Goal: Task Accomplishment & Management: Complete application form

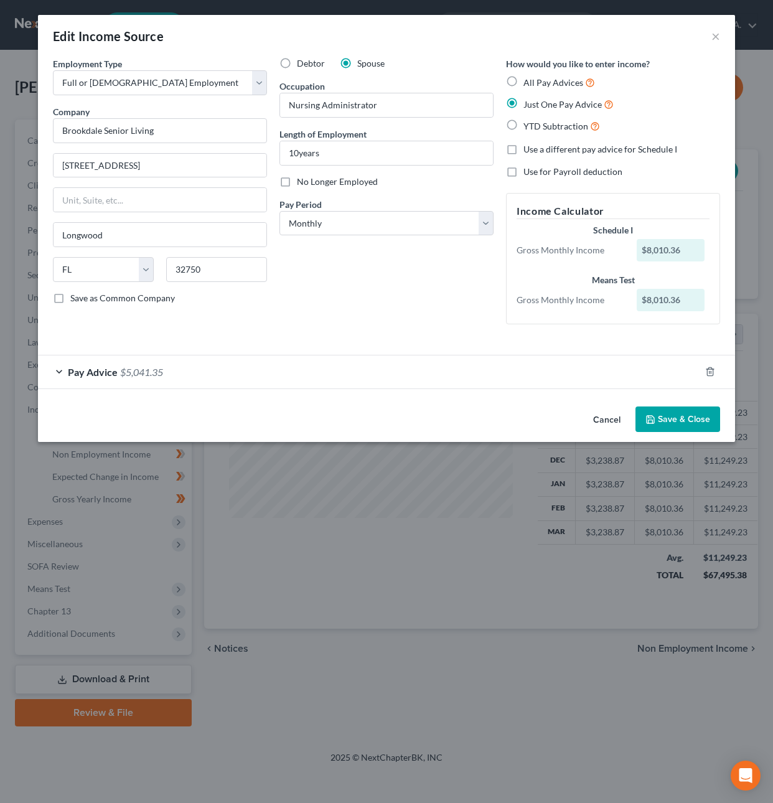
select select "0"
select select "9"
select select "0"
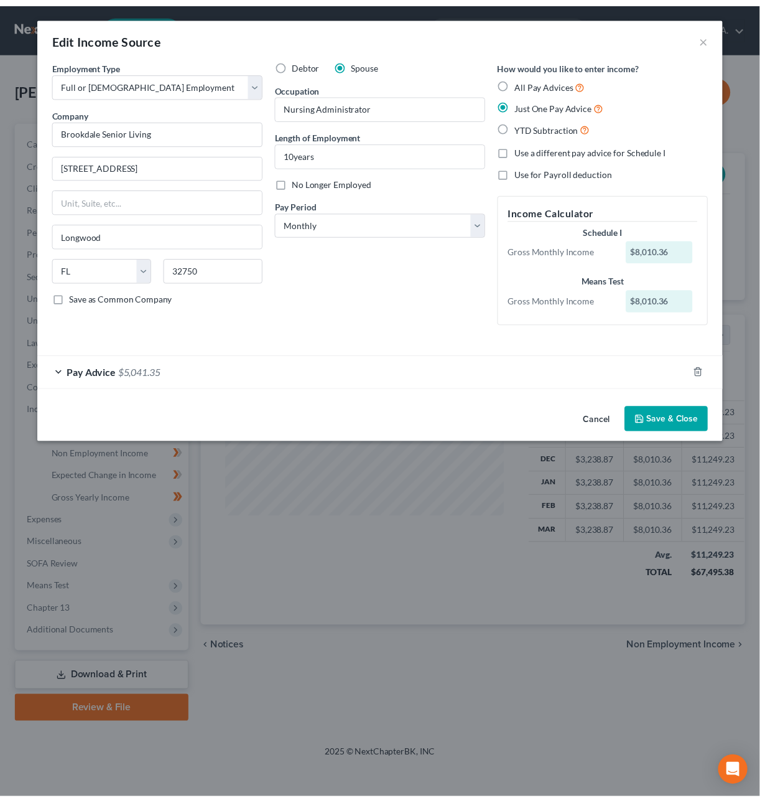
scroll to position [225, 309]
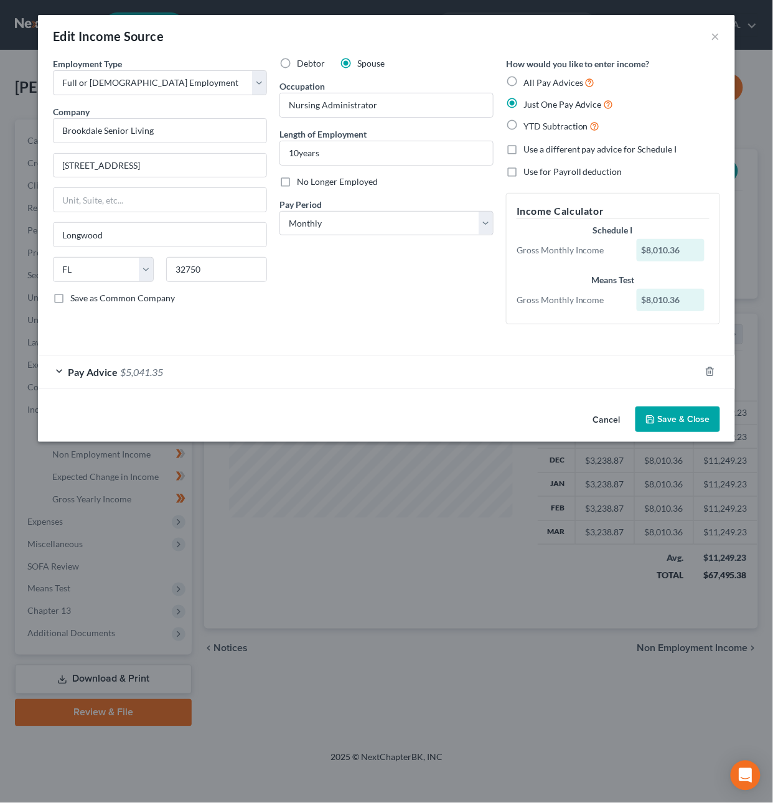
click at [606, 425] on button "Cancel" at bounding box center [606, 419] width 47 height 25
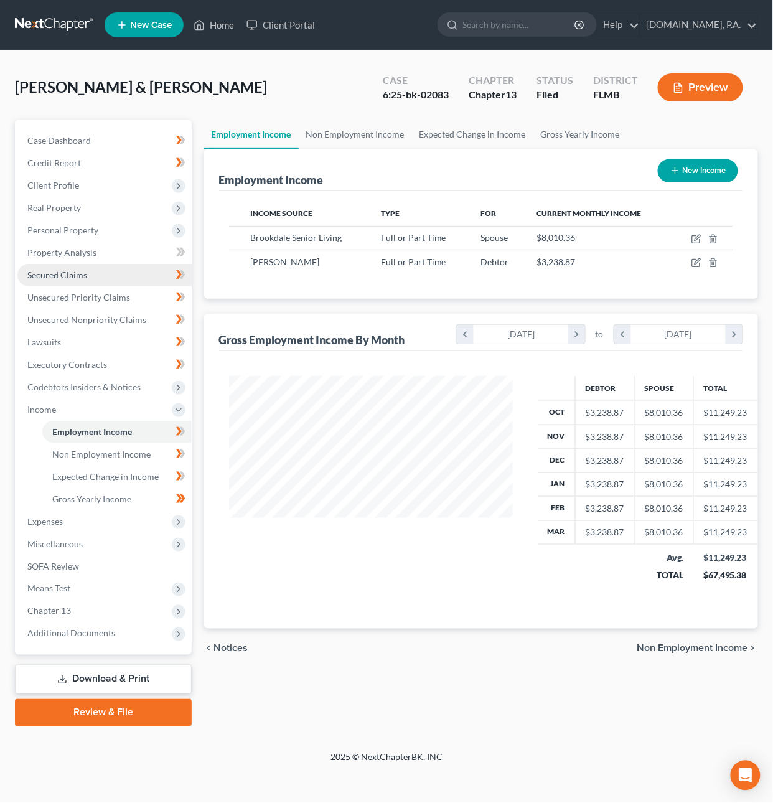
click at [65, 269] on span "Secured Claims" at bounding box center [57, 274] width 60 height 11
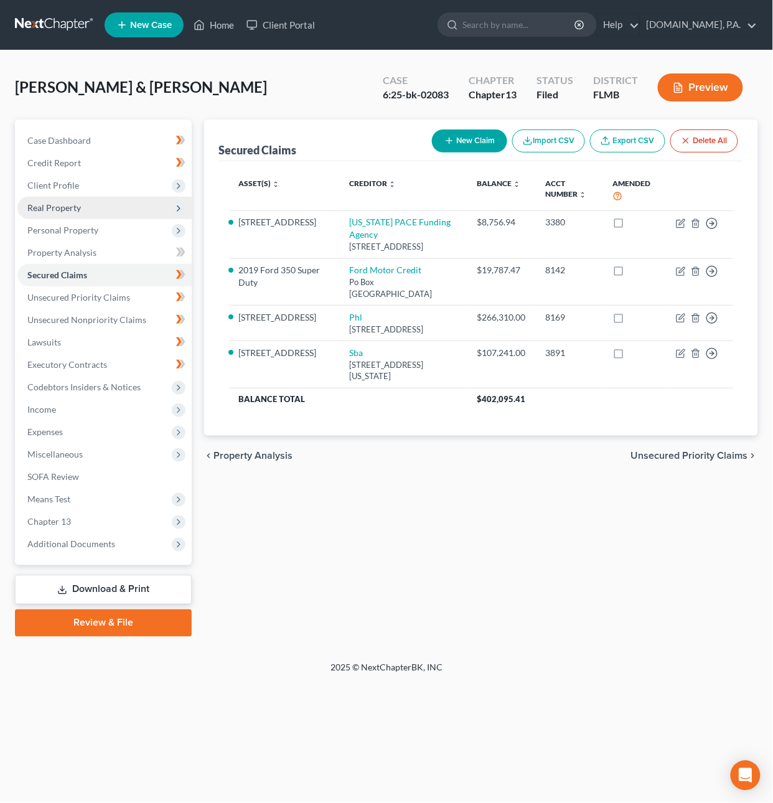
click at [84, 203] on span "Real Property" at bounding box center [104, 208] width 174 height 22
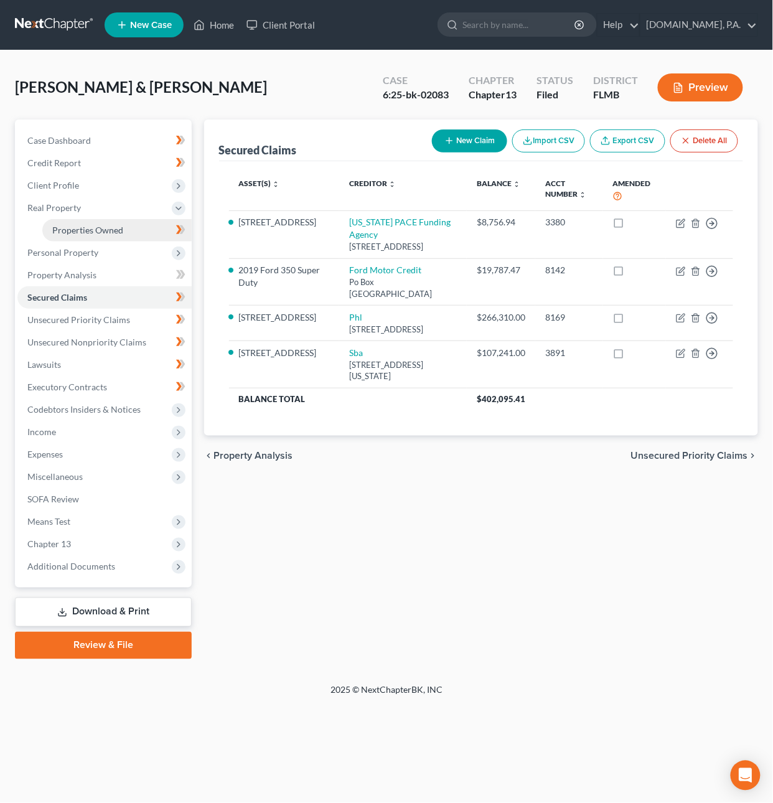
click at [89, 229] on span "Properties Owned" at bounding box center [87, 230] width 71 height 11
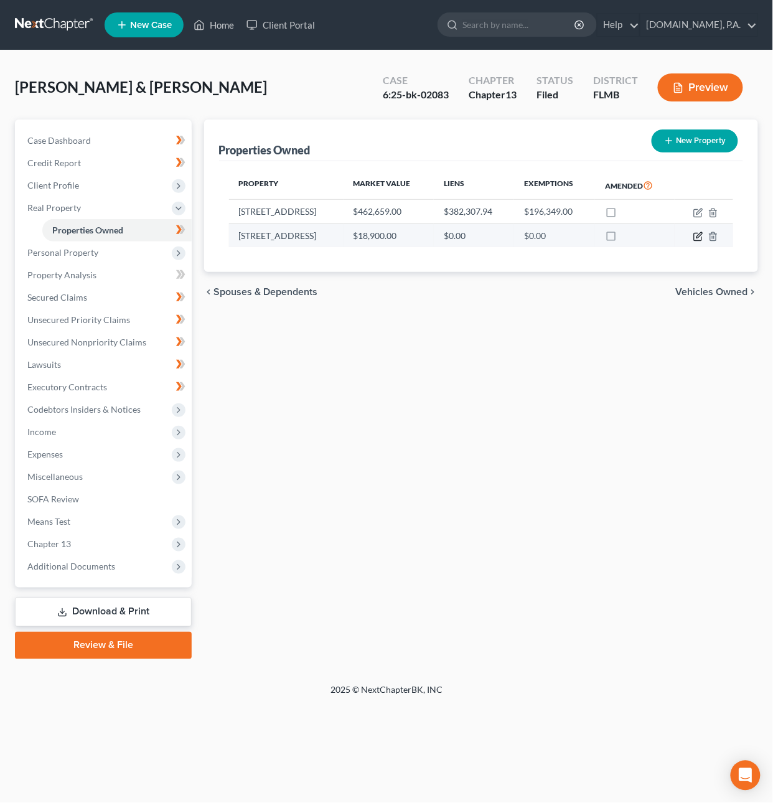
click at [699, 238] on icon "button" at bounding box center [698, 236] width 10 height 10
select select "9"
select select "0"
select select "5"
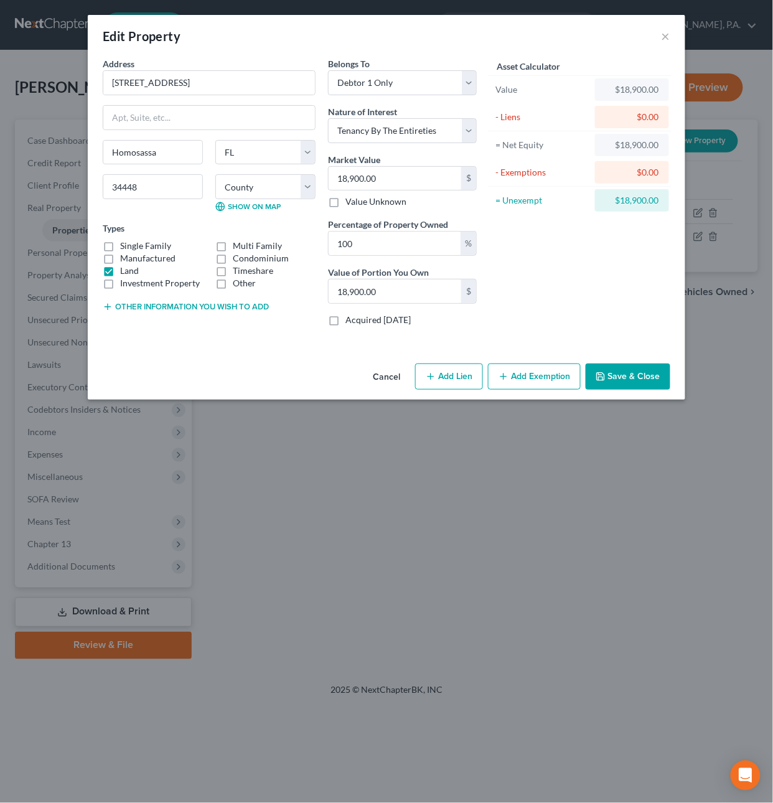
click at [620, 379] on button "Save & Close" at bounding box center [627, 376] width 85 height 26
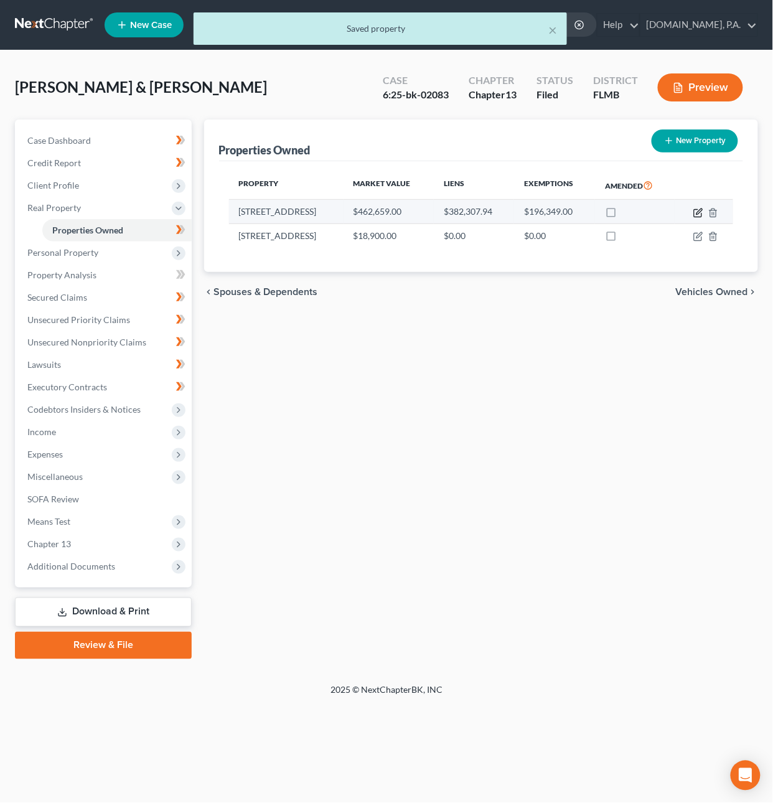
click at [696, 211] on icon "button" at bounding box center [698, 213] width 10 height 10
select select "9"
select select "2"
select select "5"
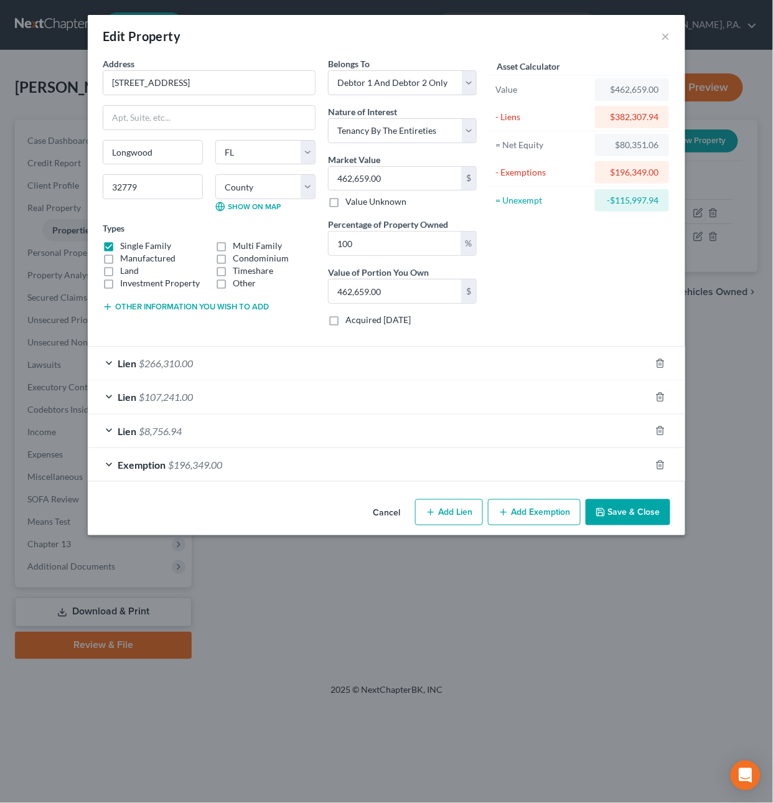
click at [650, 525] on button "Save & Close" at bounding box center [627, 512] width 85 height 26
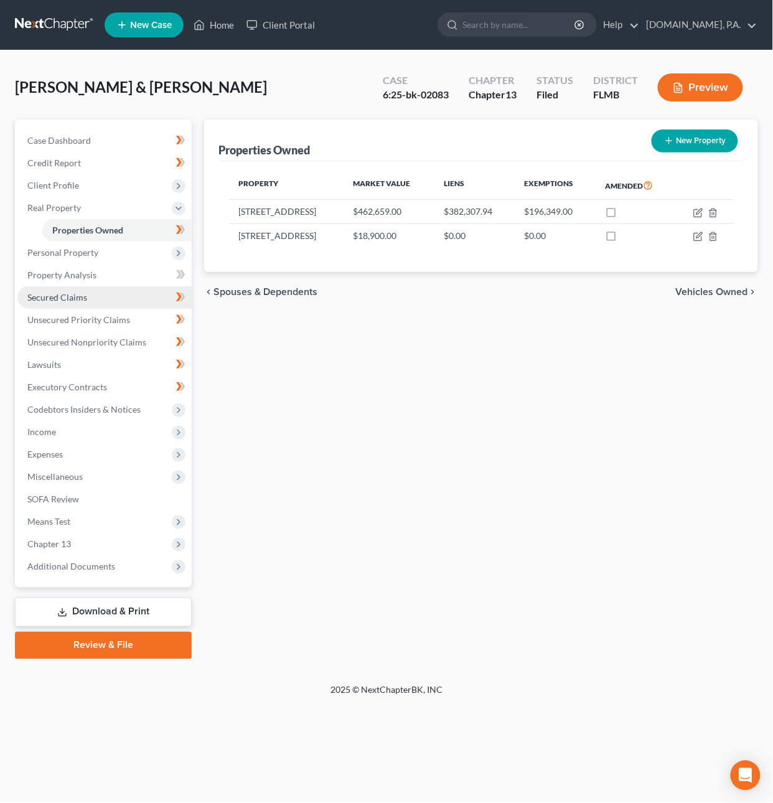
click at [82, 296] on span "Secured Claims" at bounding box center [57, 297] width 60 height 11
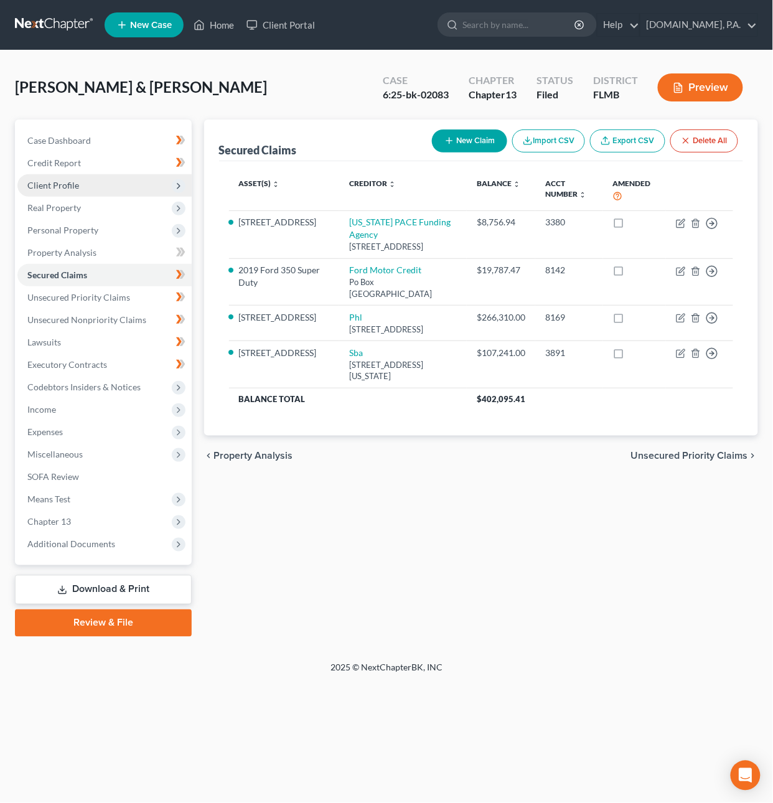
click at [57, 184] on span "Client Profile" at bounding box center [53, 185] width 52 height 11
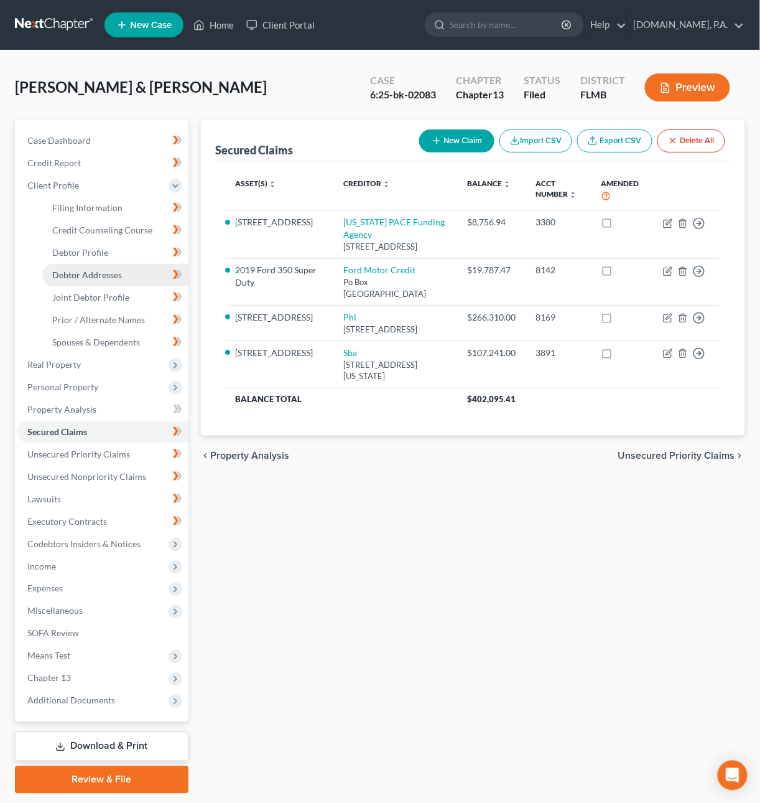
click at [79, 272] on span "Debtor Addresses" at bounding box center [87, 274] width 70 height 11
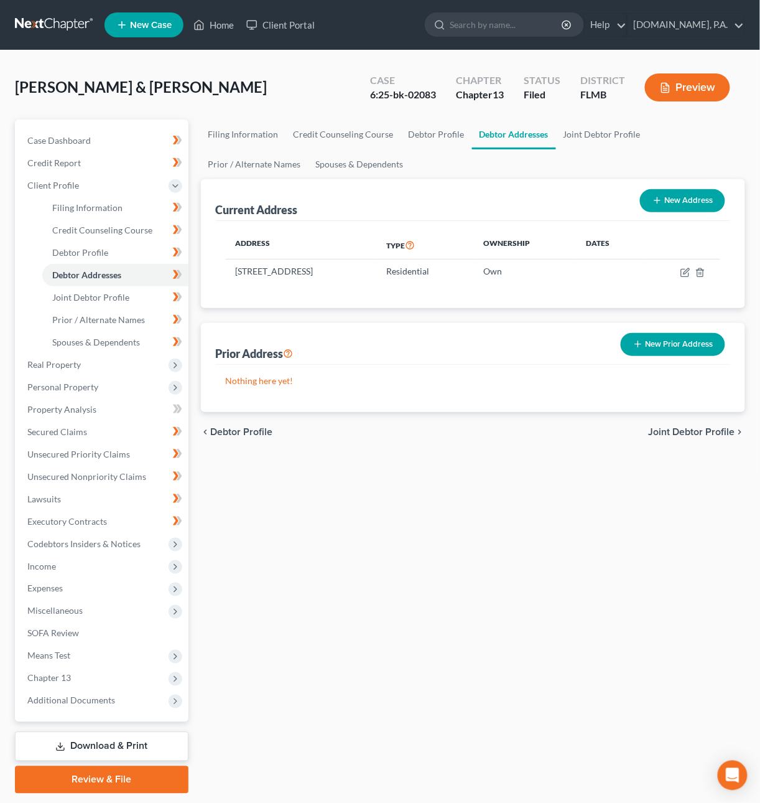
click at [53, 18] on link at bounding box center [55, 25] width 80 height 22
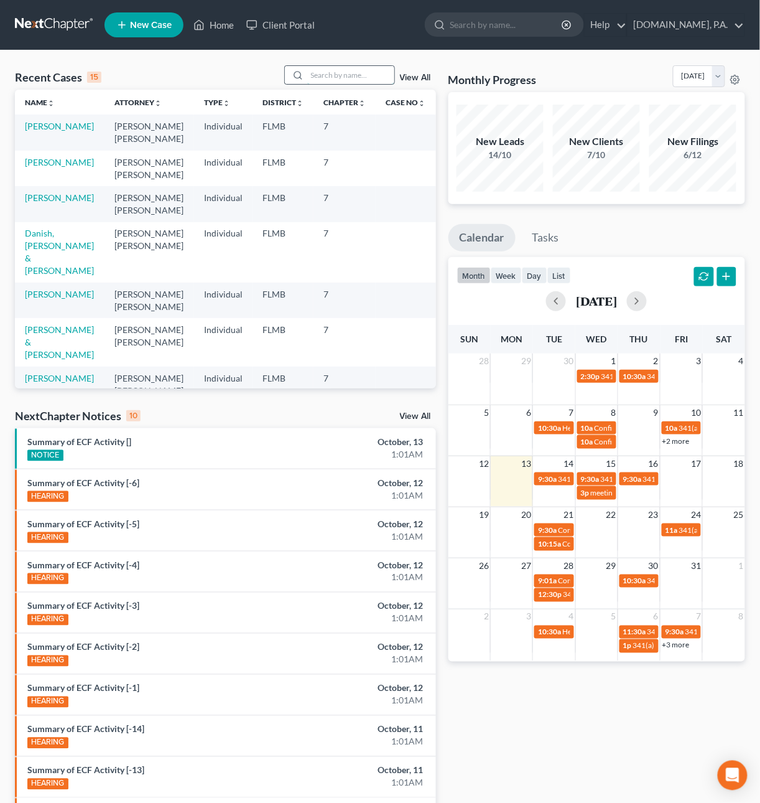
click at [320, 72] on input "search" at bounding box center [350, 75] width 87 height 18
type input "French"
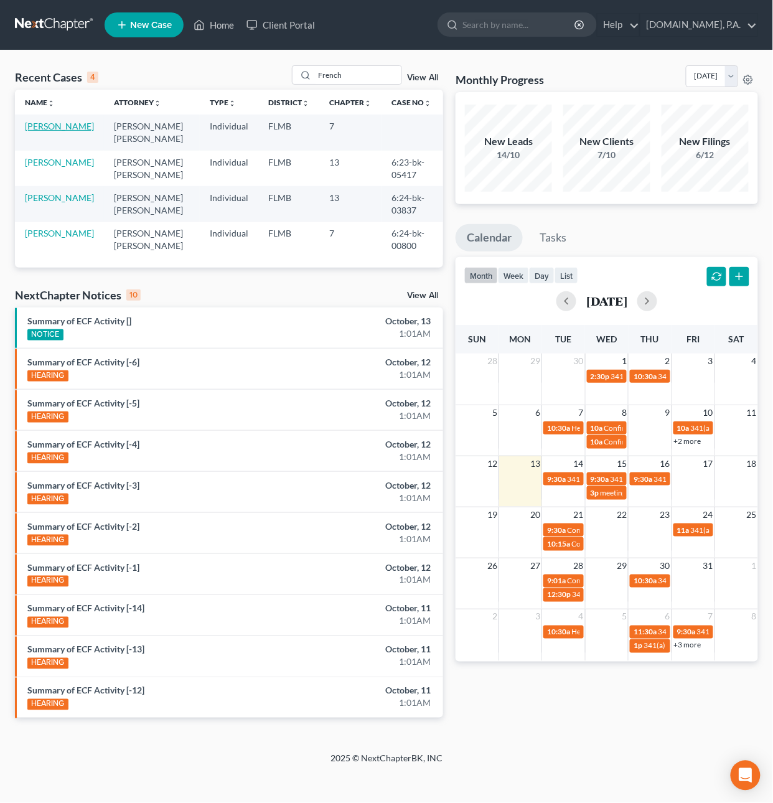
click at [34, 130] on link "[PERSON_NAME]" at bounding box center [59, 126] width 69 height 11
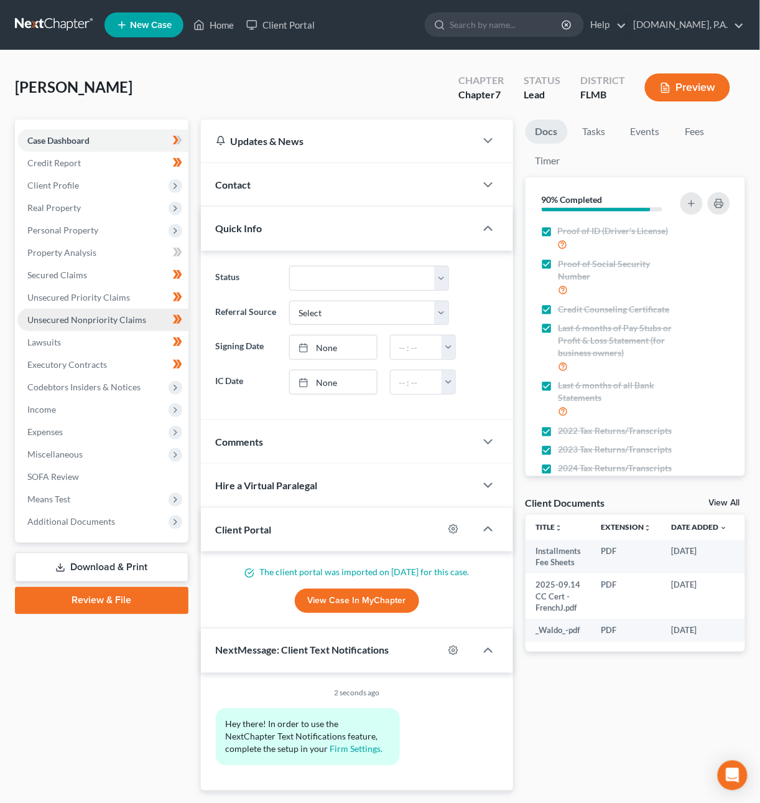
click at [77, 317] on span "Unsecured Nonpriority Claims" at bounding box center [86, 319] width 119 height 11
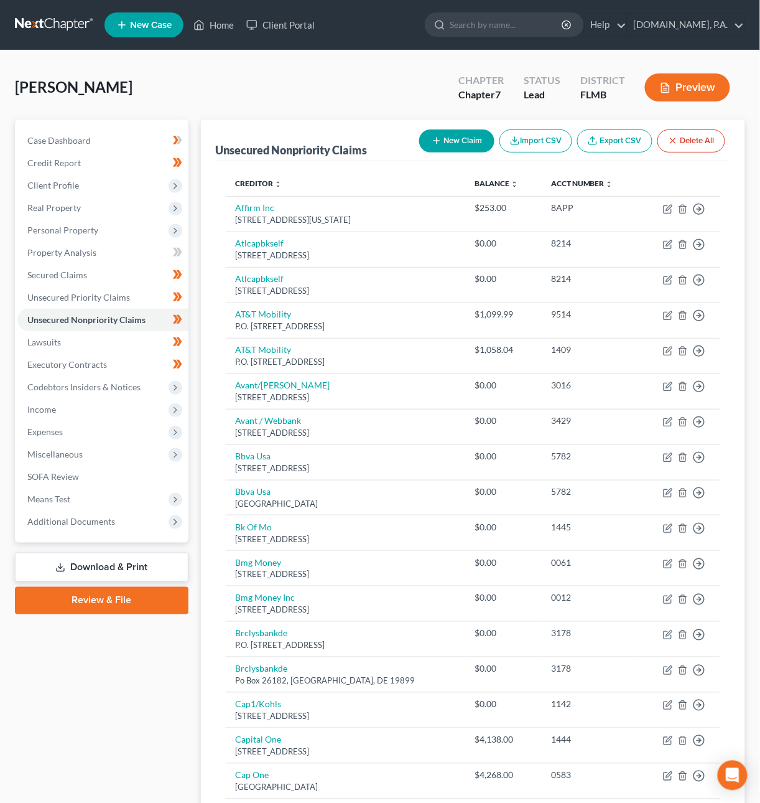
click at [452, 142] on button "New Claim" at bounding box center [456, 140] width 75 height 23
select select "0"
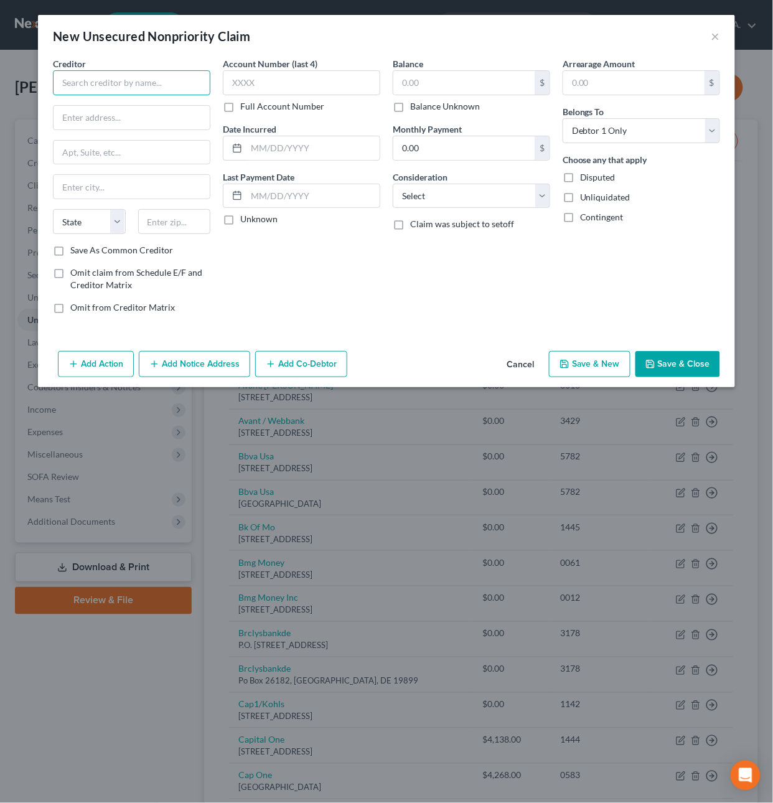
click at [174, 83] on input "text" at bounding box center [131, 82] width 157 height 25
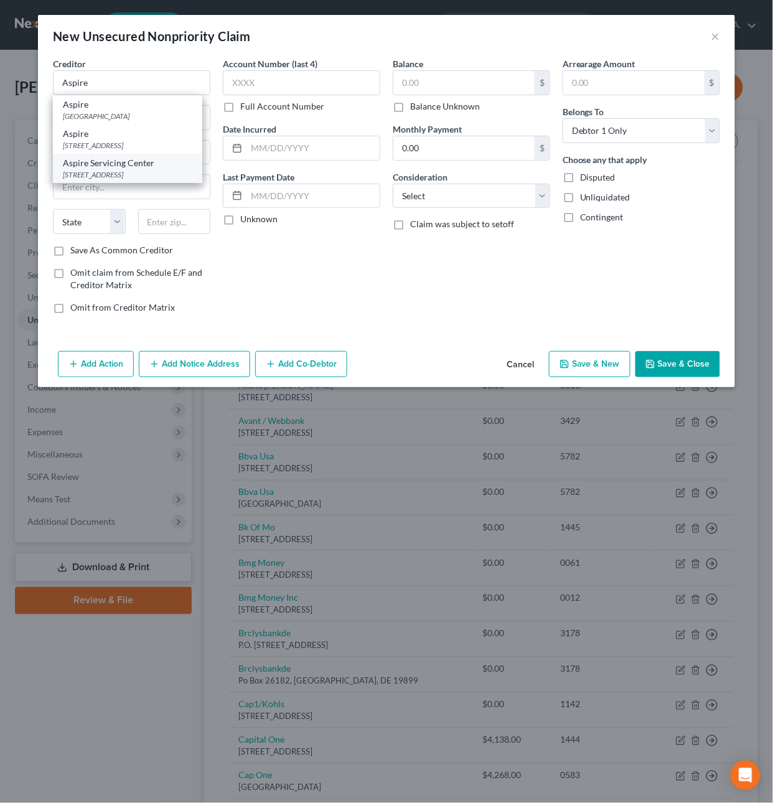
click at [145, 175] on div "[STREET_ADDRESS]" at bounding box center [127, 174] width 129 height 11
type input "Aspire Servicing Center"
type input "PO Box 659705"
type input "[GEOGRAPHIC_DATA]"
select select "16"
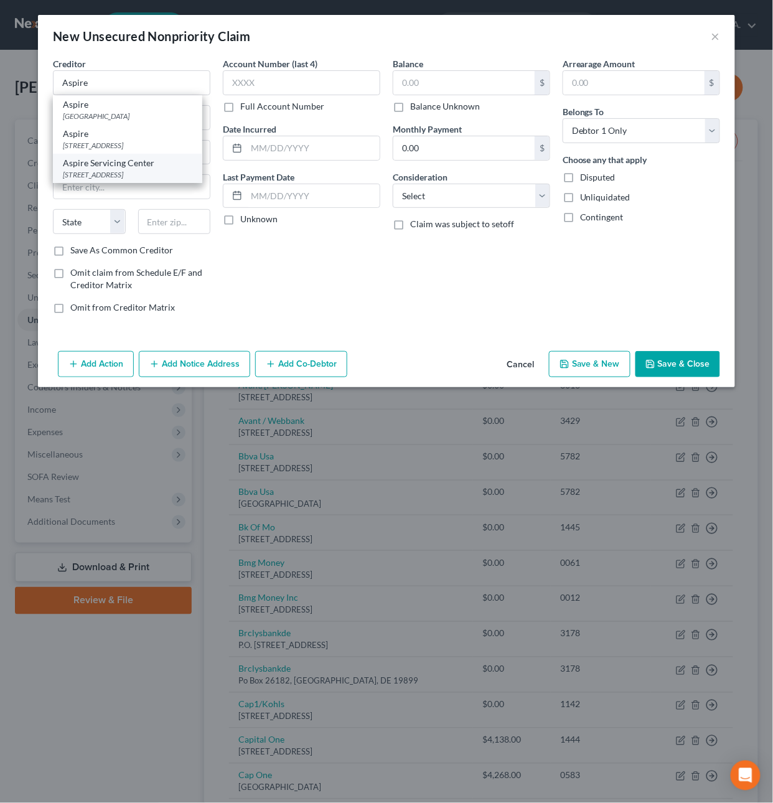
type input "50265"
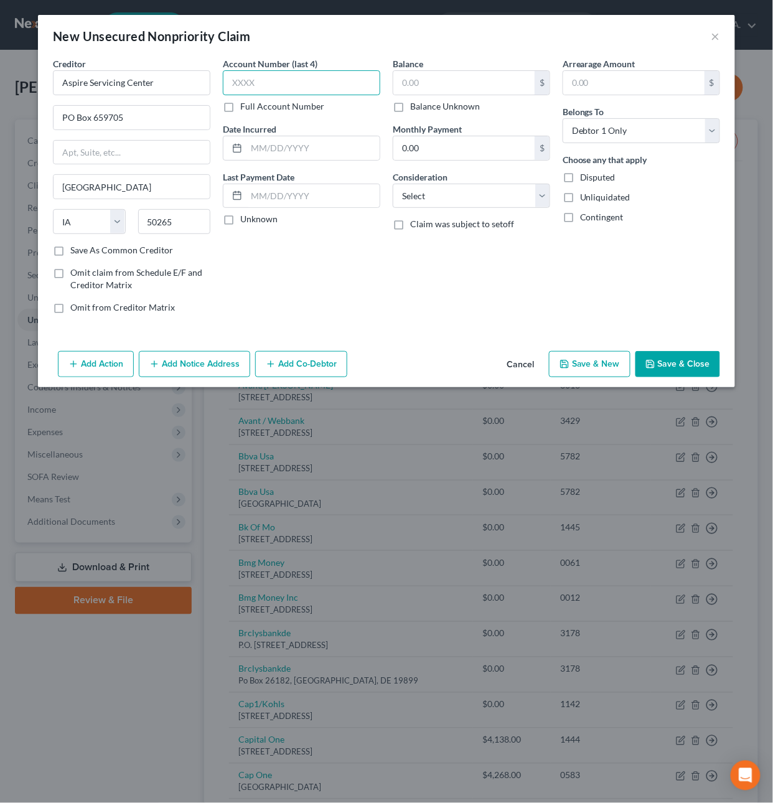
click at [254, 83] on input "text" at bounding box center [301, 82] width 157 height 25
type input "2102"
click at [263, 149] on input "text" at bounding box center [312, 148] width 133 height 24
click at [468, 84] on input "text" at bounding box center [463, 83] width 141 height 24
type input "103"
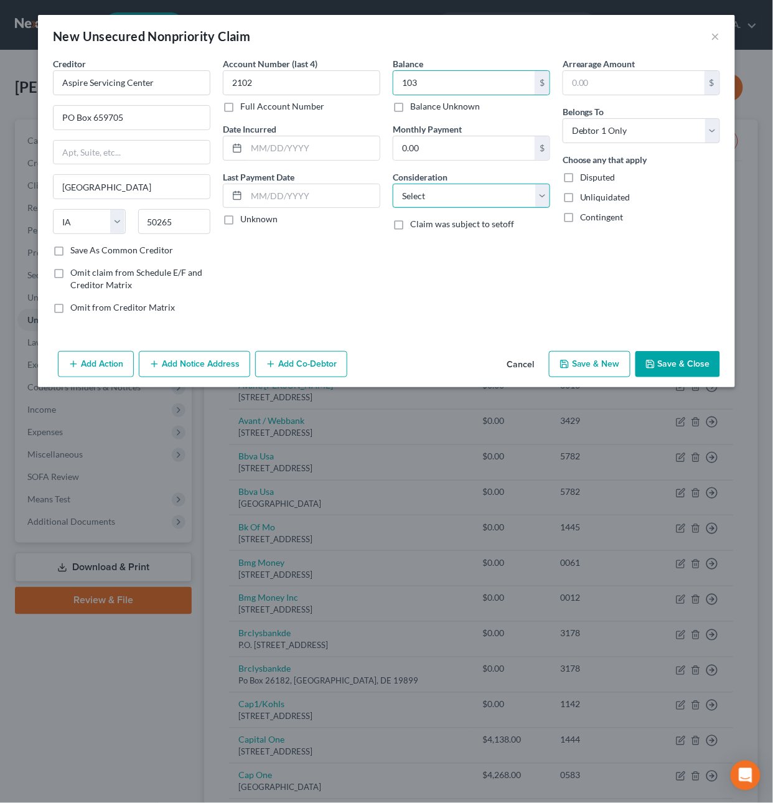
click at [473, 202] on select "Select Cable / Satellite Services Collection Agency Credit Card Debt Debt Couns…" at bounding box center [471, 196] width 157 height 25
select select "2"
click at [393, 184] on select "Select Cable / Satellite Services Collection Agency Credit Card Debt Debt Couns…" at bounding box center [471, 196] width 157 height 25
click at [669, 369] on button "Save & Close" at bounding box center [677, 364] width 85 height 26
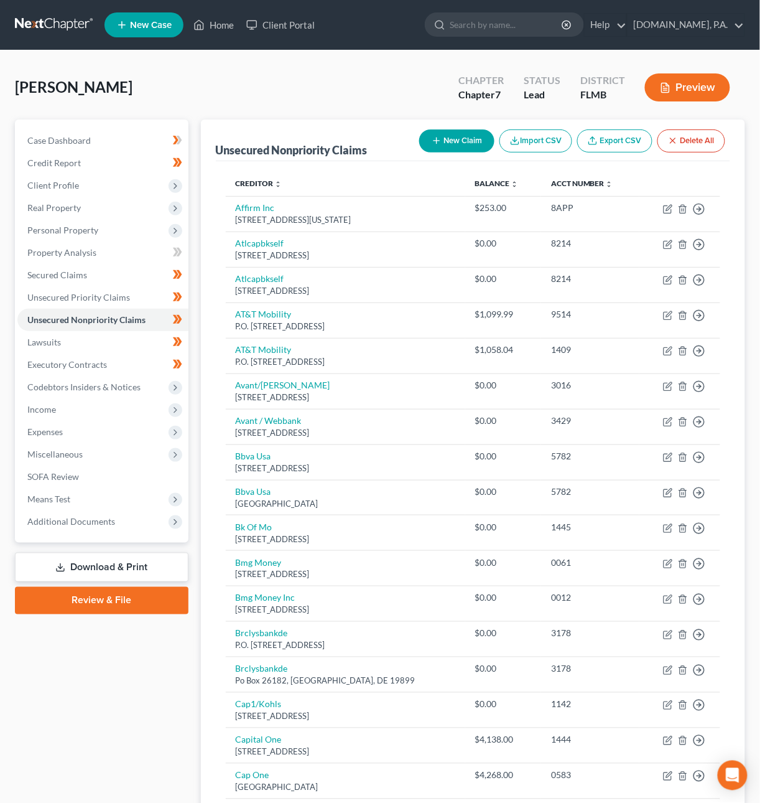
click at [110, 562] on link "Download & Print" at bounding box center [102, 566] width 174 height 29
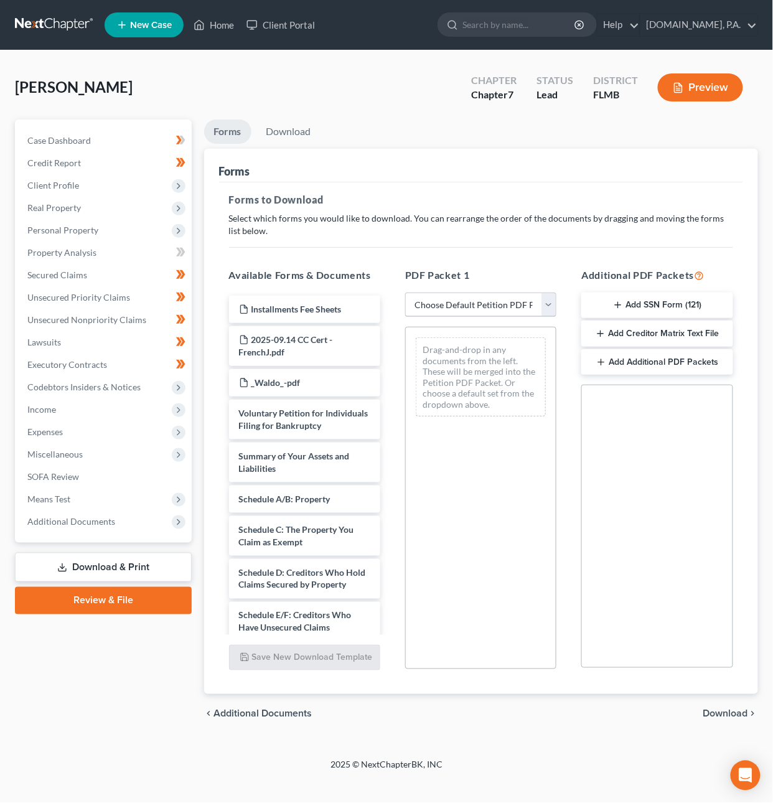
click at [500, 305] on select "Choose Default Petition PDF Packet Complete Bankruptcy Petition (all forms and …" at bounding box center [480, 304] width 151 height 25
select select "5"
click at [405, 292] on select "Choose Default Petition PDF Packet Complete Bankruptcy Petition (all forms and …" at bounding box center [480, 304] width 151 height 25
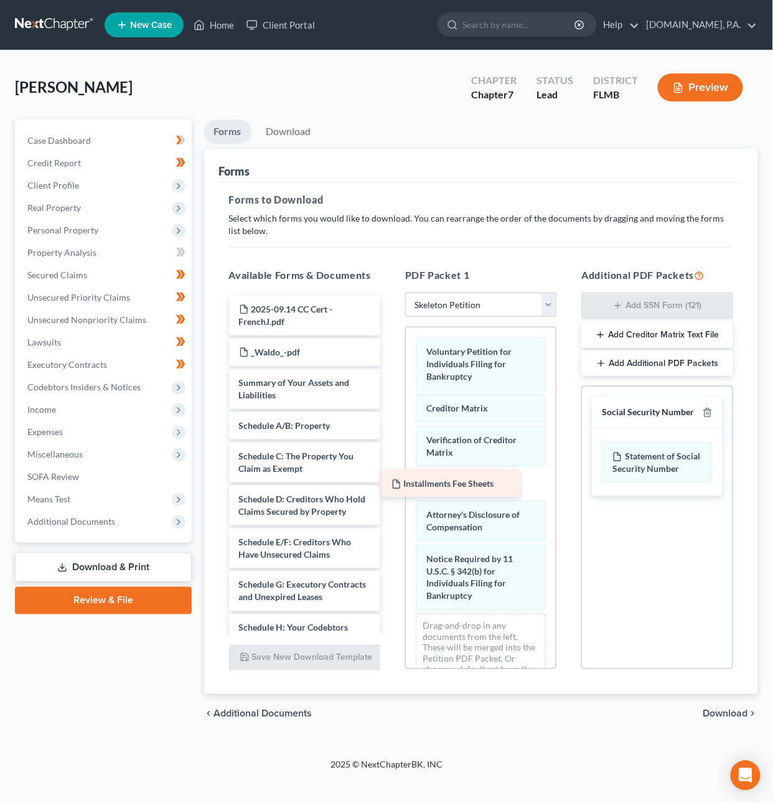
drag, startPoint x: 329, startPoint y: 306, endPoint x: 477, endPoint y: 472, distance: 221.6
click at [390, 481] on div "Installments Fee Sheets Installments Fee Sheets 2025-09.14 CC Cert - FrenchJ.pd…" at bounding box center [304, 604] width 171 height 616
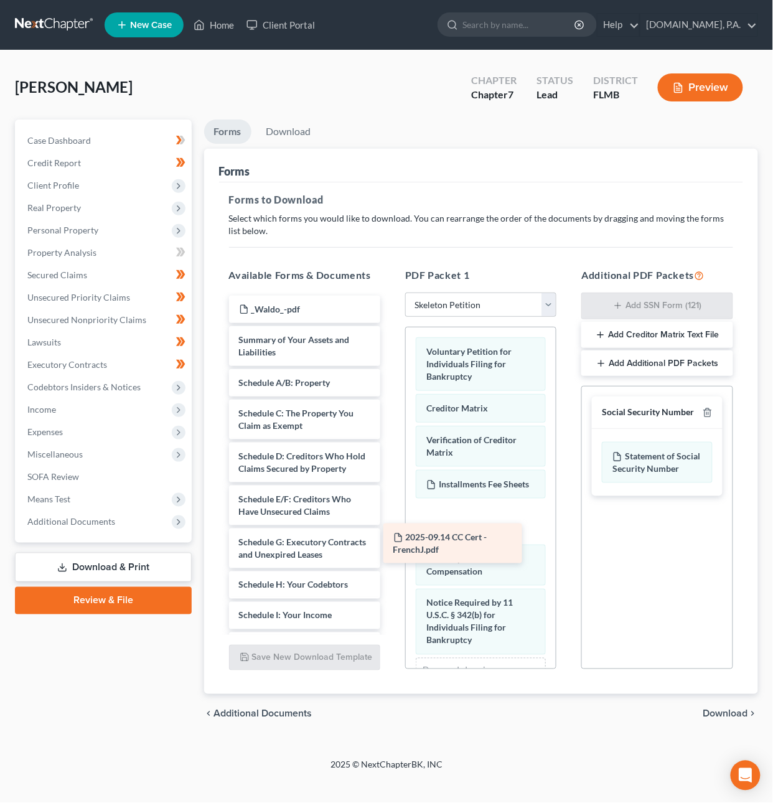
drag, startPoint x: 339, startPoint y: 317, endPoint x: 494, endPoint y: 544, distance: 274.4
click at [390, 546] on div "2025-09.14 CC Cert - FrenchJ.pdf 2025-09.14 CC Cert - FrenchJ.pdf _Waldo_-pdf S…" at bounding box center [304, 582] width 171 height 573
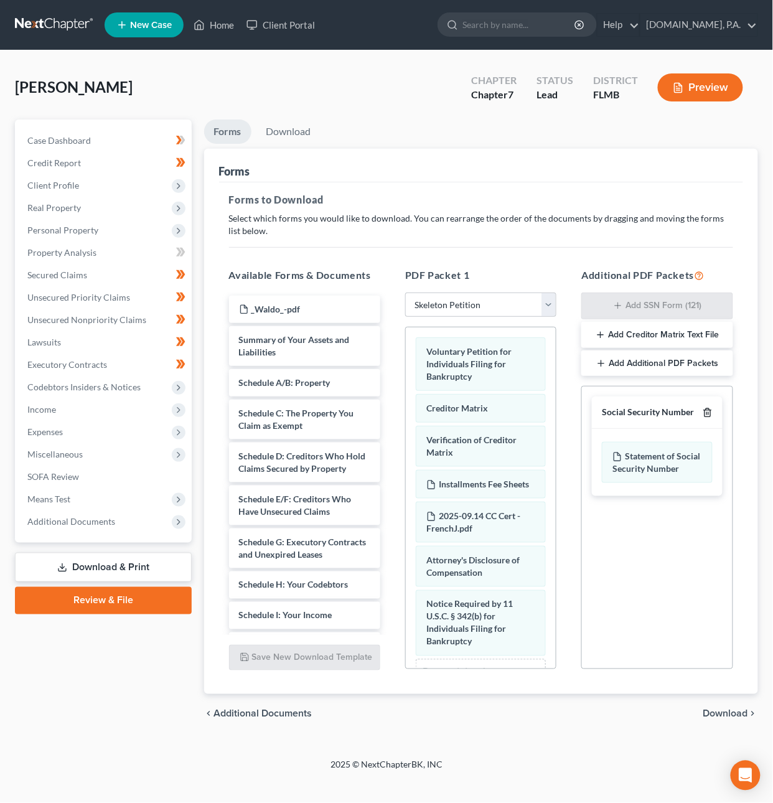
click at [709, 409] on icon "button" at bounding box center [707, 413] width 6 height 8
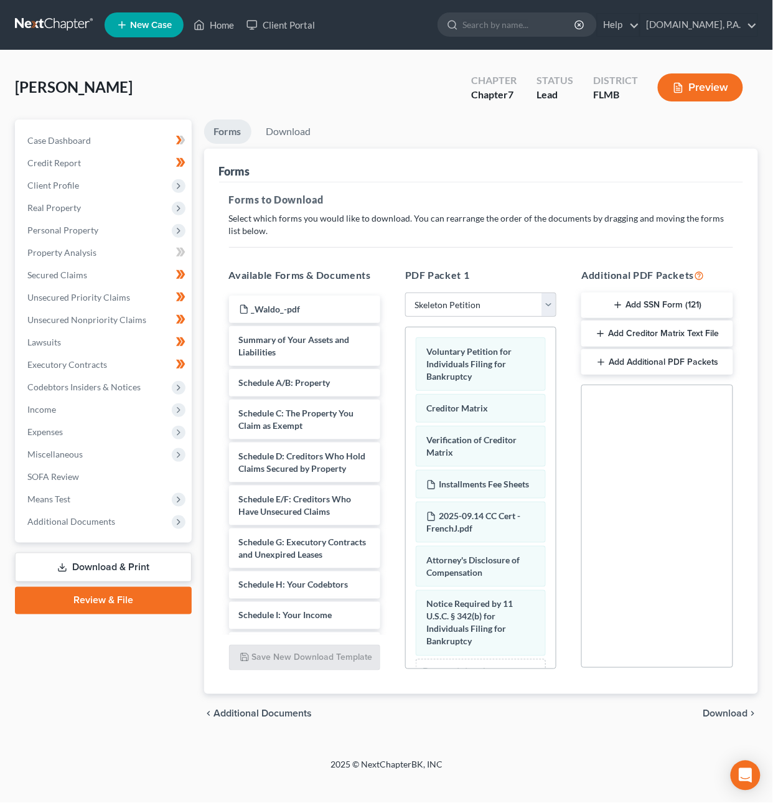
click at [714, 713] on span "Download" at bounding box center [725, 714] width 45 height 10
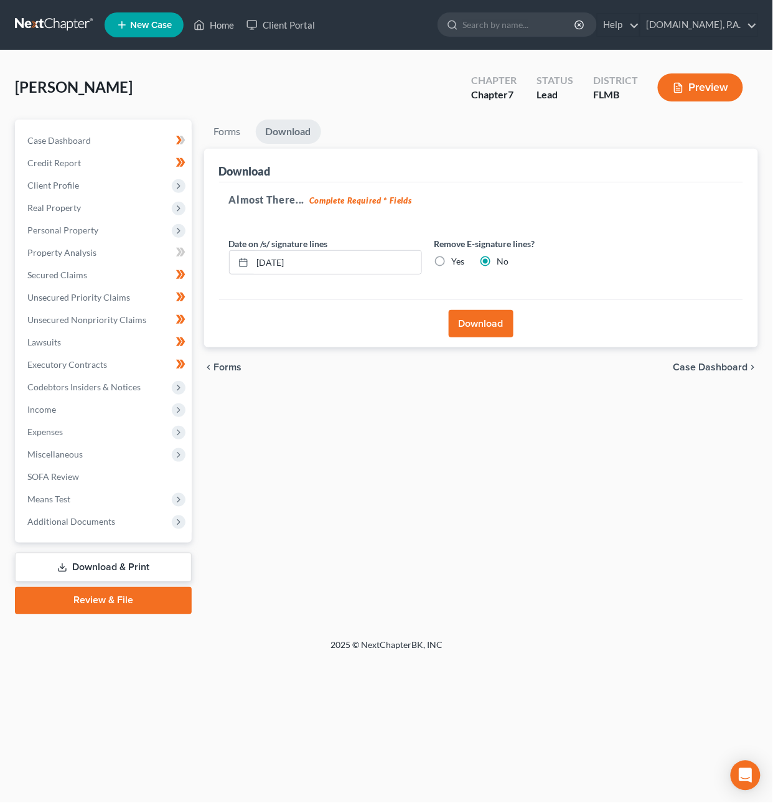
click at [477, 318] on button "Download" at bounding box center [481, 323] width 65 height 27
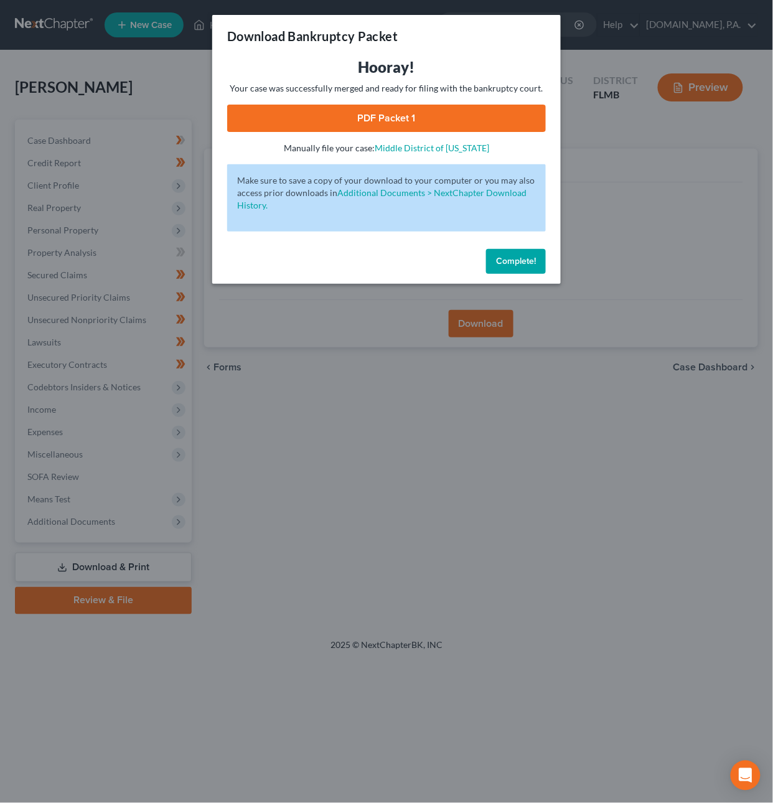
click at [384, 112] on link "PDF Packet 1" at bounding box center [386, 118] width 319 height 27
click at [528, 253] on button "Complete!" at bounding box center [516, 261] width 60 height 25
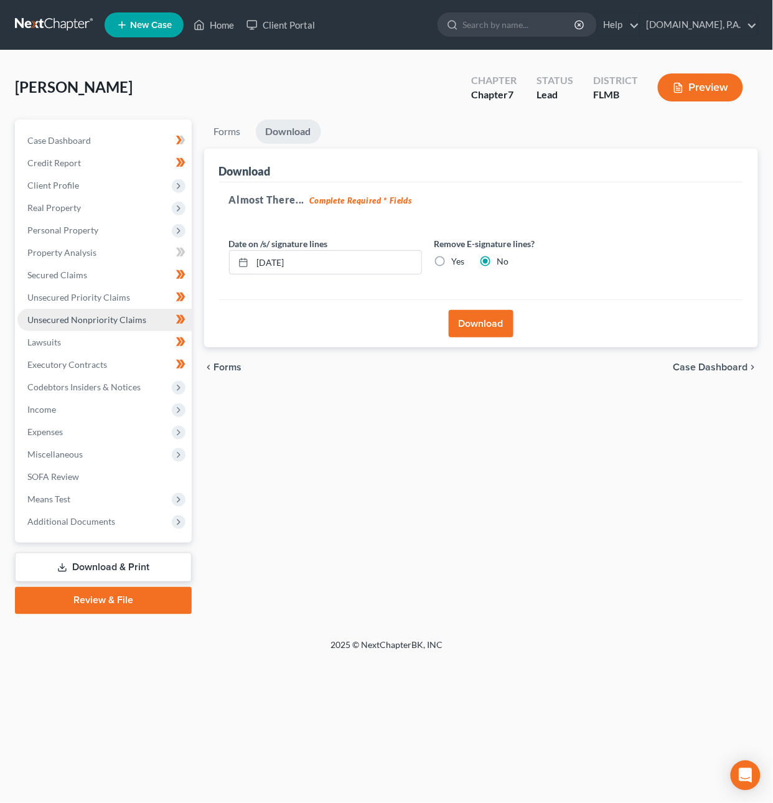
click at [68, 318] on span "Unsecured Nonpriority Claims" at bounding box center [86, 319] width 119 height 11
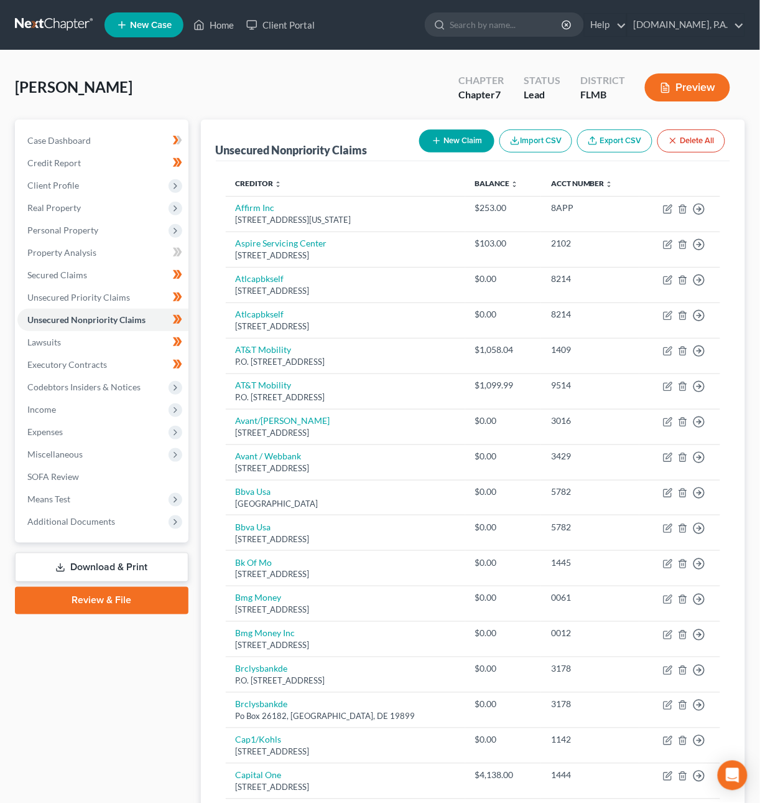
click at [470, 140] on button "New Claim" at bounding box center [456, 140] width 75 height 23
select select "0"
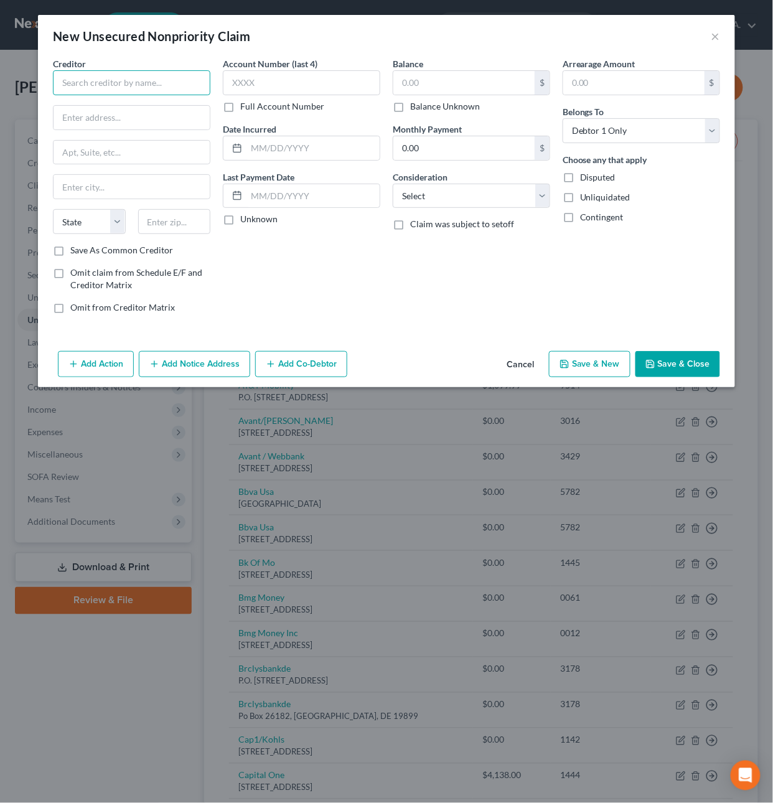
click at [132, 87] on input "text" at bounding box center [131, 82] width 157 height 25
click at [136, 116] on div "[GEOGRAPHIC_DATA]" at bounding box center [127, 116] width 129 height 11
type input "Bridgecrest Financial"
type input "PO Box 53087"
type input "Phoenix"
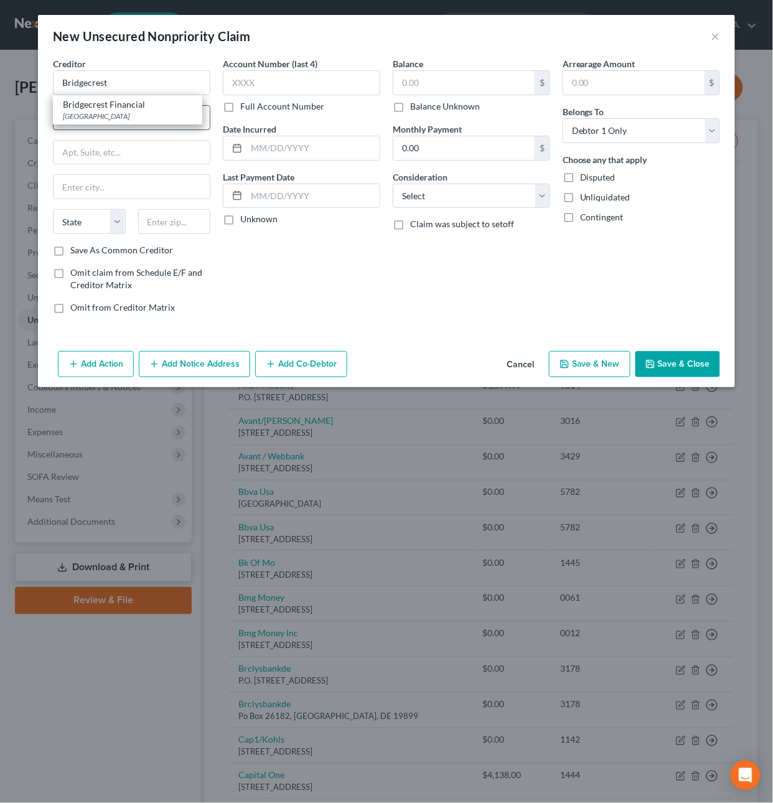
select select "3"
type input "85072"
click at [258, 88] on input "text" at bounding box center [301, 82] width 157 height 25
click at [411, 85] on input "text" at bounding box center [463, 83] width 141 height 24
click at [516, 361] on button "Cancel" at bounding box center [519, 364] width 47 height 25
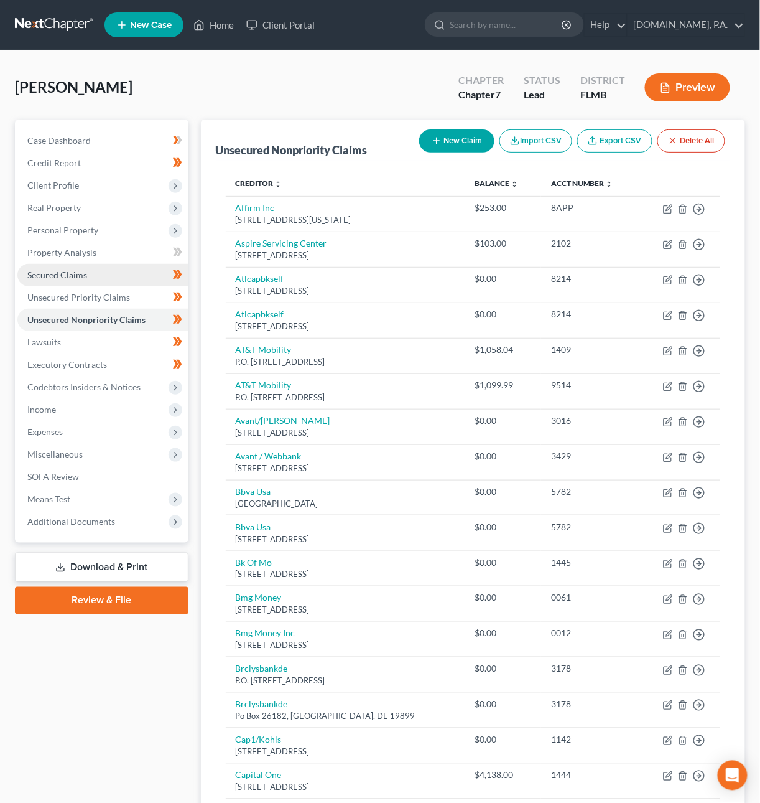
click at [88, 279] on link "Secured Claims" at bounding box center [102, 275] width 171 height 22
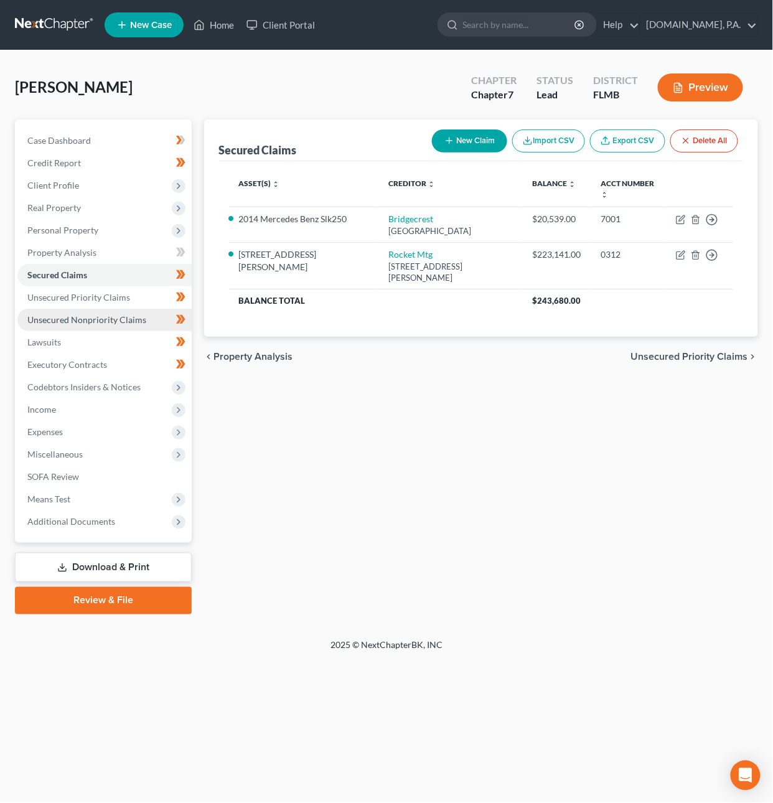
click at [66, 319] on span "Unsecured Nonpriority Claims" at bounding box center [86, 319] width 119 height 11
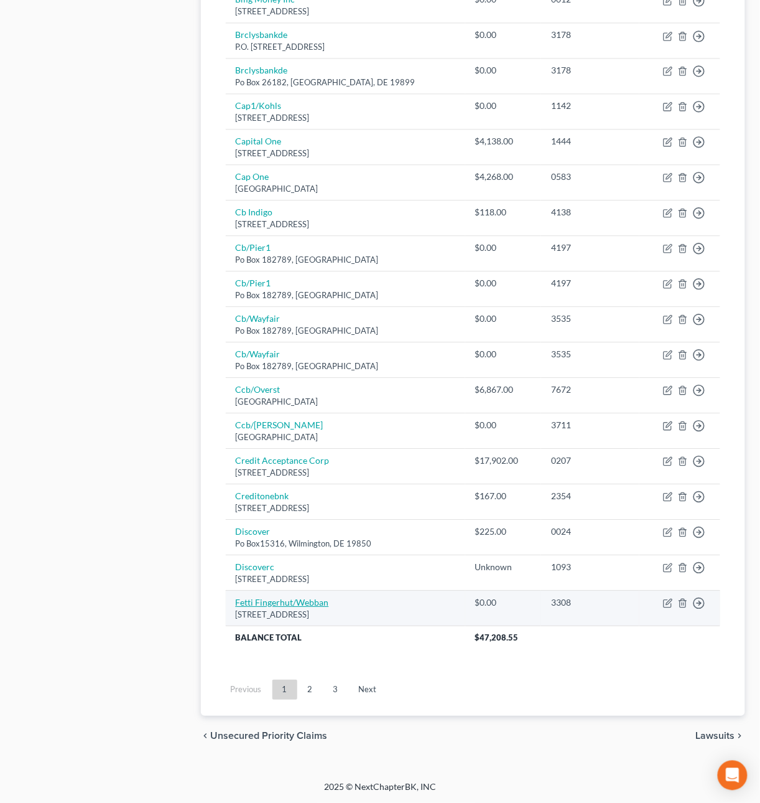
scroll to position [640, 0]
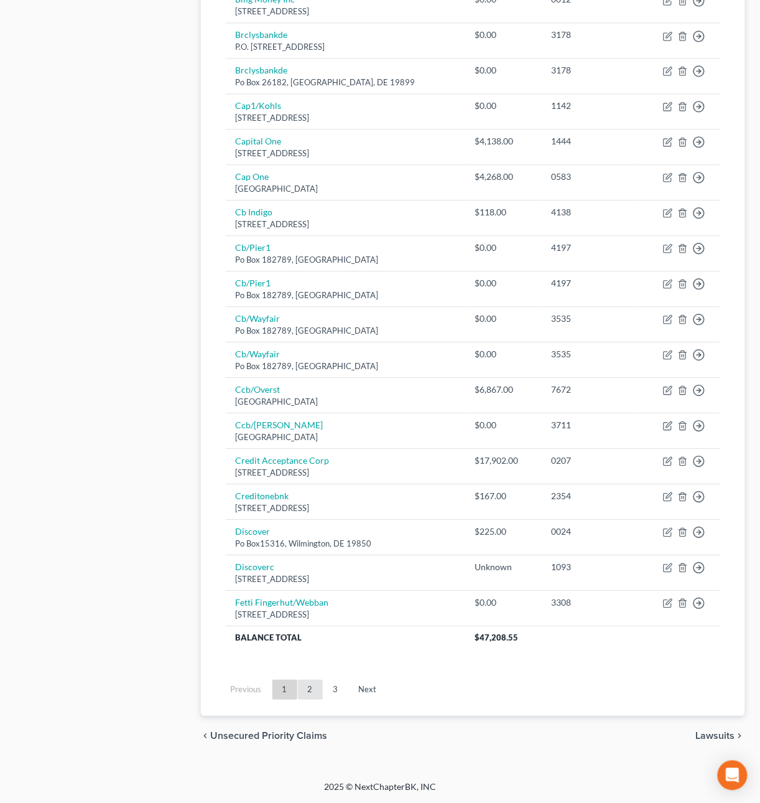
click at [311, 691] on link "2" at bounding box center [310, 689] width 25 height 20
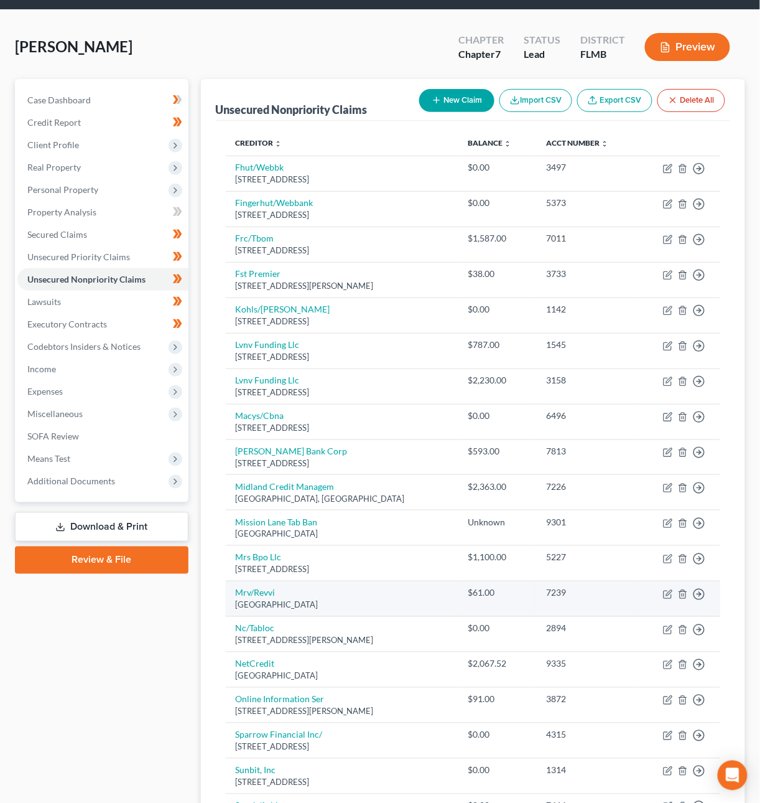
scroll to position [41, 0]
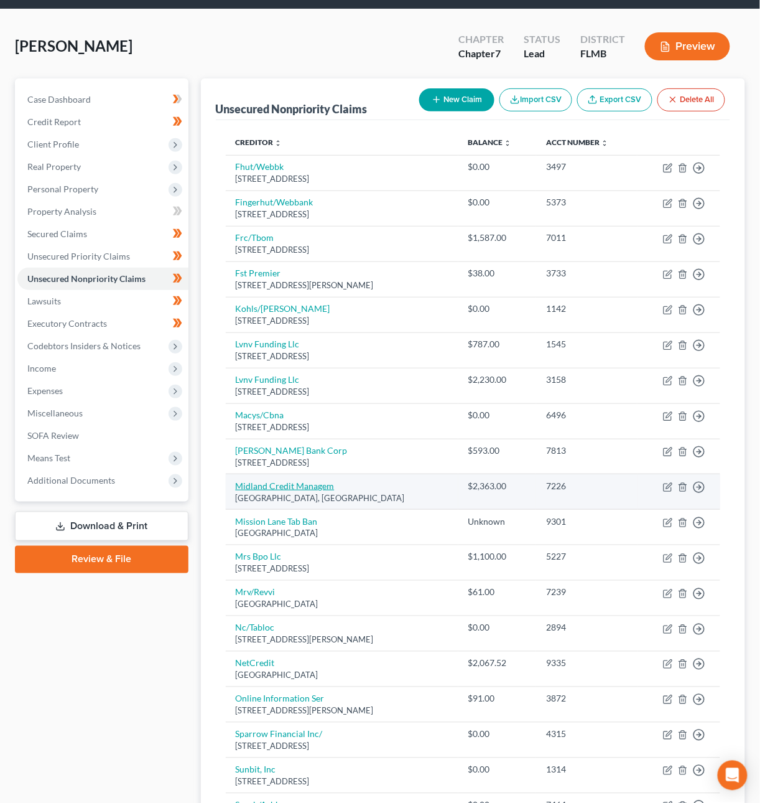
click at [259, 490] on link "Midland Credit Managem" at bounding box center [285, 485] width 99 height 11
select select "4"
select select "2"
select select "0"
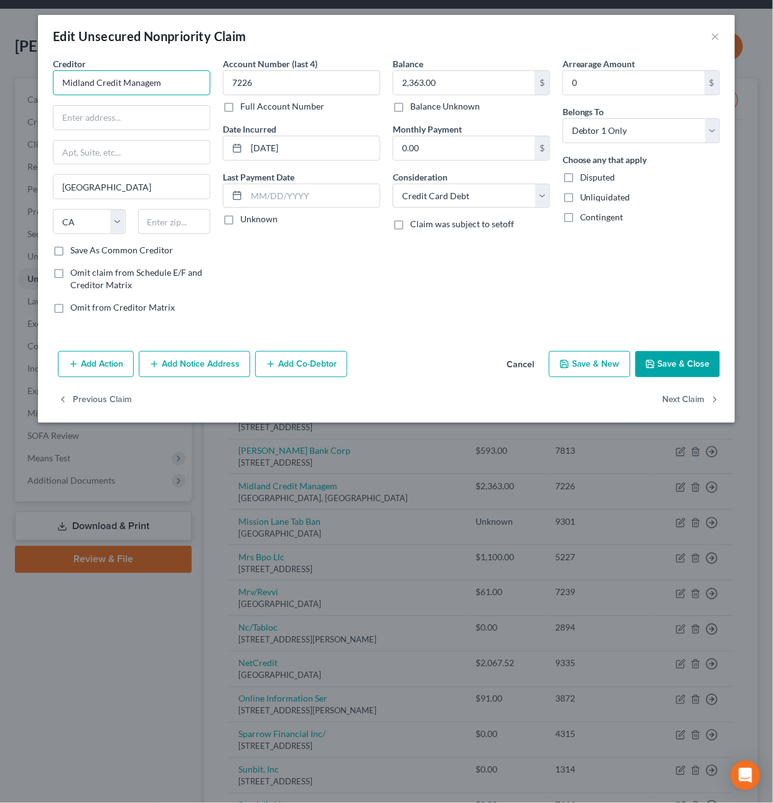
click at [166, 75] on input "Midland Credit Managem" at bounding box center [131, 82] width 157 height 25
click at [169, 85] on input "Midland Credit Managem" at bounding box center [131, 82] width 157 height 25
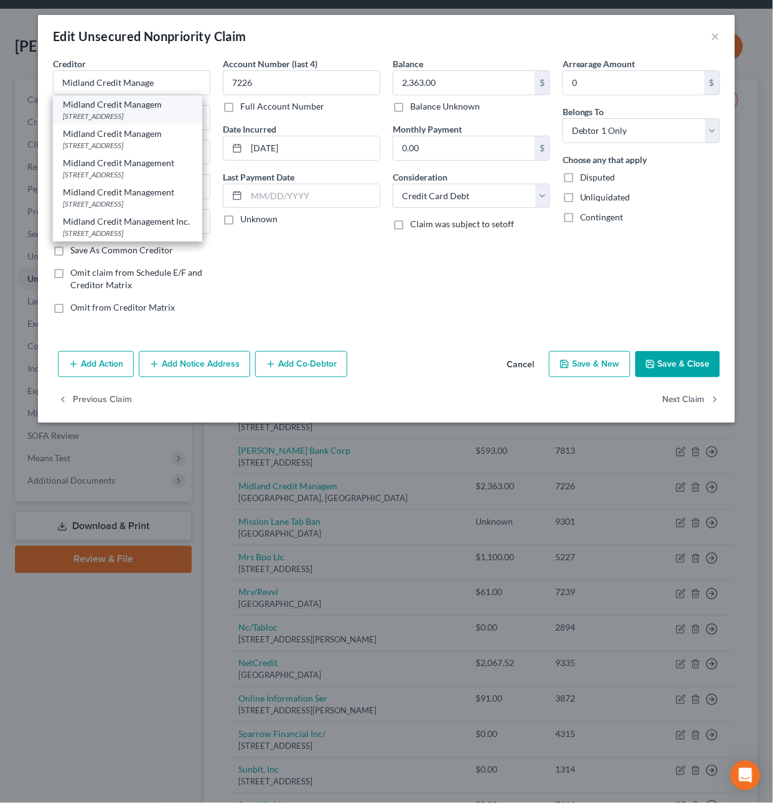
click at [141, 109] on div "Midland Credit Managem" at bounding box center [127, 104] width 129 height 12
type input "Midland Credit Managem"
type input "350 Camino De La Reina"
type input "Suite 100"
type input "92108"
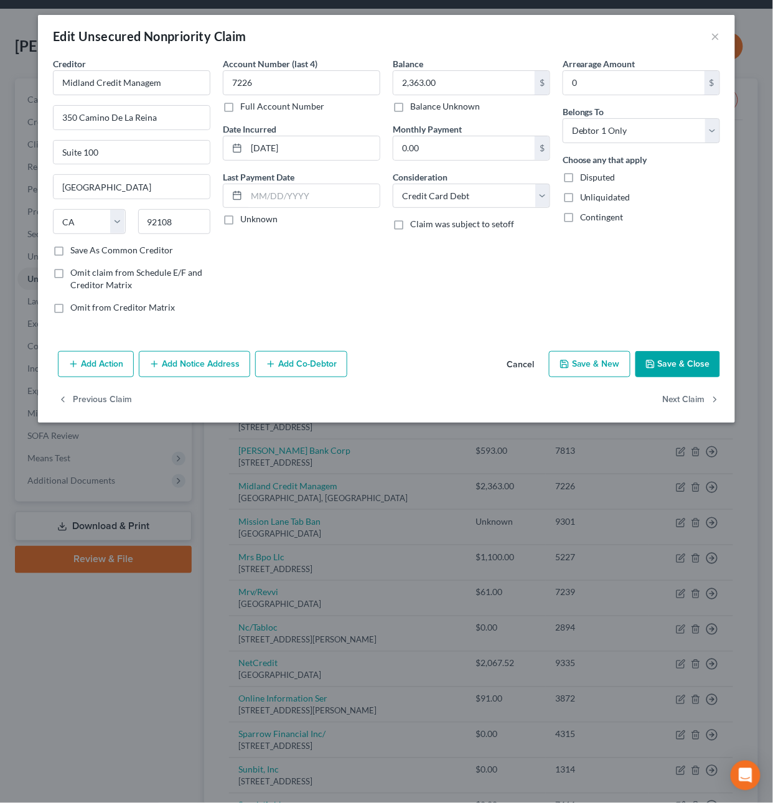
click at [691, 371] on button "Save & Close" at bounding box center [677, 364] width 85 height 26
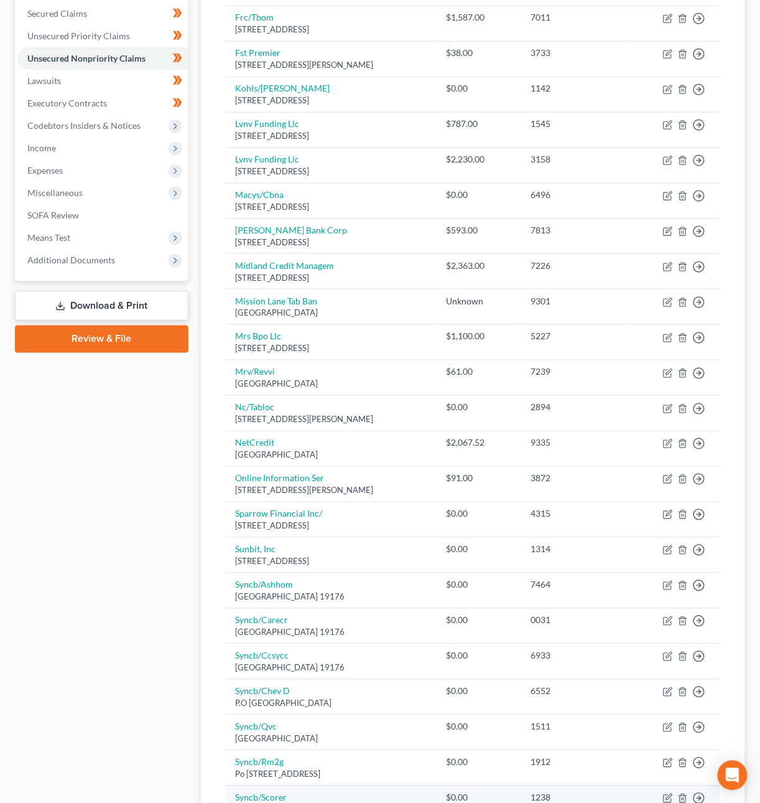
scroll to position [640, 0]
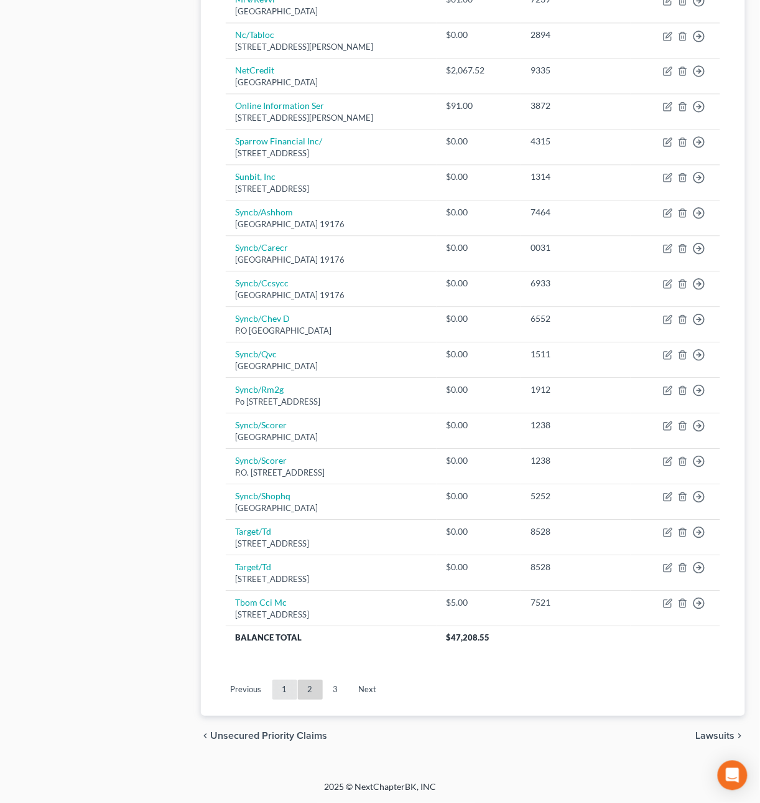
click at [287, 684] on link "1" at bounding box center [284, 689] width 25 height 20
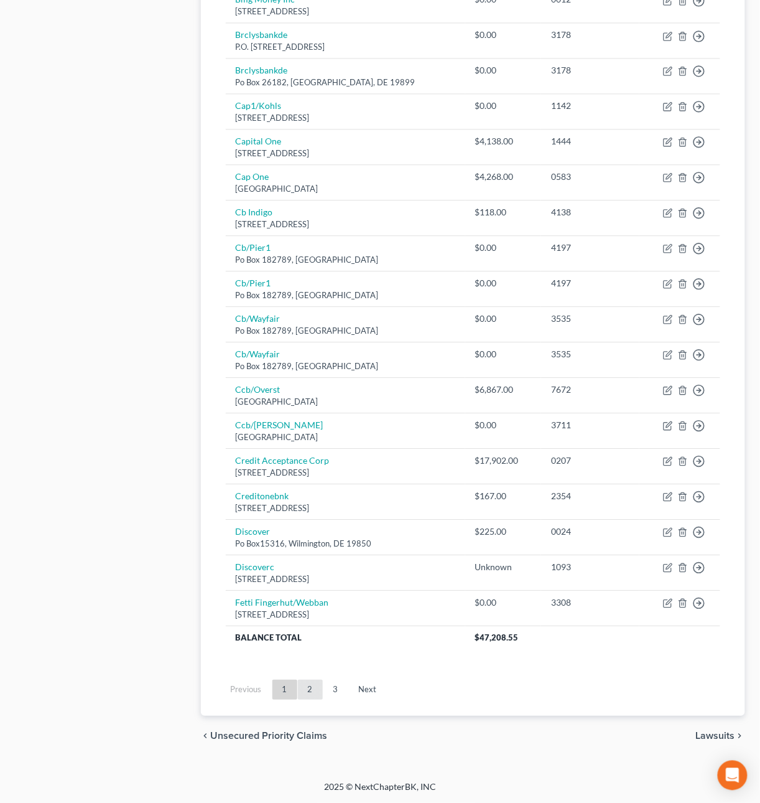
click at [314, 687] on link "2" at bounding box center [310, 689] width 25 height 20
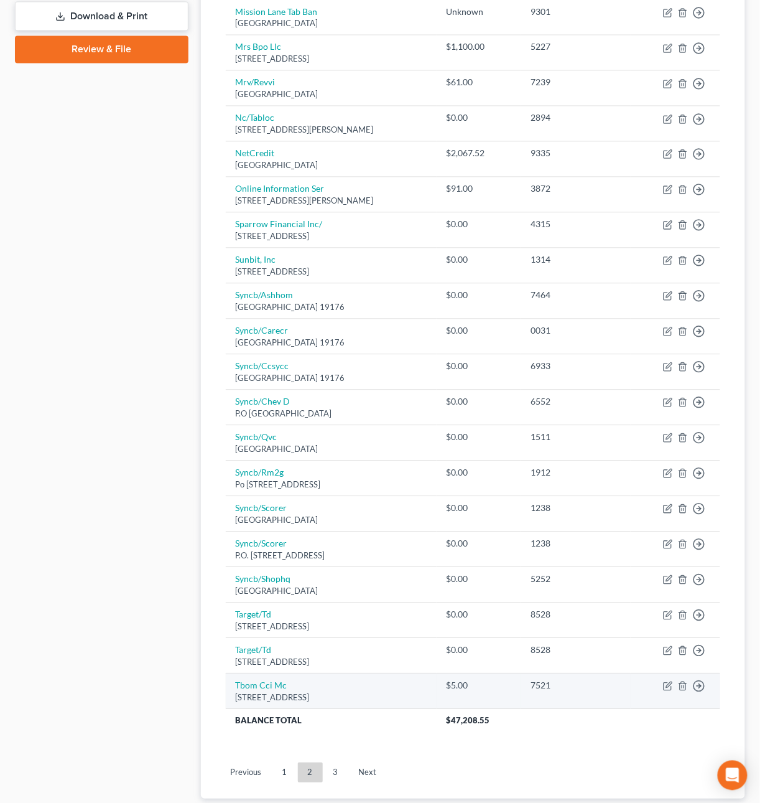
scroll to position [628, 0]
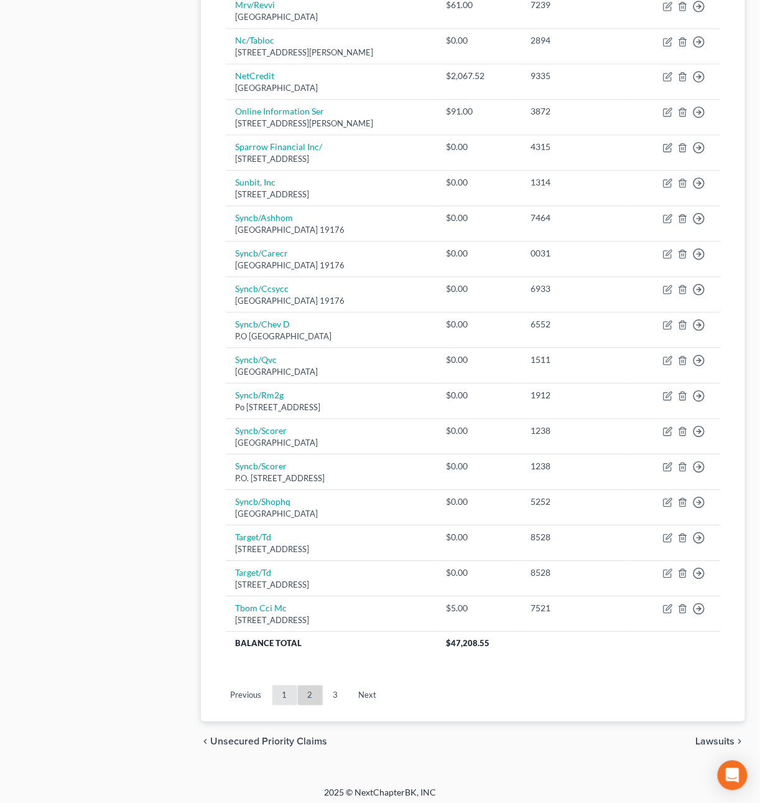
click at [286, 705] on link "1" at bounding box center [284, 695] width 25 height 20
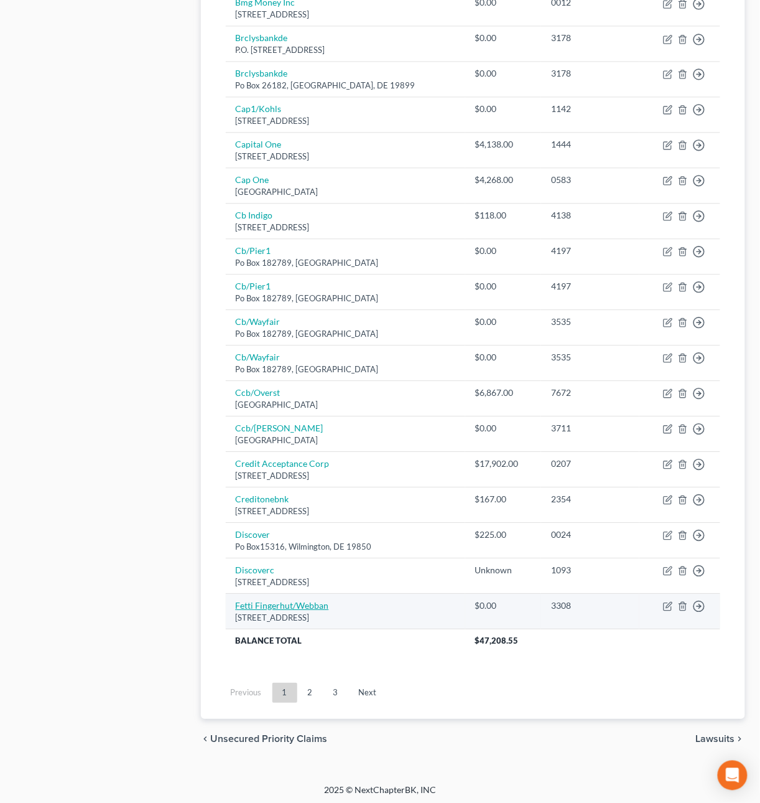
scroll to position [632, 0]
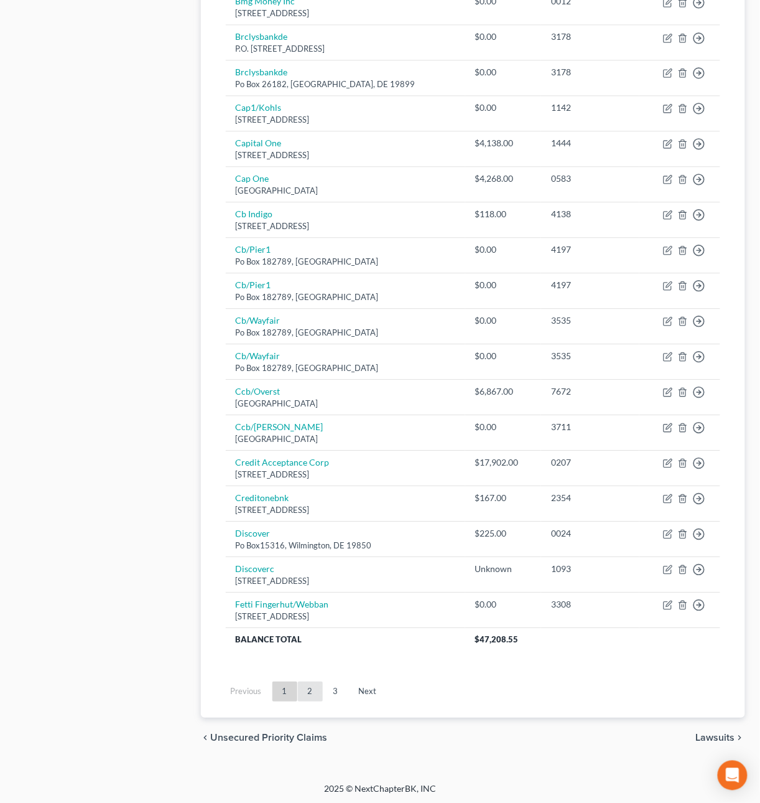
click at [312, 693] on link "2" at bounding box center [310, 691] width 25 height 20
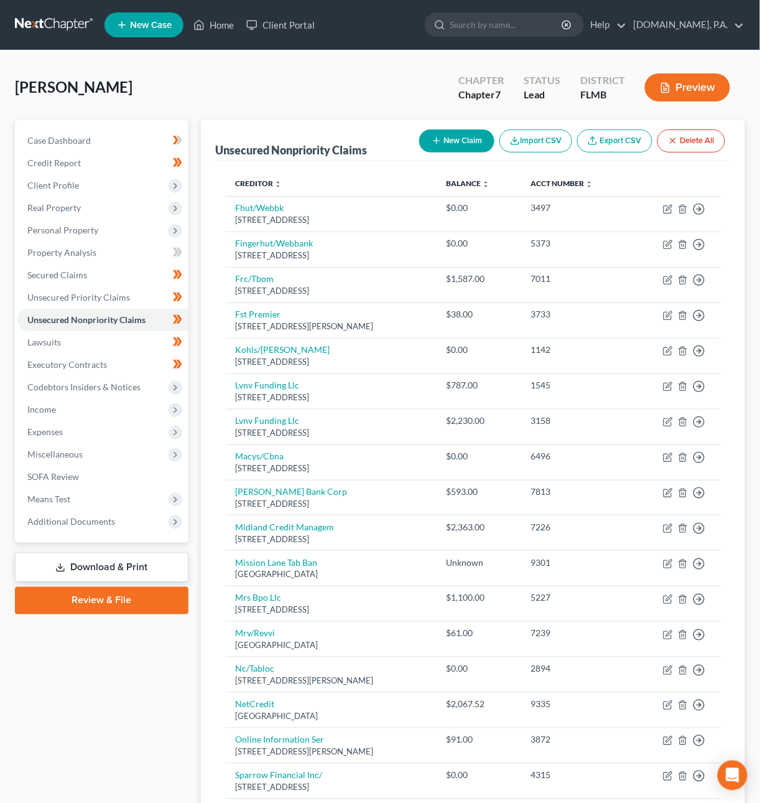
scroll to position [640, 0]
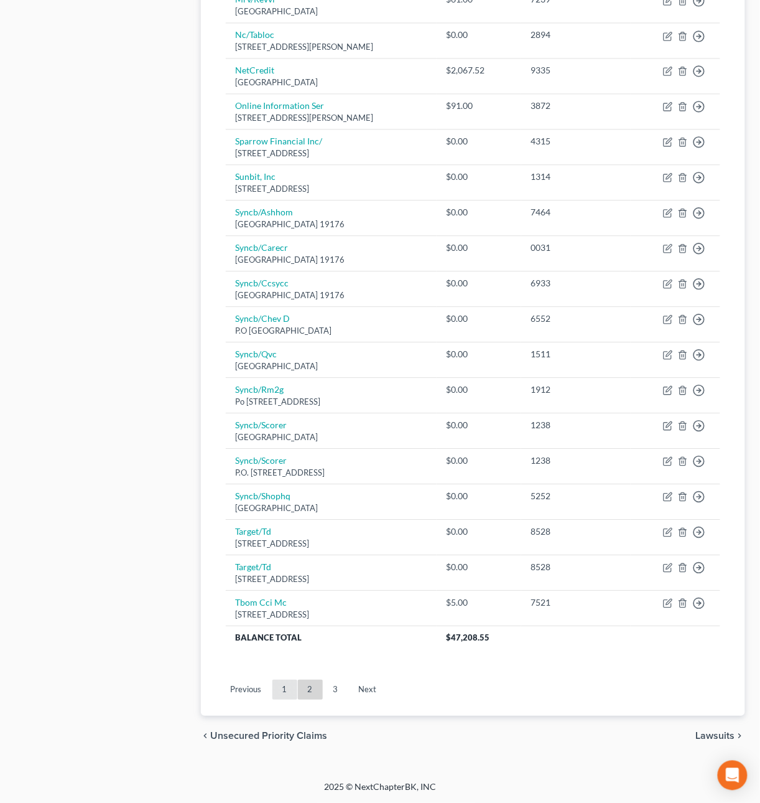
click at [287, 697] on link "1" at bounding box center [284, 689] width 25 height 20
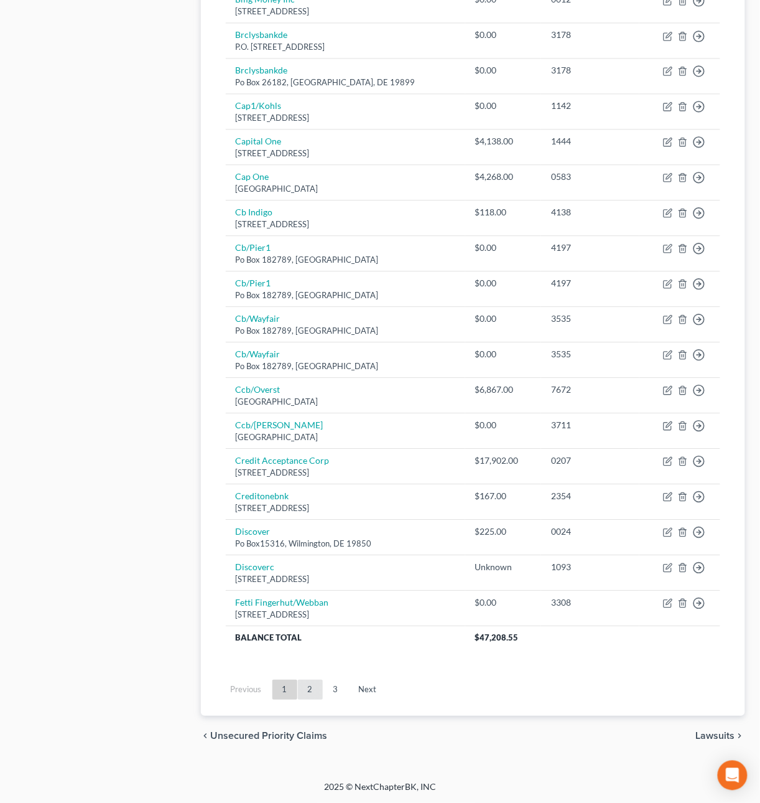
click at [319, 697] on link "2" at bounding box center [310, 689] width 25 height 20
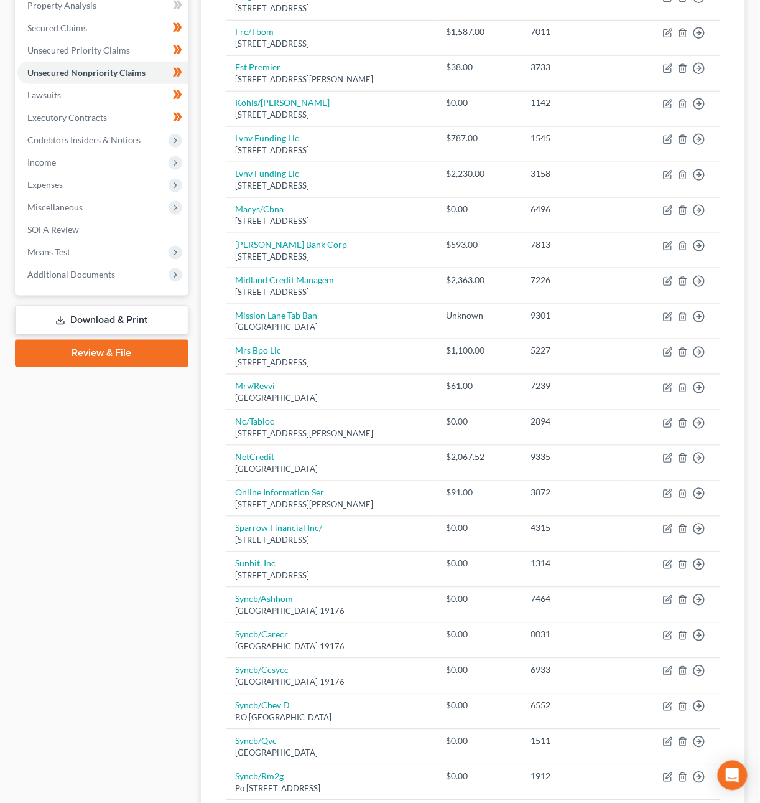
scroll to position [130, 0]
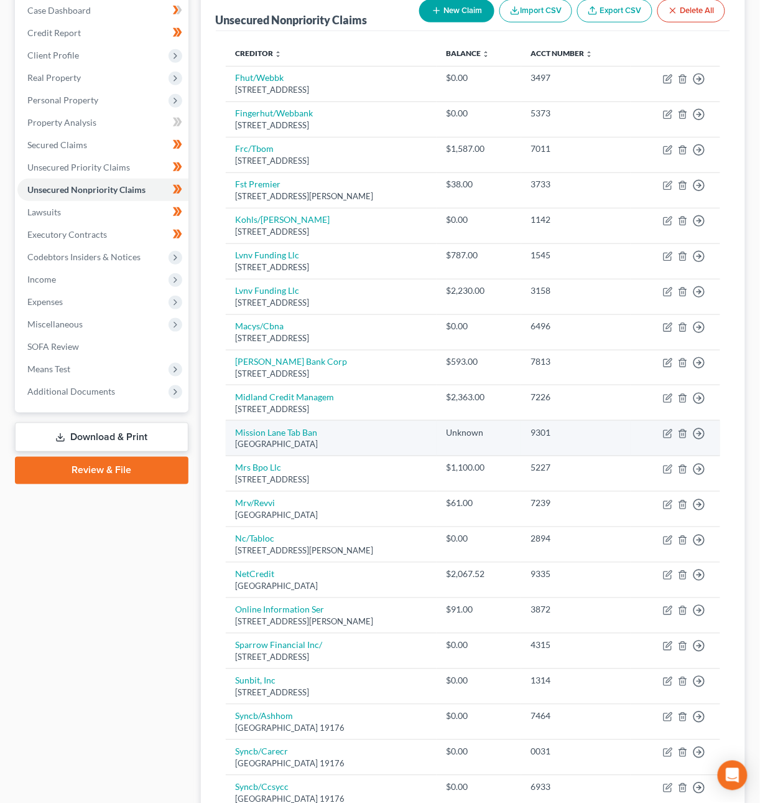
click at [511, 437] on div "Unknown" at bounding box center [479, 432] width 65 height 12
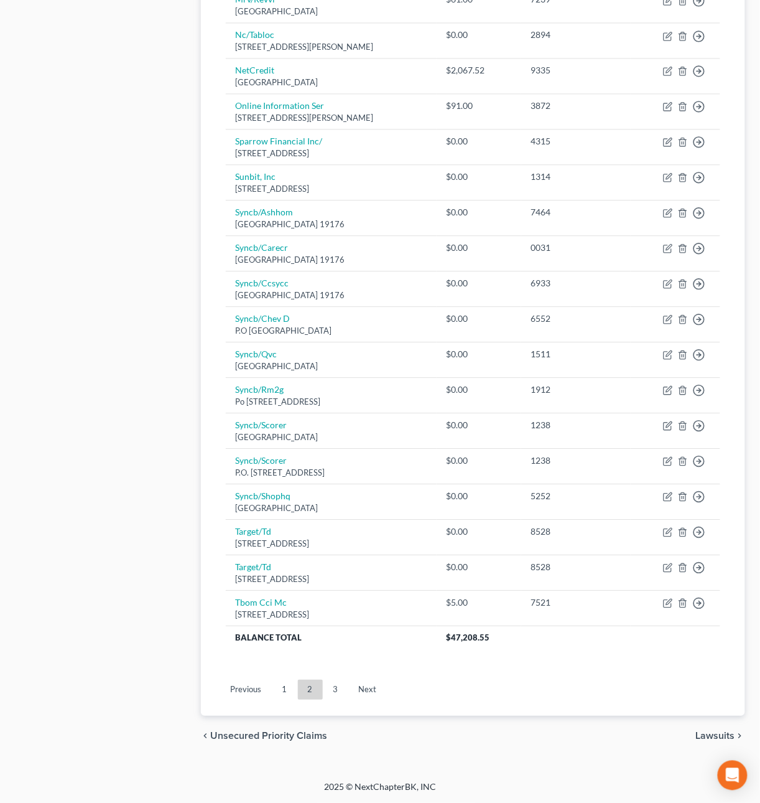
scroll to position [640, 0]
click at [285, 690] on link "1" at bounding box center [284, 689] width 25 height 20
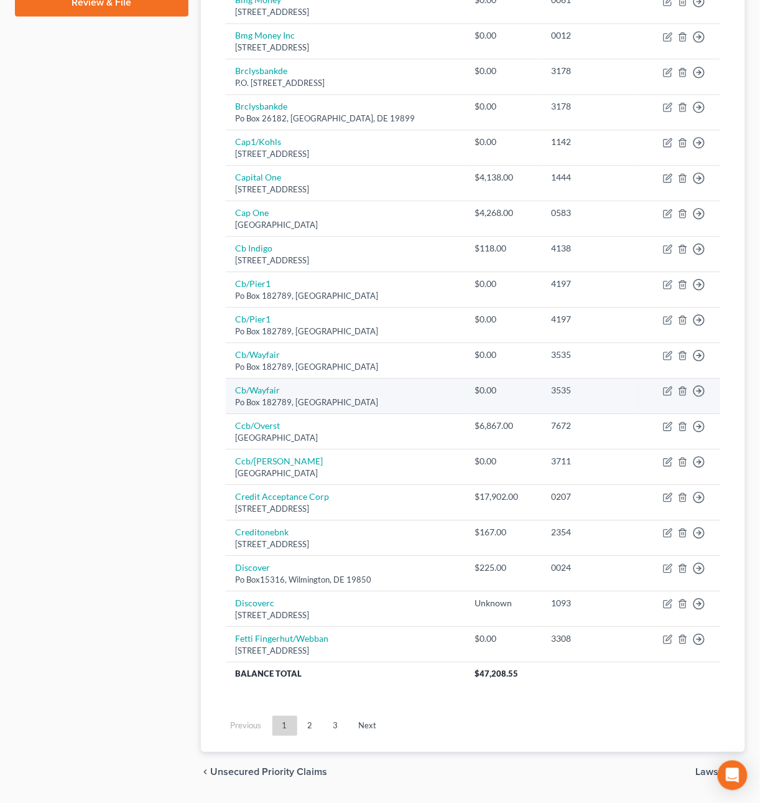
scroll to position [613, 0]
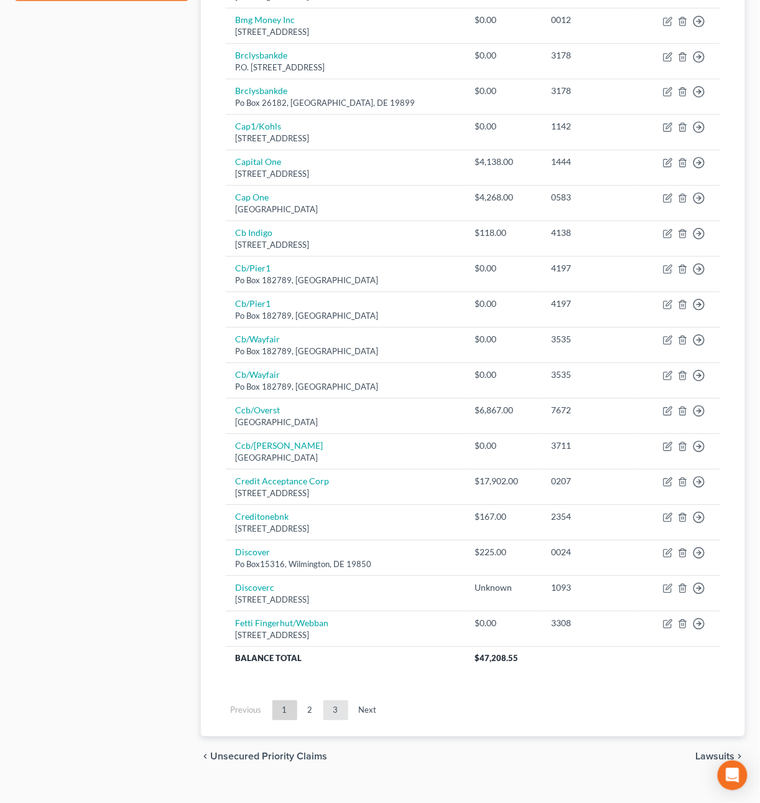
click at [334, 719] on link "3" at bounding box center [336, 710] width 25 height 20
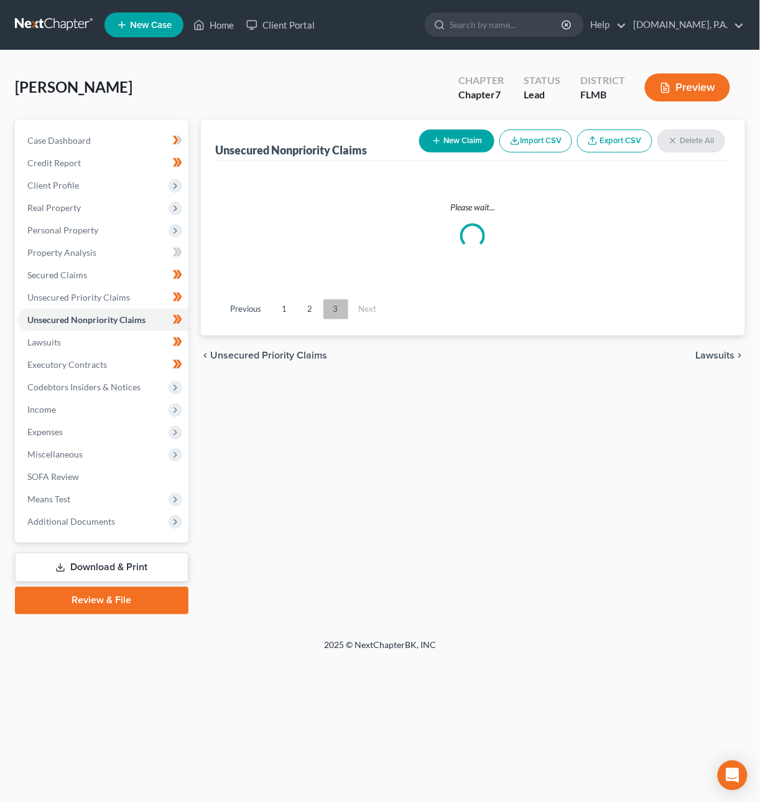
scroll to position [0, 0]
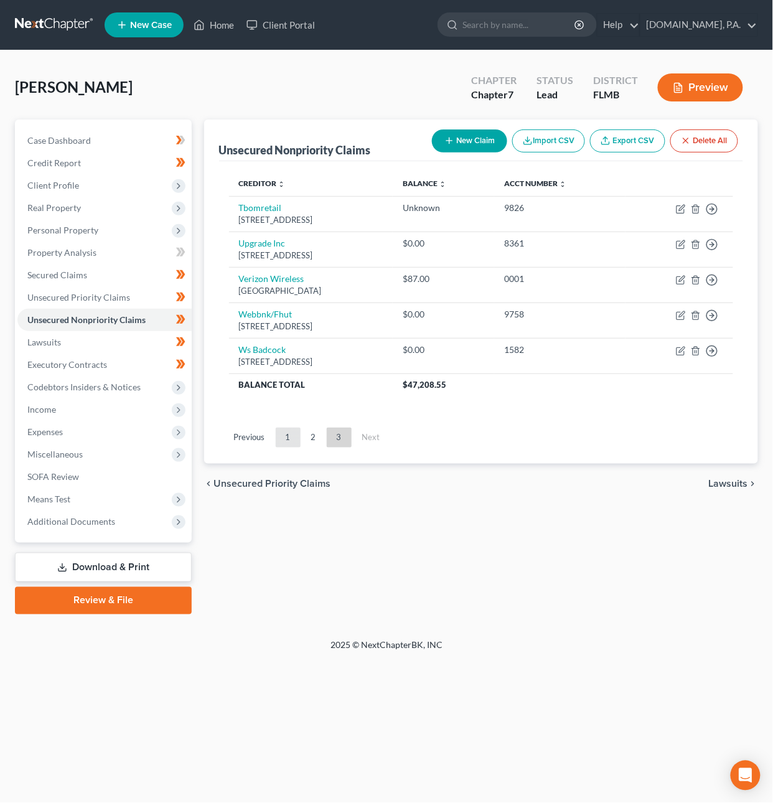
click at [291, 439] on link "1" at bounding box center [288, 437] width 25 height 20
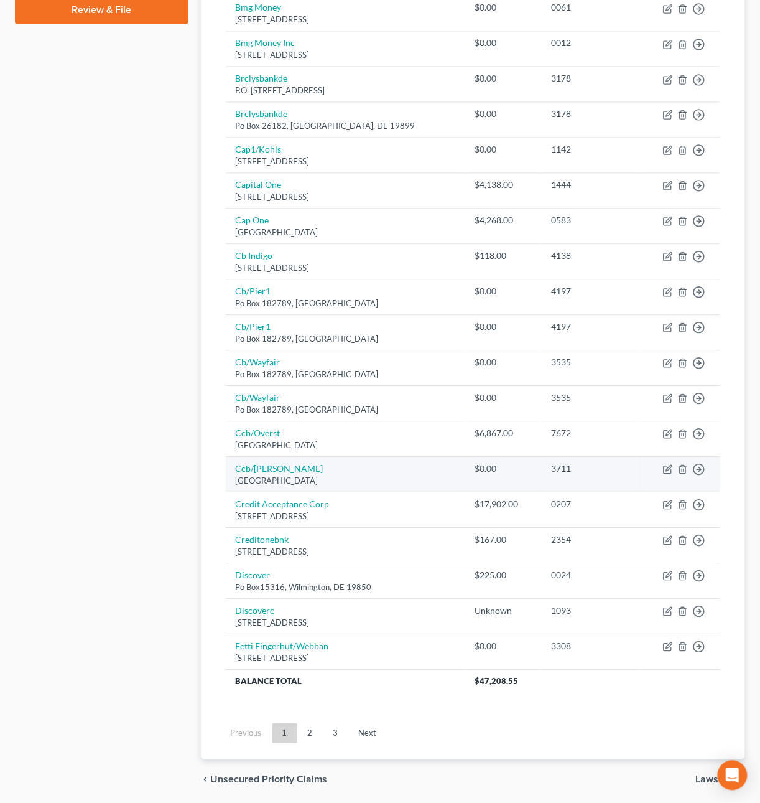
scroll to position [590, 0]
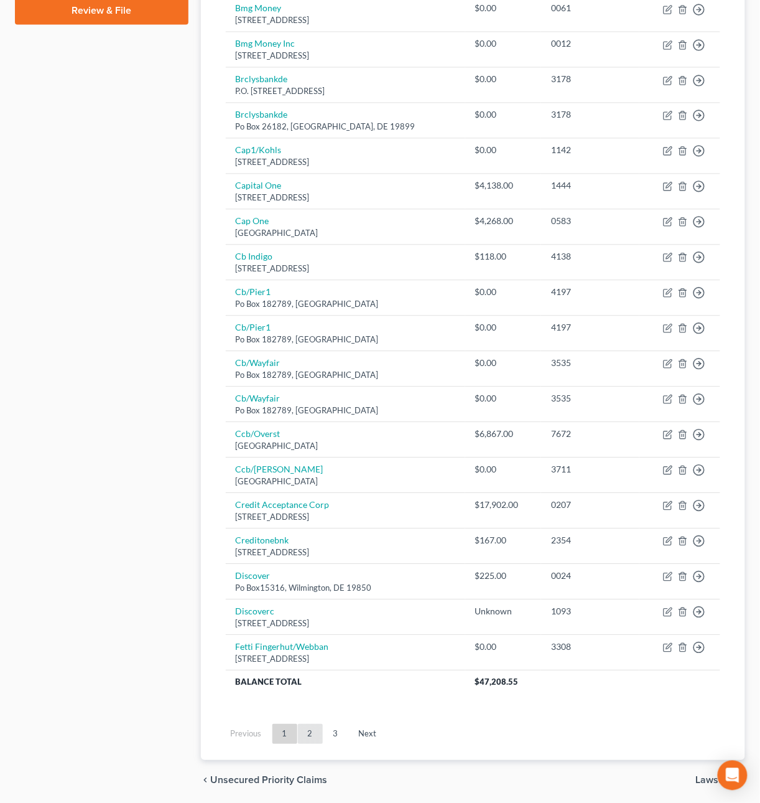
click at [320, 741] on link "2" at bounding box center [310, 734] width 25 height 20
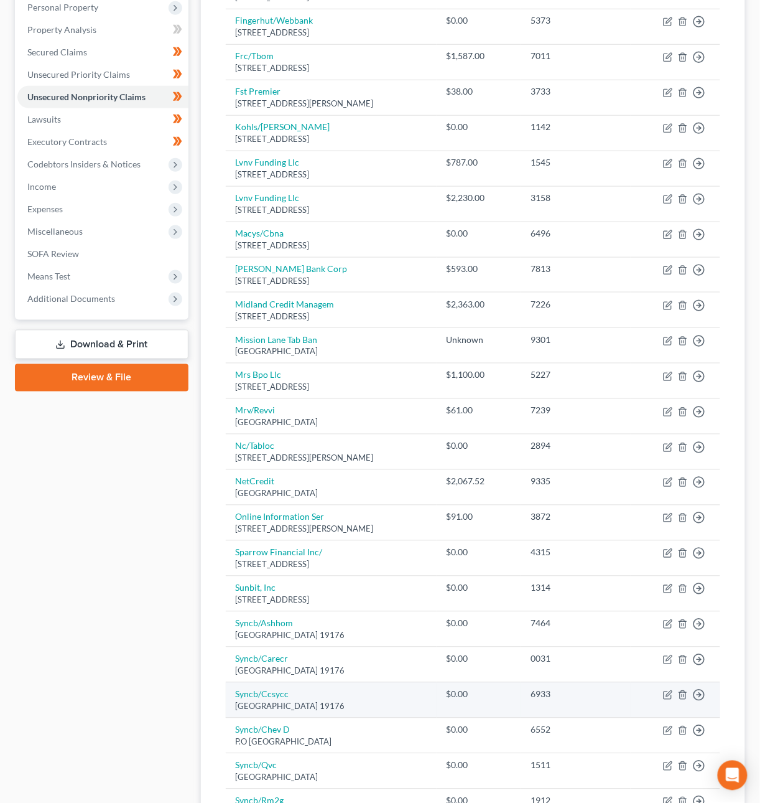
scroll to position [640, 0]
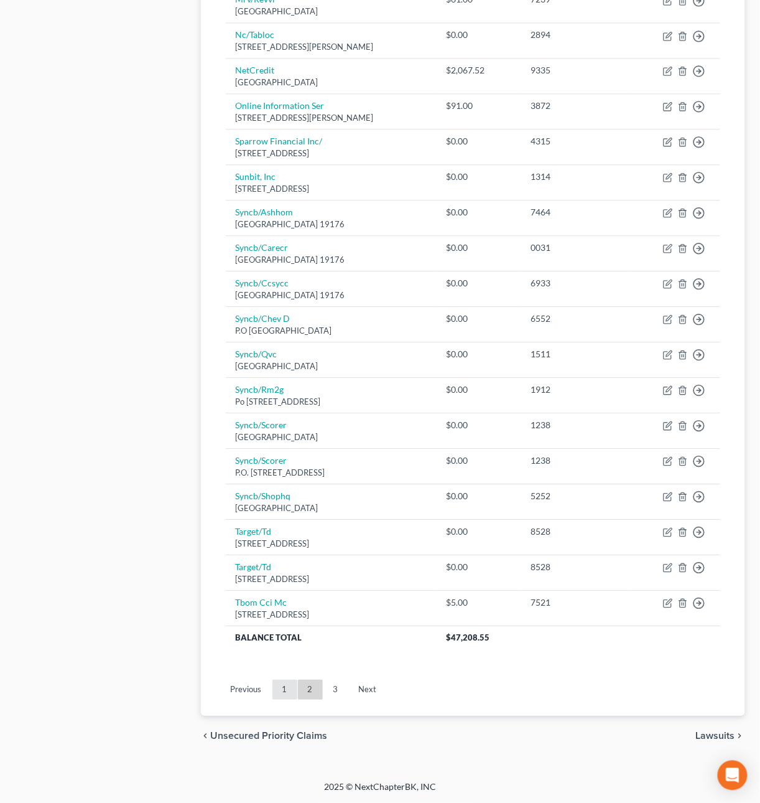
click at [281, 693] on link "1" at bounding box center [284, 689] width 25 height 20
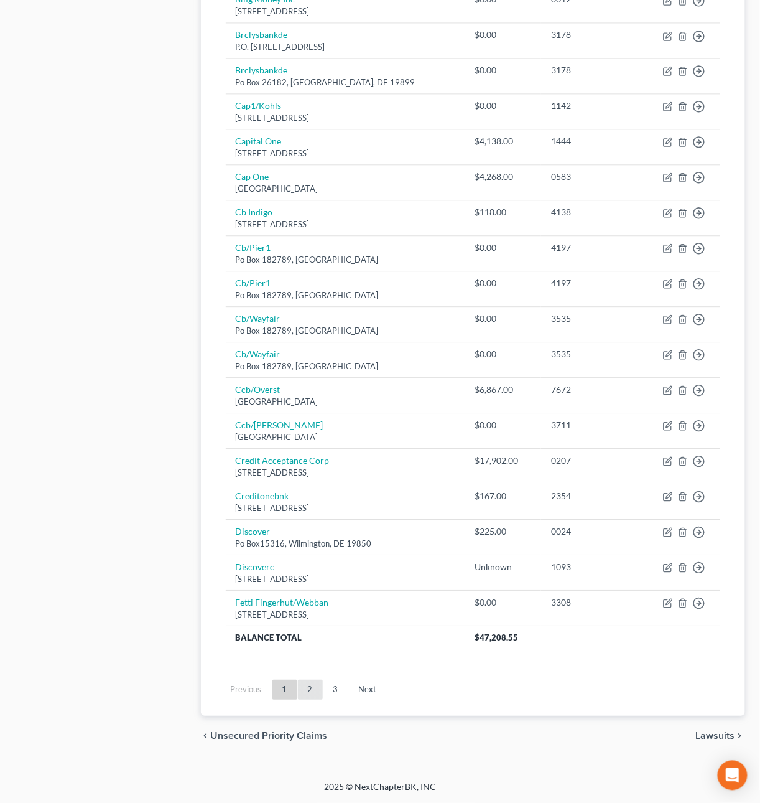
click at [311, 684] on link "2" at bounding box center [310, 689] width 25 height 20
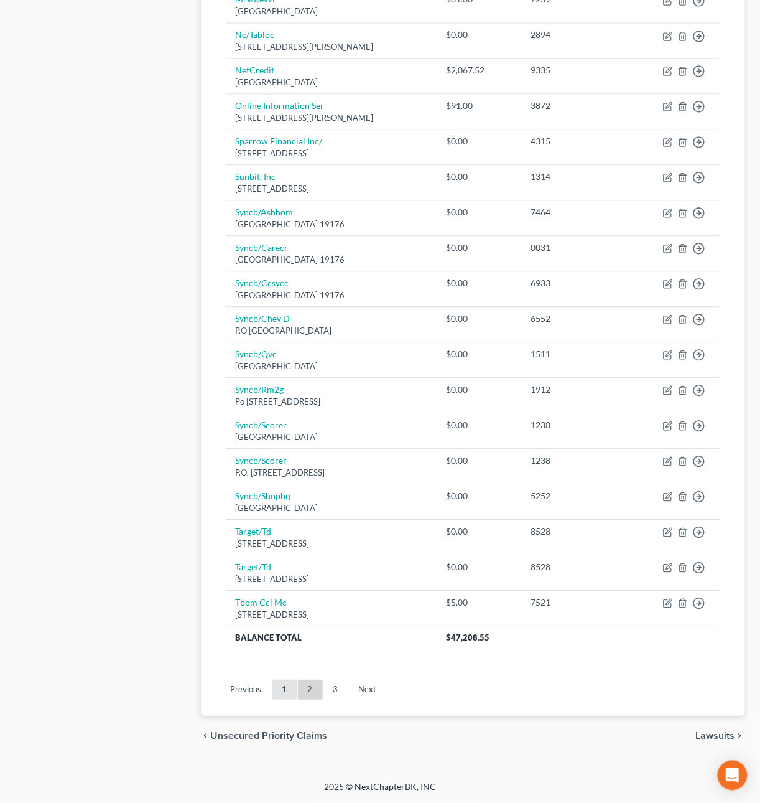
click at [289, 691] on link "1" at bounding box center [284, 689] width 25 height 20
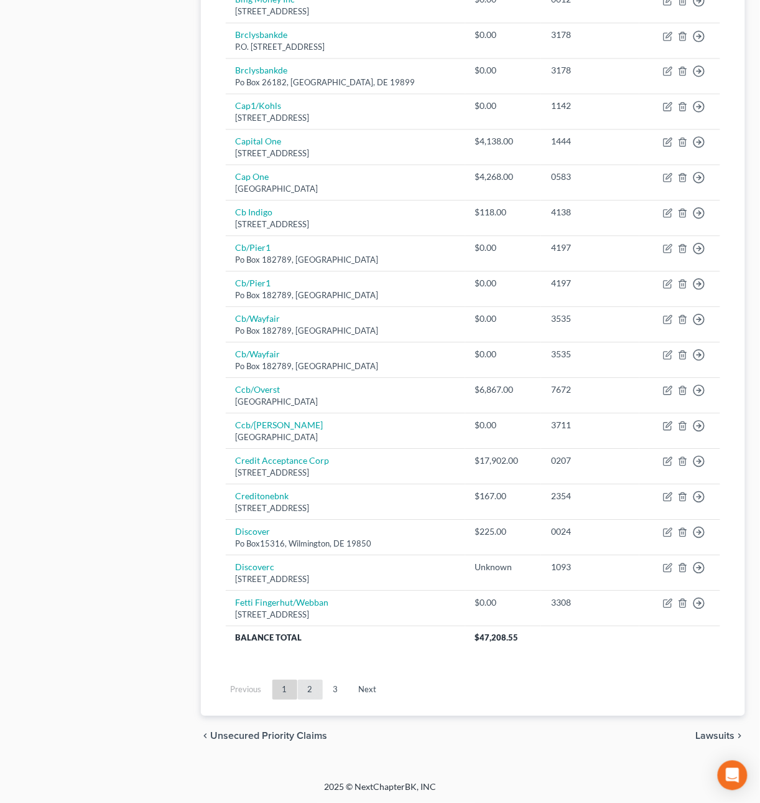
click at [312, 691] on link "2" at bounding box center [310, 689] width 25 height 20
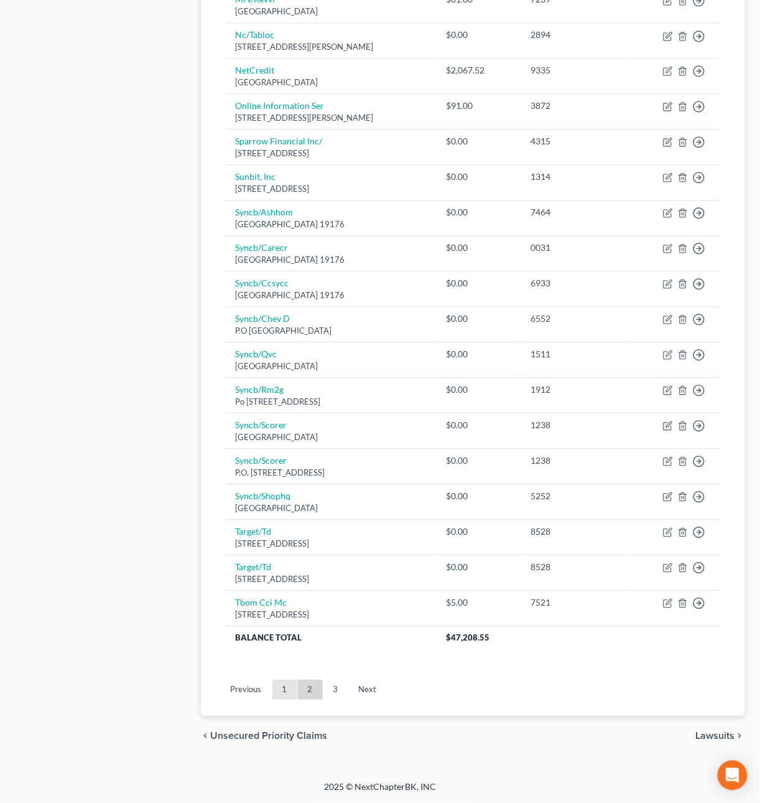
click at [284, 684] on link "1" at bounding box center [284, 689] width 25 height 20
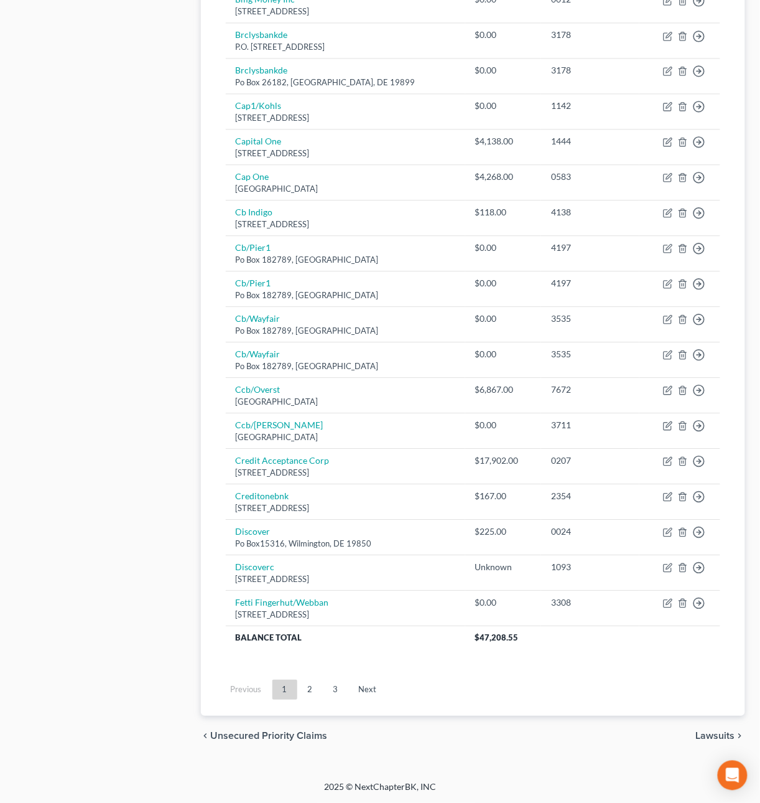
click at [334, 697] on link "3" at bounding box center [336, 689] width 25 height 20
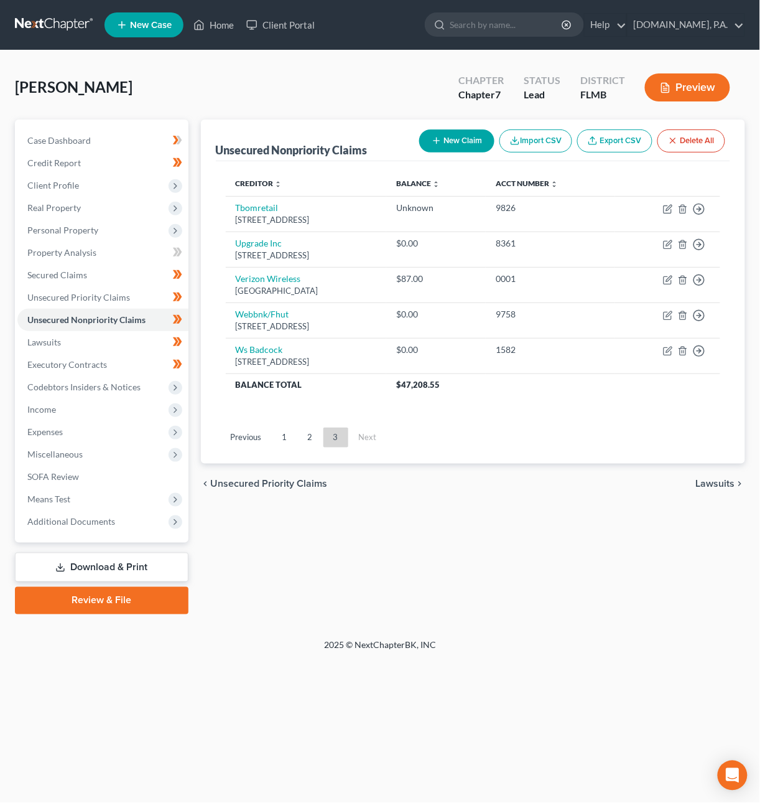
scroll to position [0, 0]
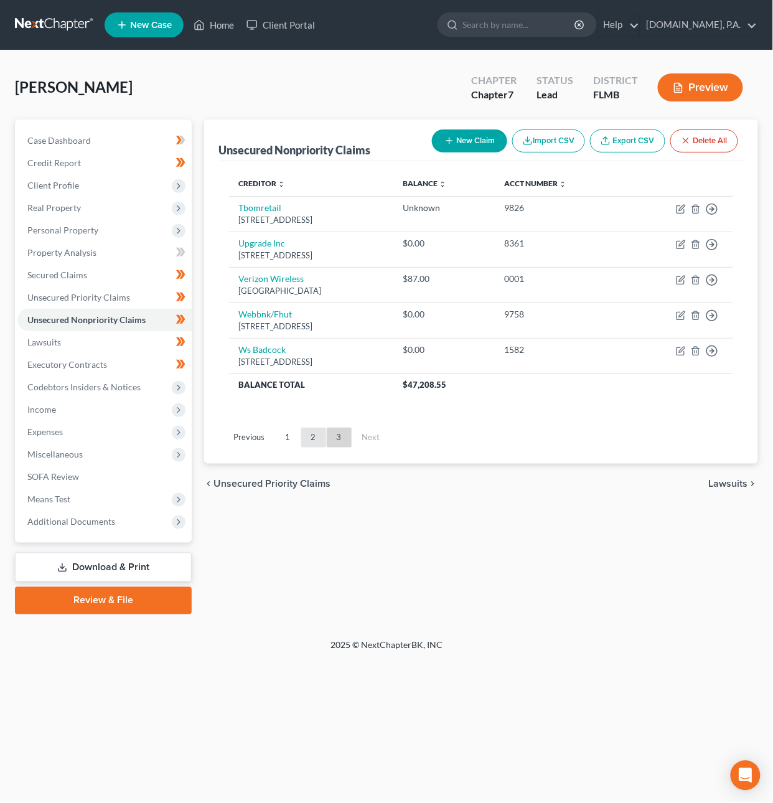
click at [308, 438] on link "2" at bounding box center [313, 437] width 25 height 20
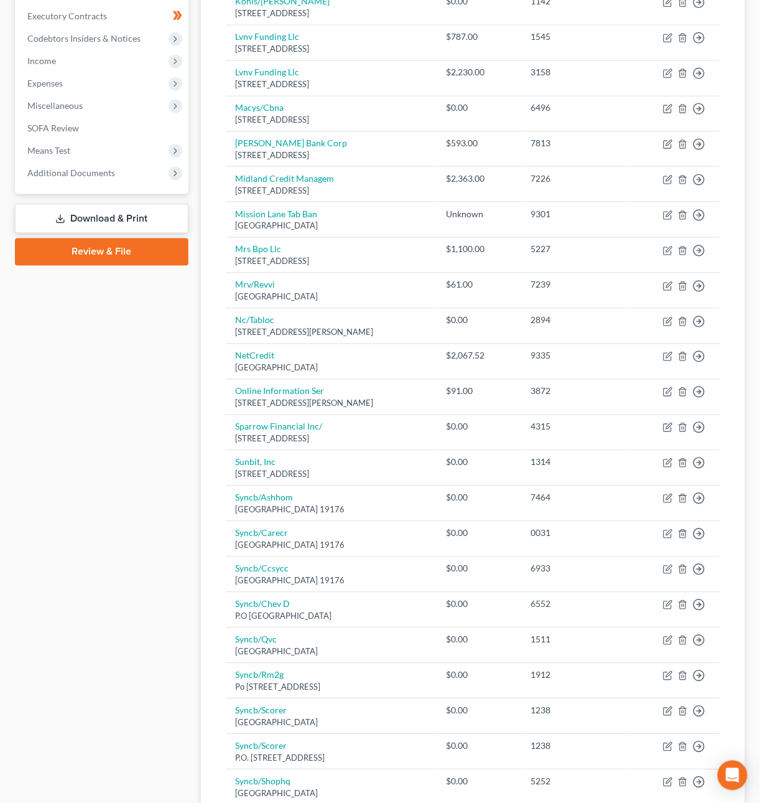
scroll to position [640, 0]
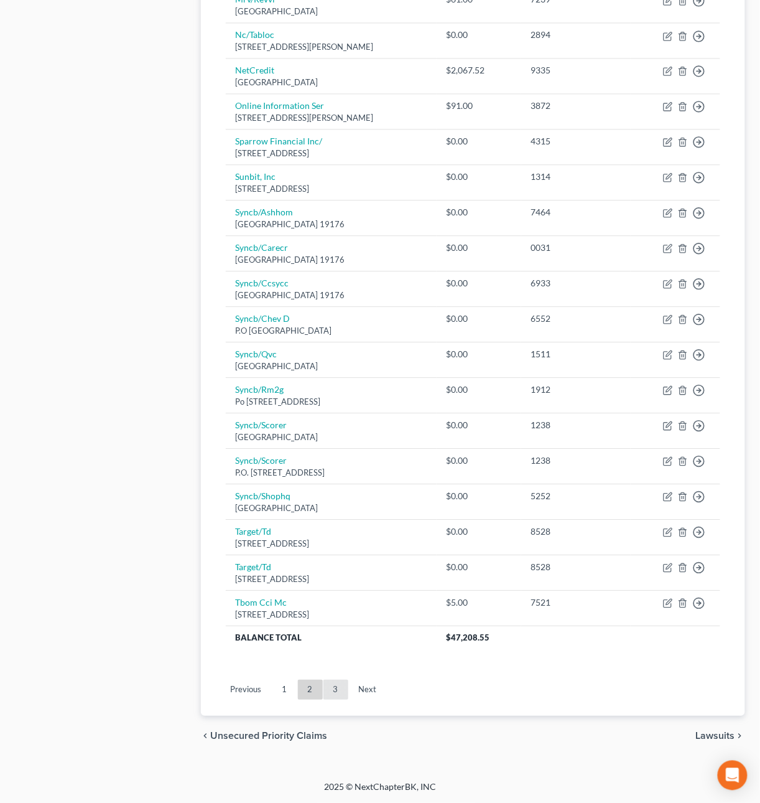
click at [338, 692] on link "3" at bounding box center [336, 689] width 25 height 20
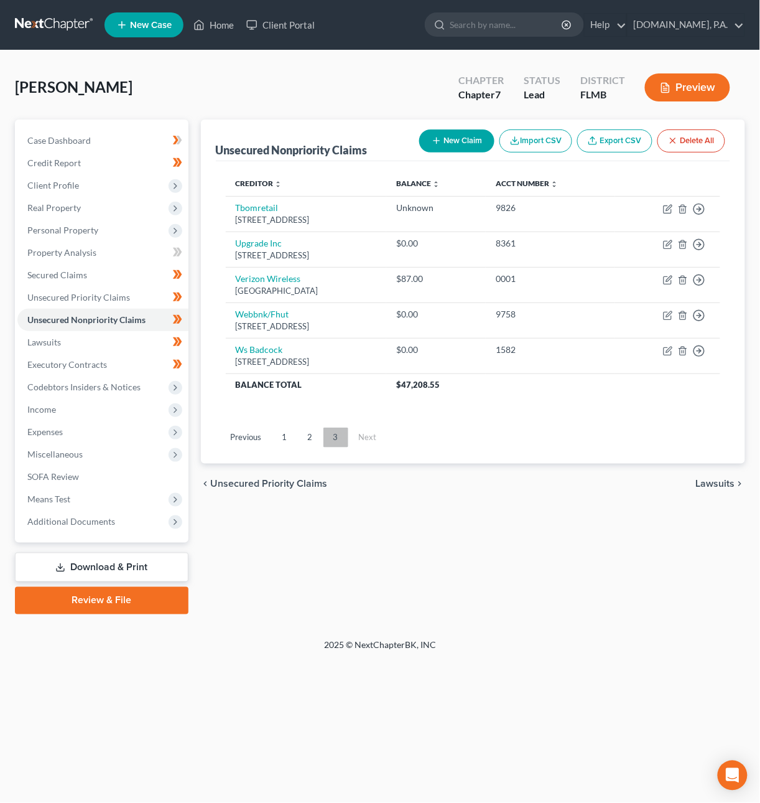
scroll to position [0, 0]
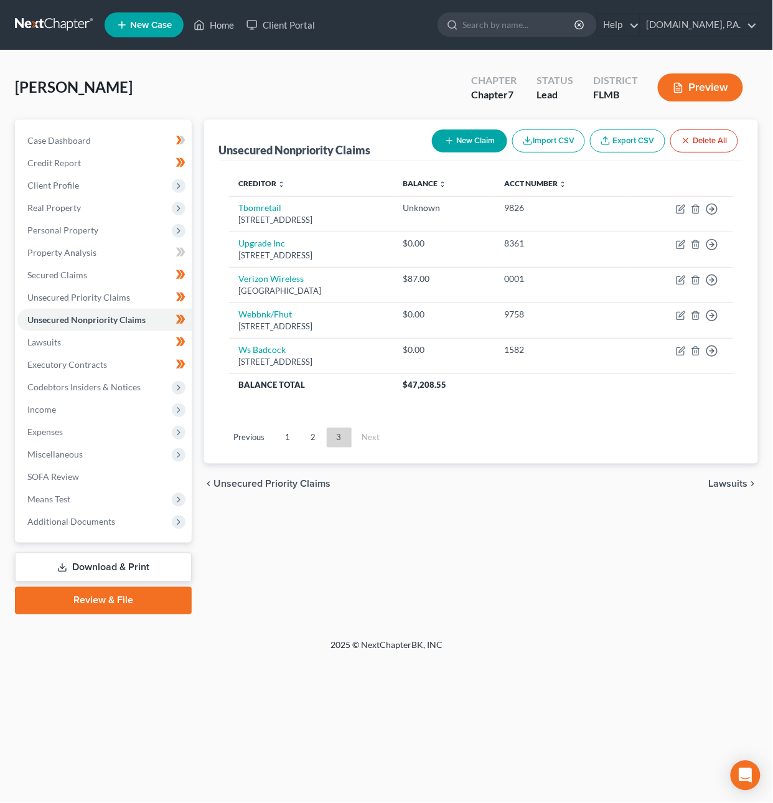
click at [483, 129] on button "New Claim" at bounding box center [469, 140] width 75 height 23
select select "0"
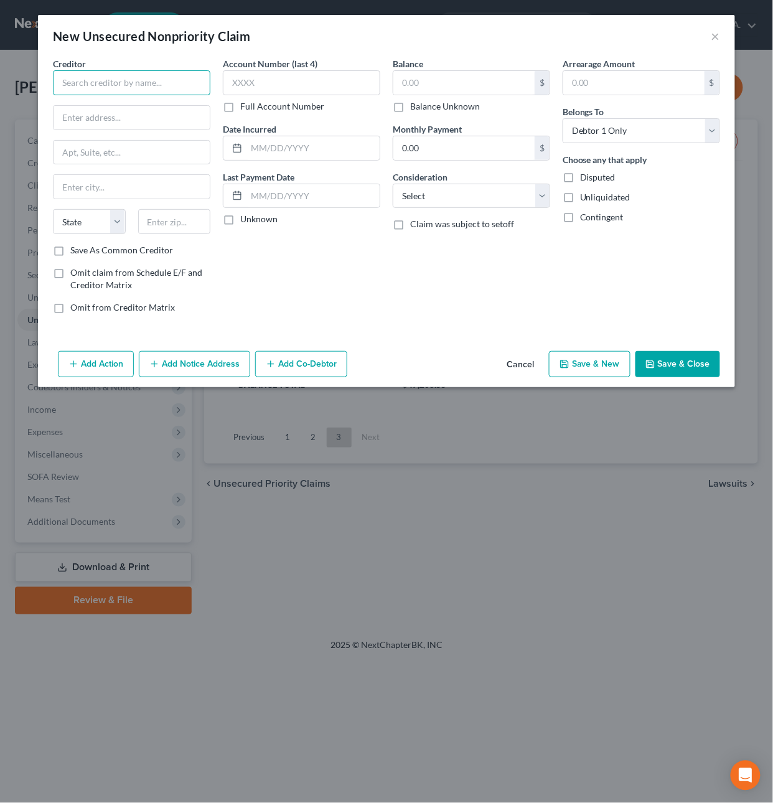
click at [108, 83] on input "text" at bounding box center [131, 82] width 157 height 25
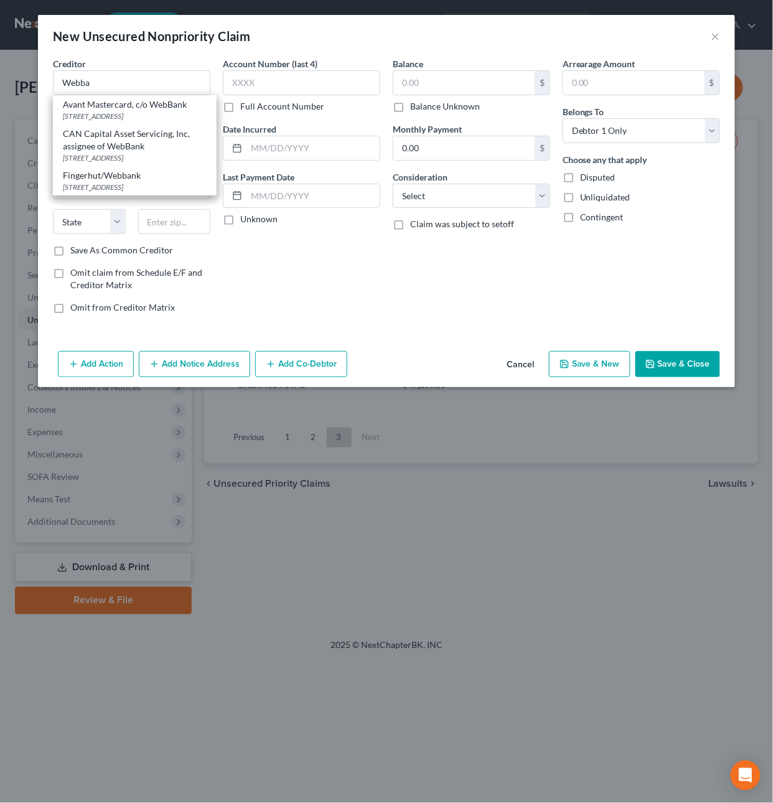
click at [101, 119] on div "[STREET_ADDRESS]" at bounding box center [135, 116] width 144 height 11
type input "Avant Mastercard, c/o WebBank"
type input "[STREET_ADDRESS]"
type input "Ste 900"
type input "[GEOGRAPHIC_DATA]"
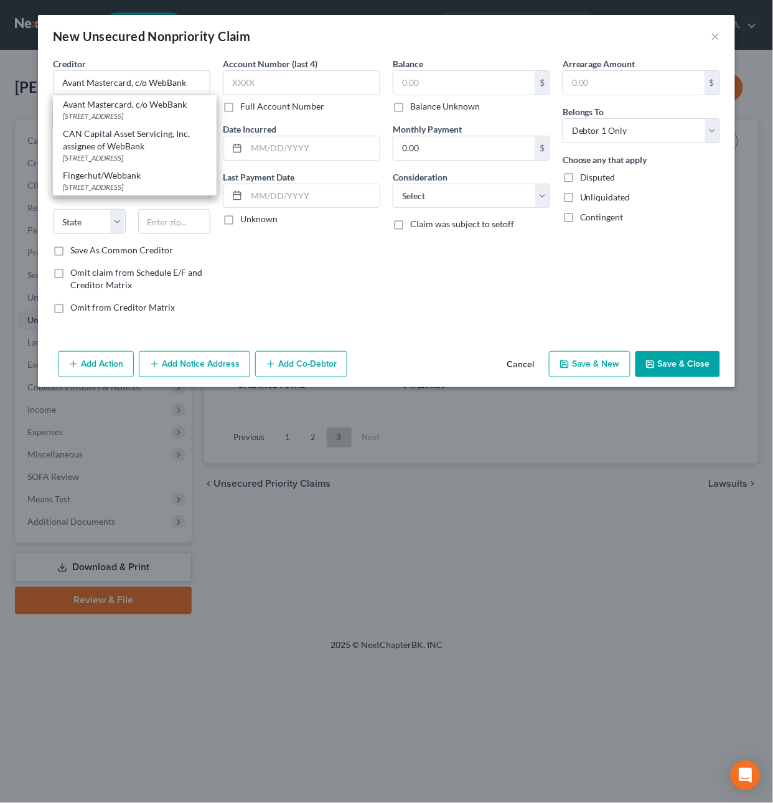
select select "14"
type input "60654"
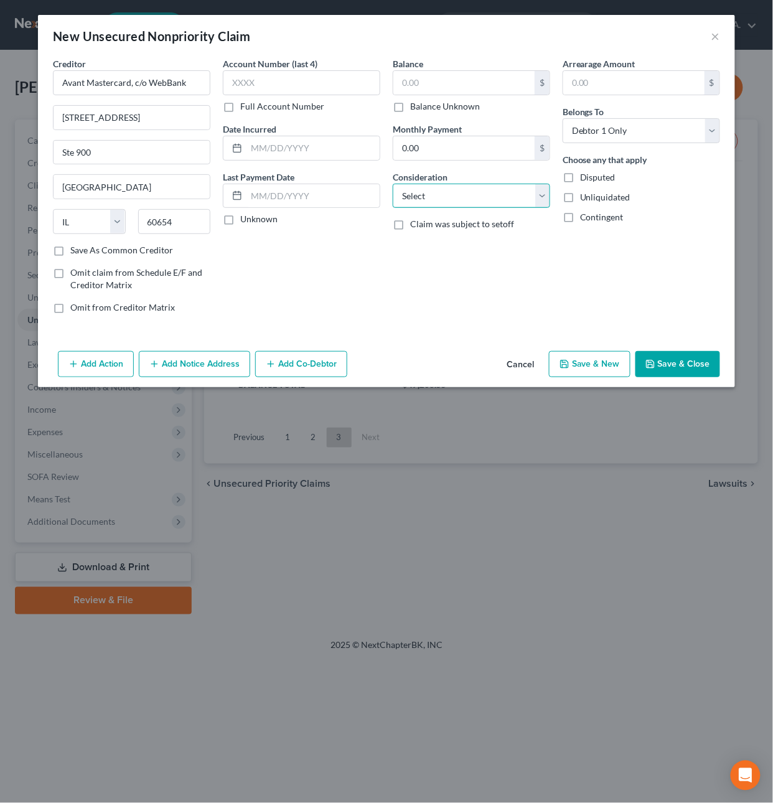
click at [506, 197] on select "Select Cable / Satellite Services Collection Agency Credit Card Debt Debt Couns…" at bounding box center [471, 196] width 157 height 25
select select "2"
click at [393, 184] on select "Select Cable / Satellite Services Collection Agency Credit Card Debt Debt Couns…" at bounding box center [471, 196] width 157 height 25
click at [683, 372] on button "Save & Close" at bounding box center [677, 364] width 85 height 26
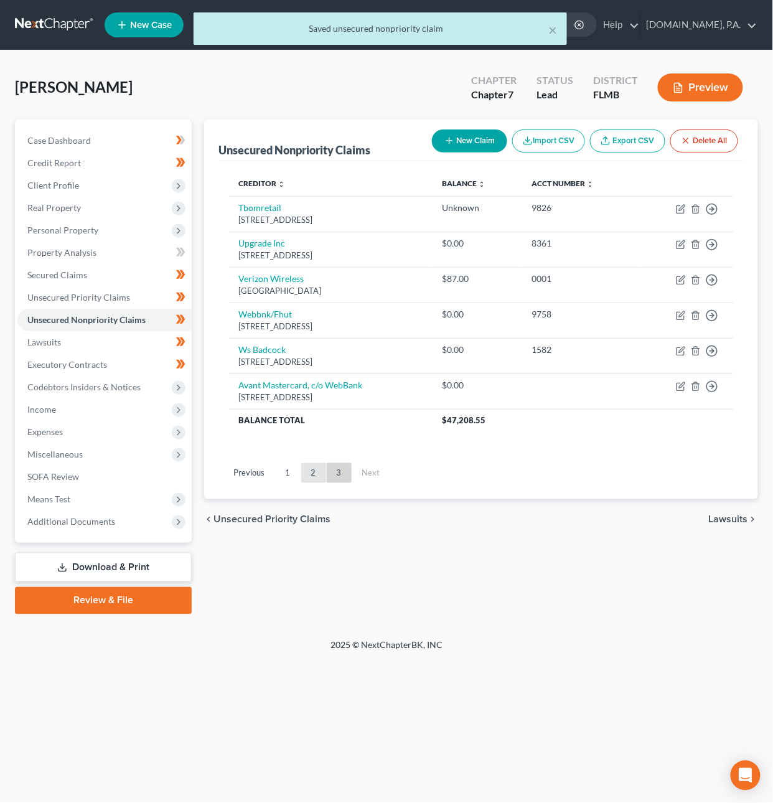
click at [312, 473] on link "2" at bounding box center [313, 473] width 25 height 20
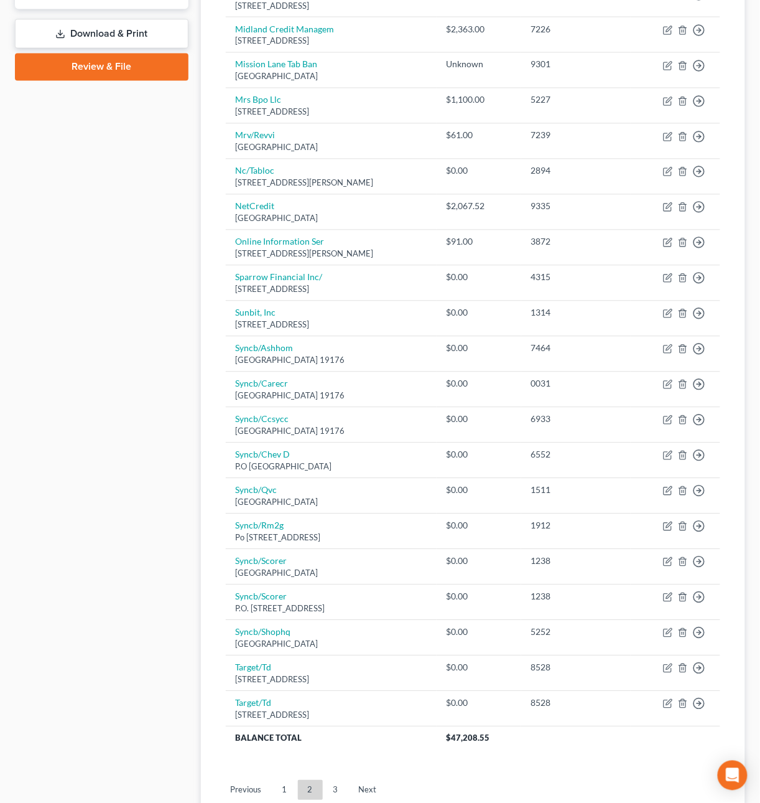
scroll to position [538, 0]
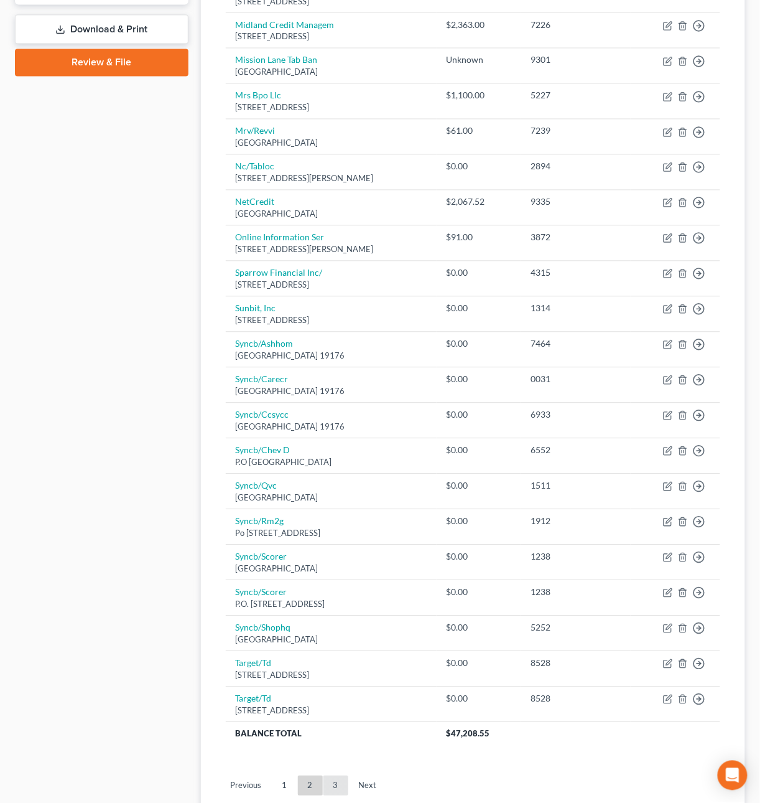
click at [342, 789] on link "3" at bounding box center [336, 786] width 25 height 20
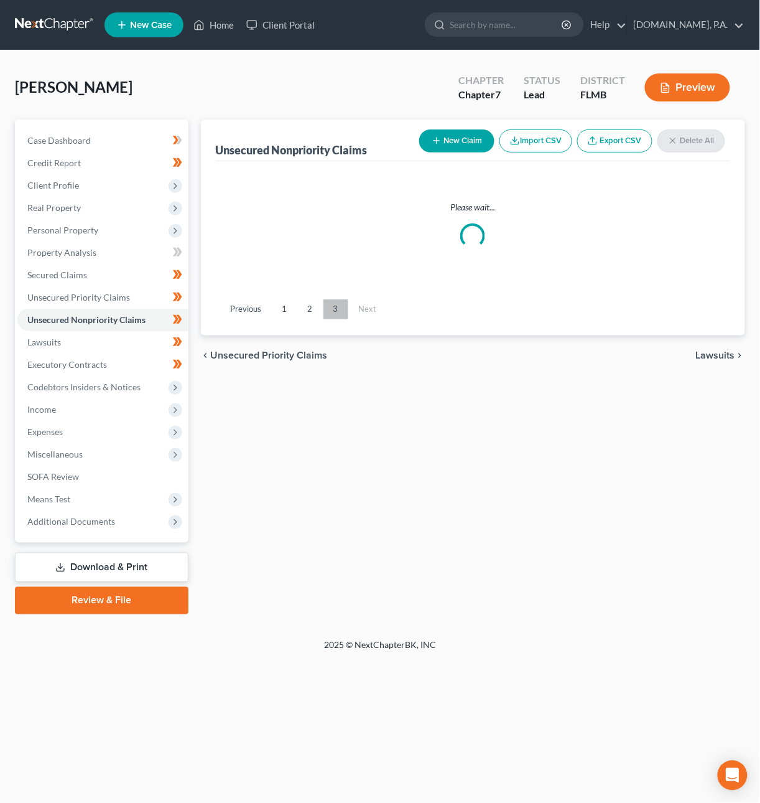
scroll to position [0, 0]
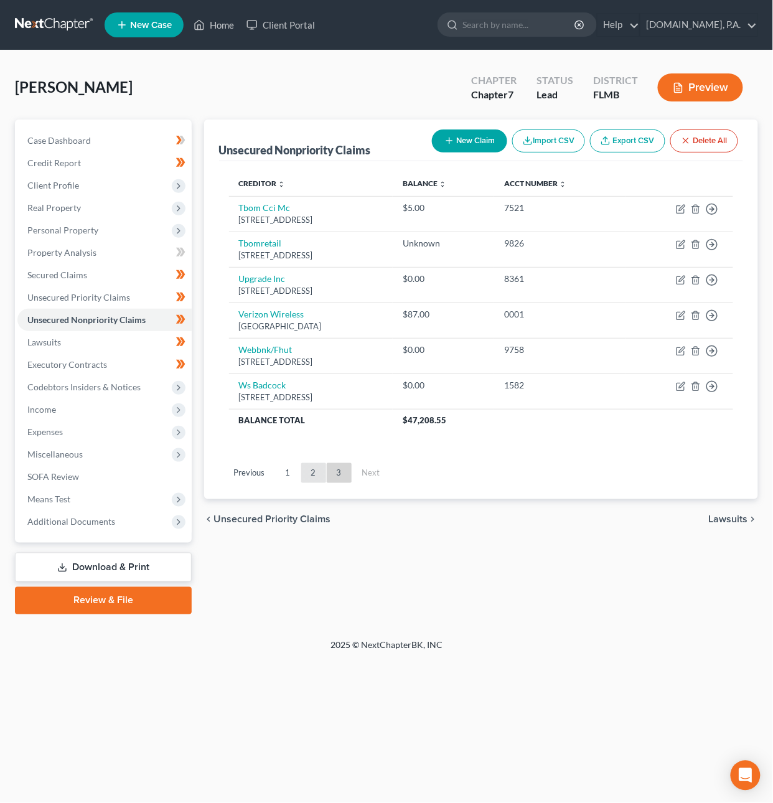
click at [313, 473] on link "2" at bounding box center [313, 473] width 25 height 20
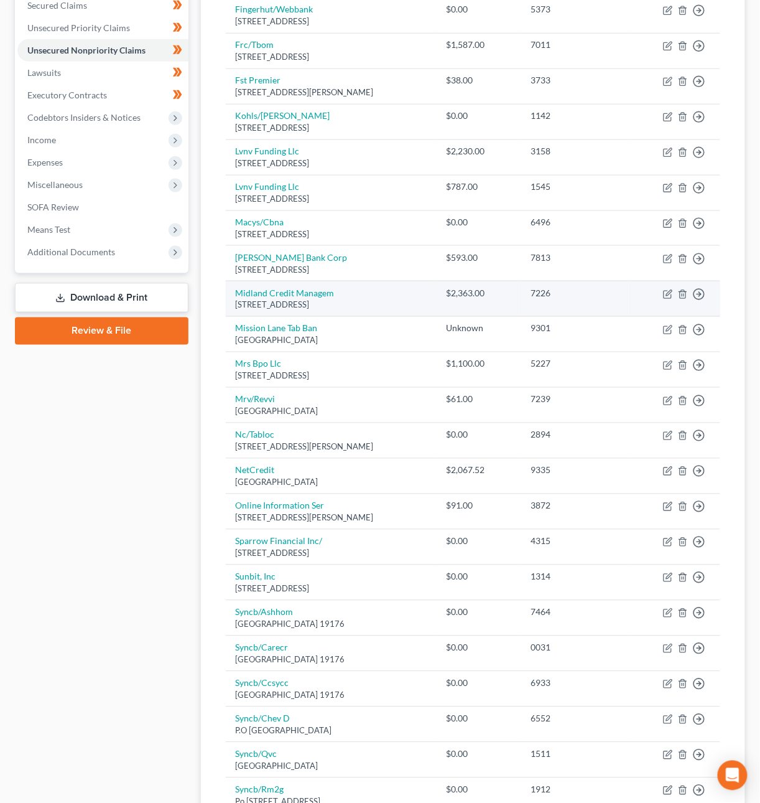
scroll to position [640, 0]
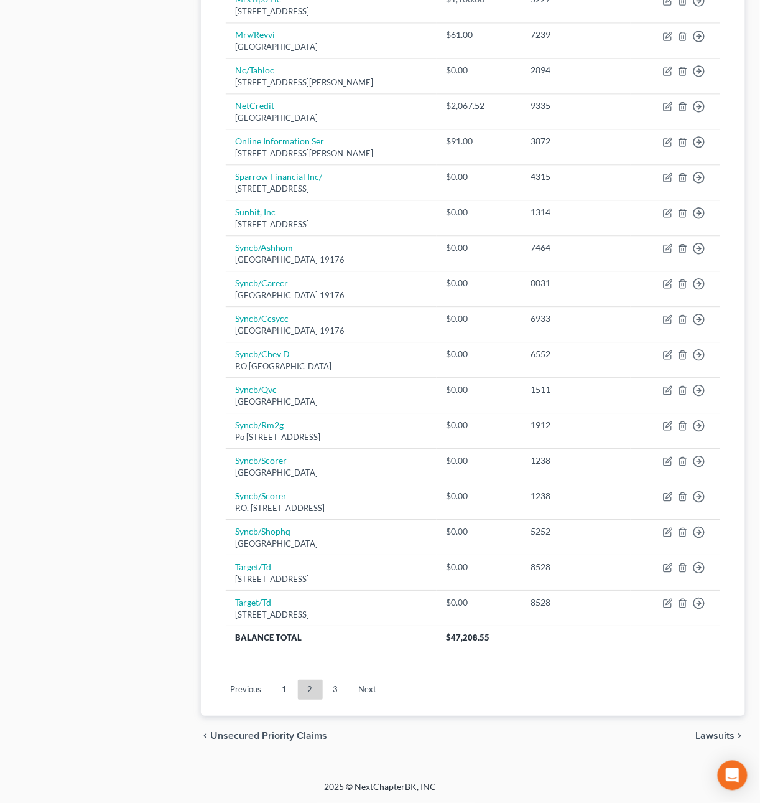
click at [282, 689] on link "1" at bounding box center [284, 689] width 25 height 20
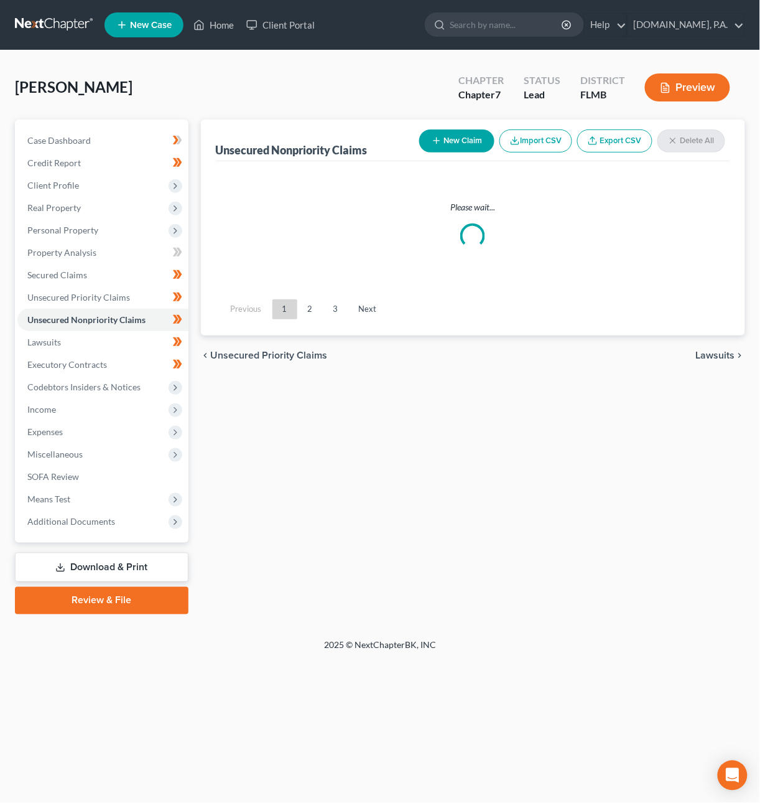
scroll to position [0, 0]
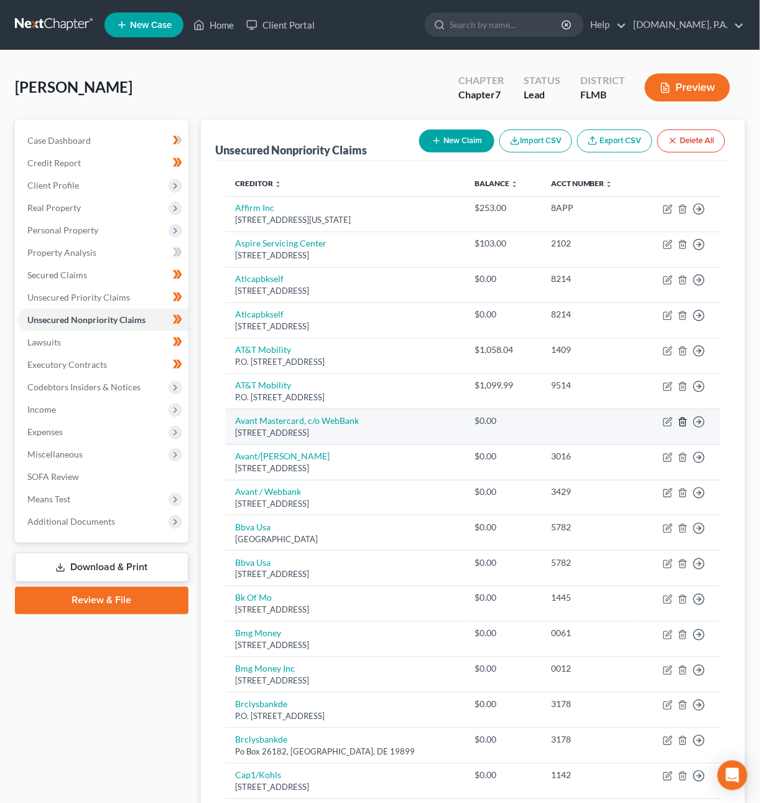
click at [679, 423] on icon "button" at bounding box center [683, 422] width 10 height 10
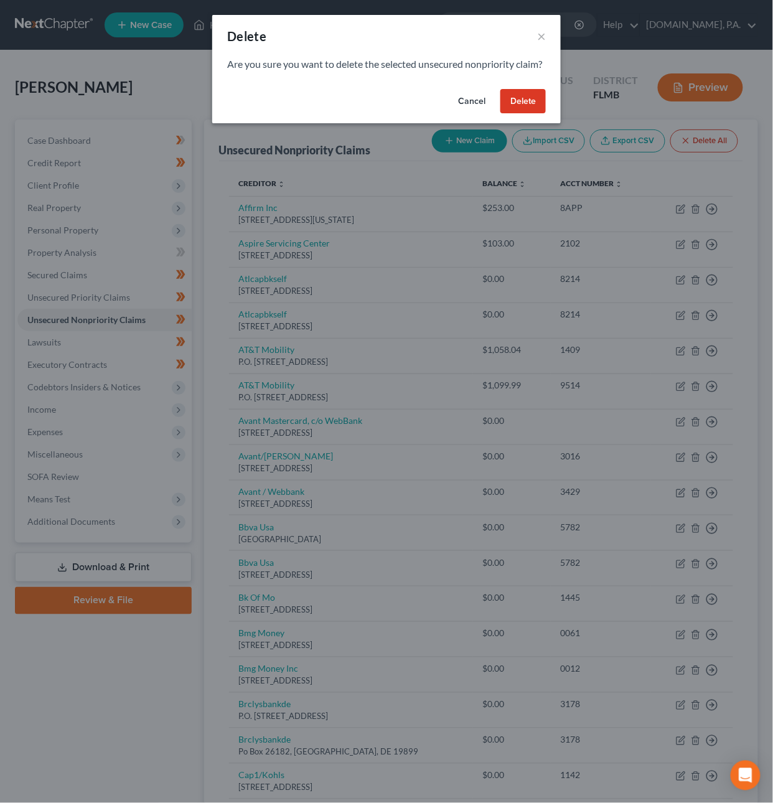
click at [510, 106] on button "Delete" at bounding box center [522, 101] width 45 height 25
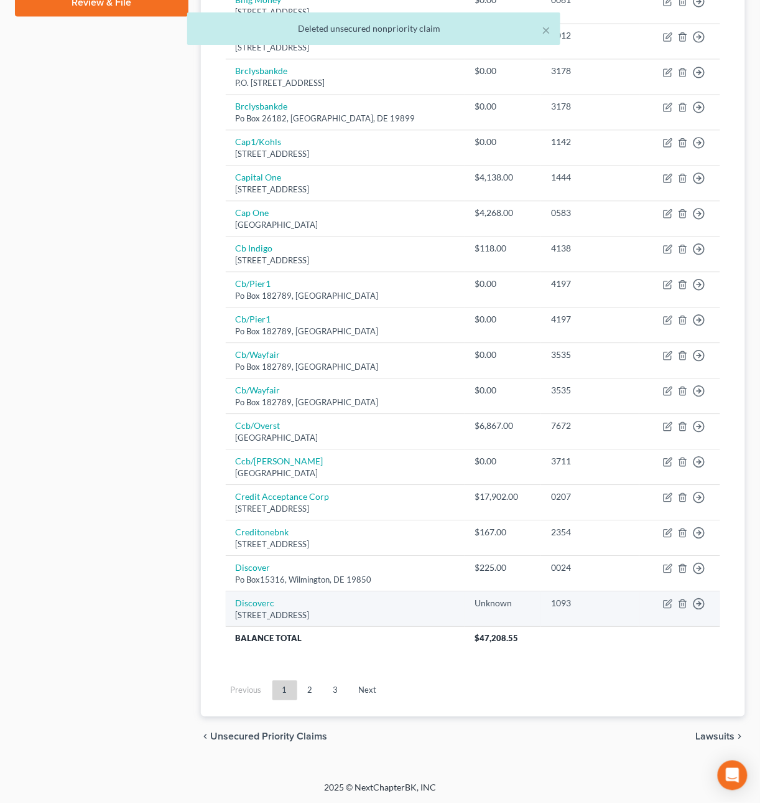
scroll to position [603, 0]
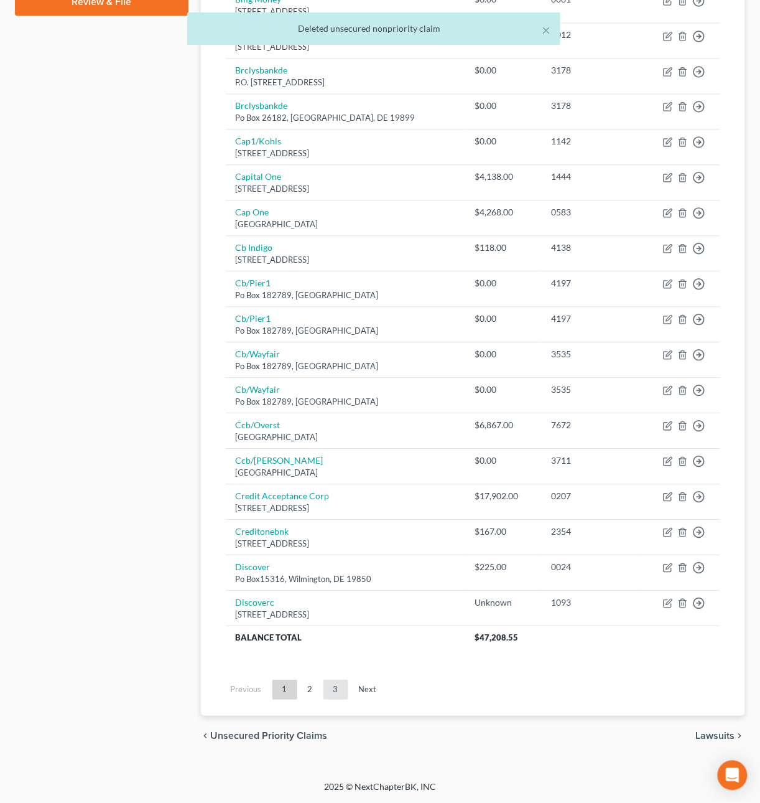
click at [334, 681] on link "3" at bounding box center [336, 689] width 25 height 20
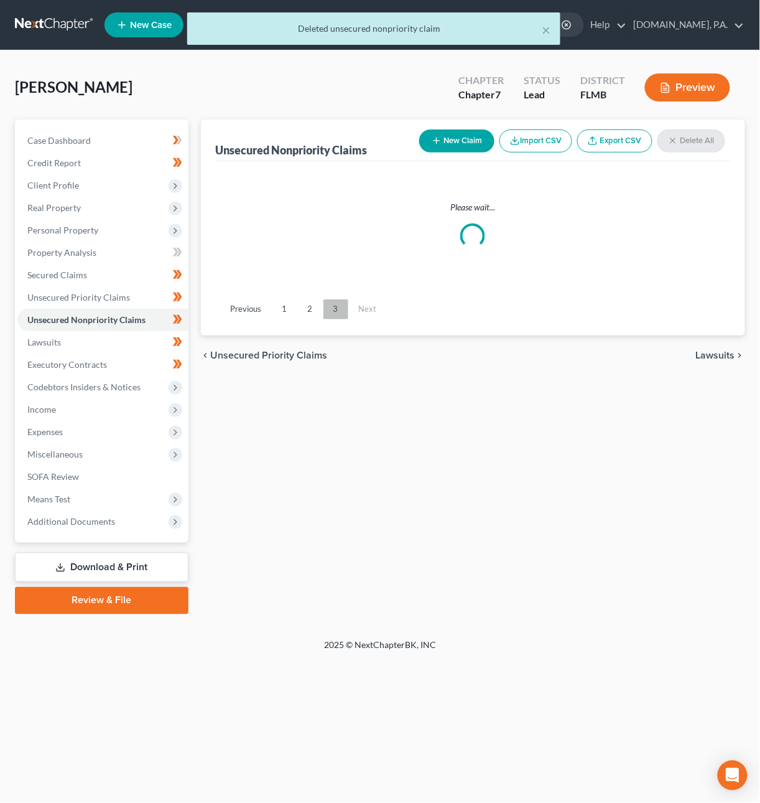
scroll to position [0, 0]
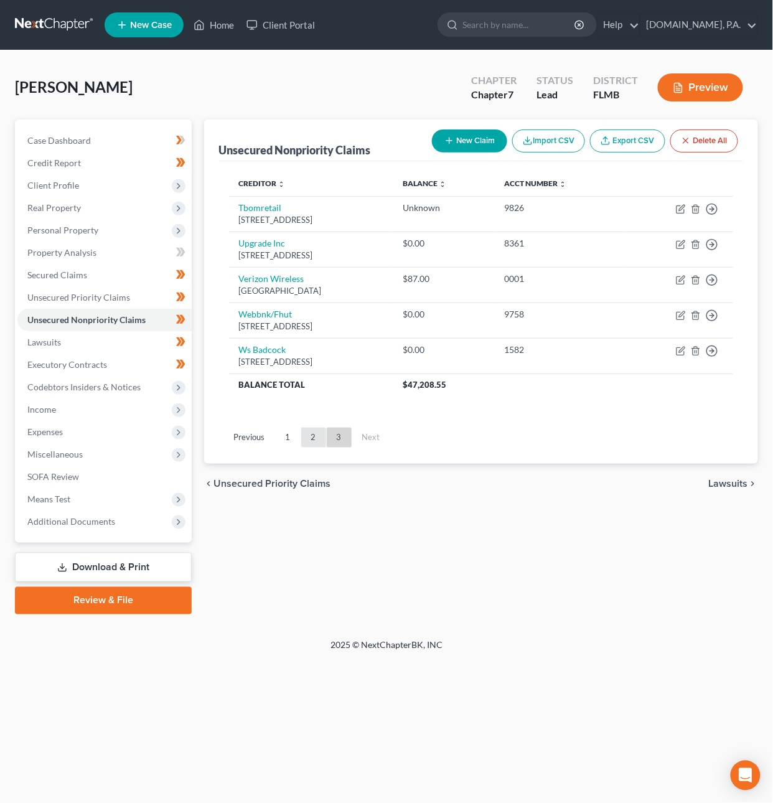
click at [315, 439] on link "2" at bounding box center [313, 437] width 25 height 20
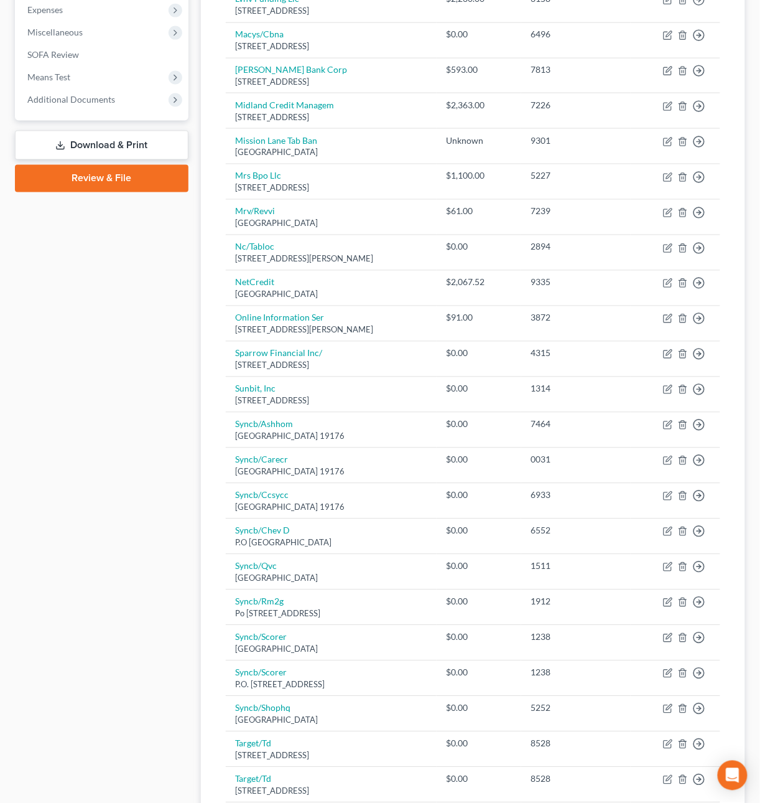
scroll to position [531, 0]
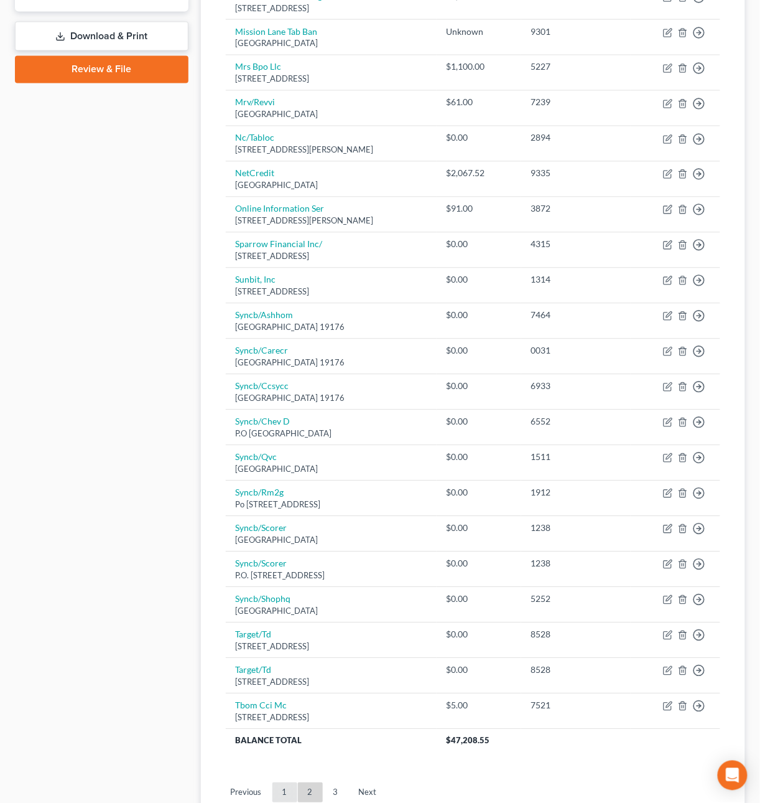
click at [282, 797] on link "1" at bounding box center [284, 793] width 25 height 20
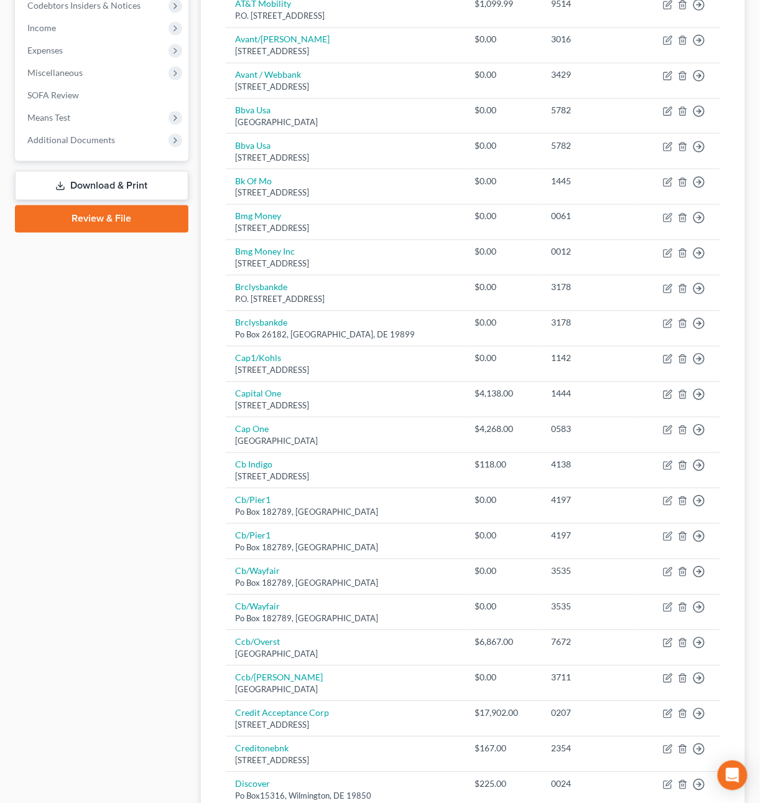
scroll to position [640, 0]
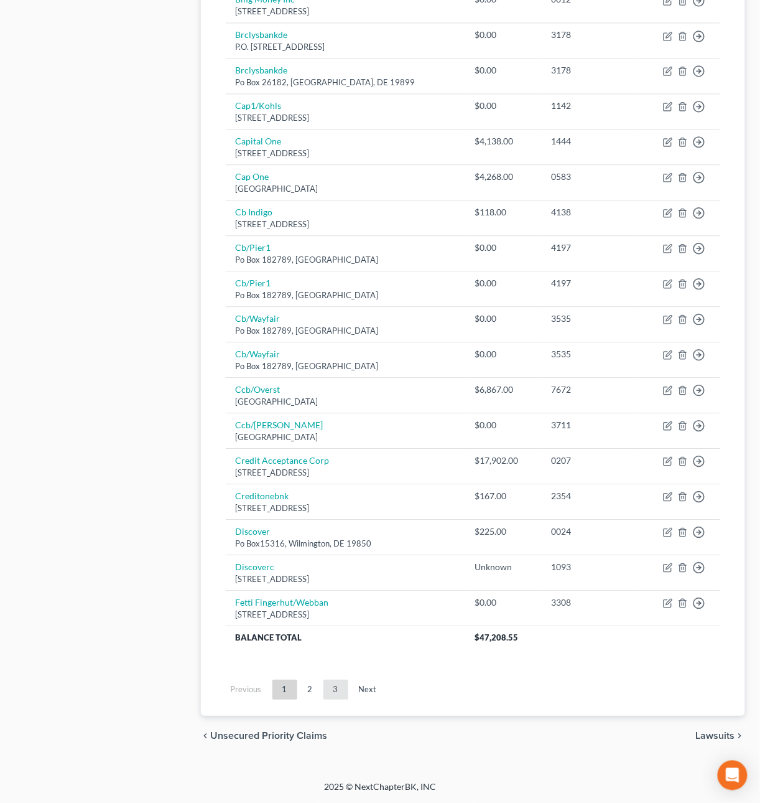
click at [327, 694] on link "3" at bounding box center [336, 689] width 25 height 20
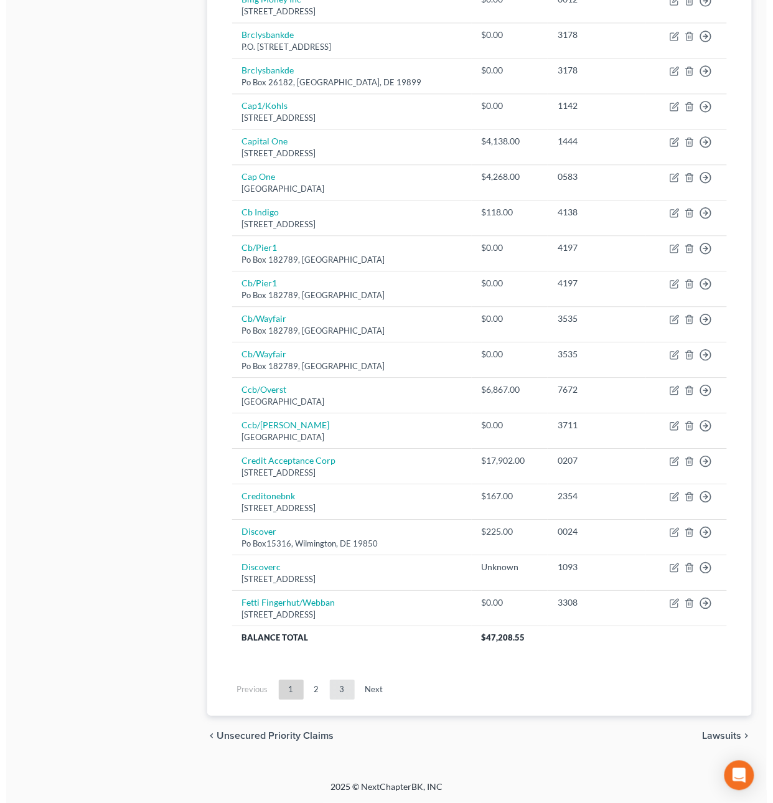
scroll to position [0, 0]
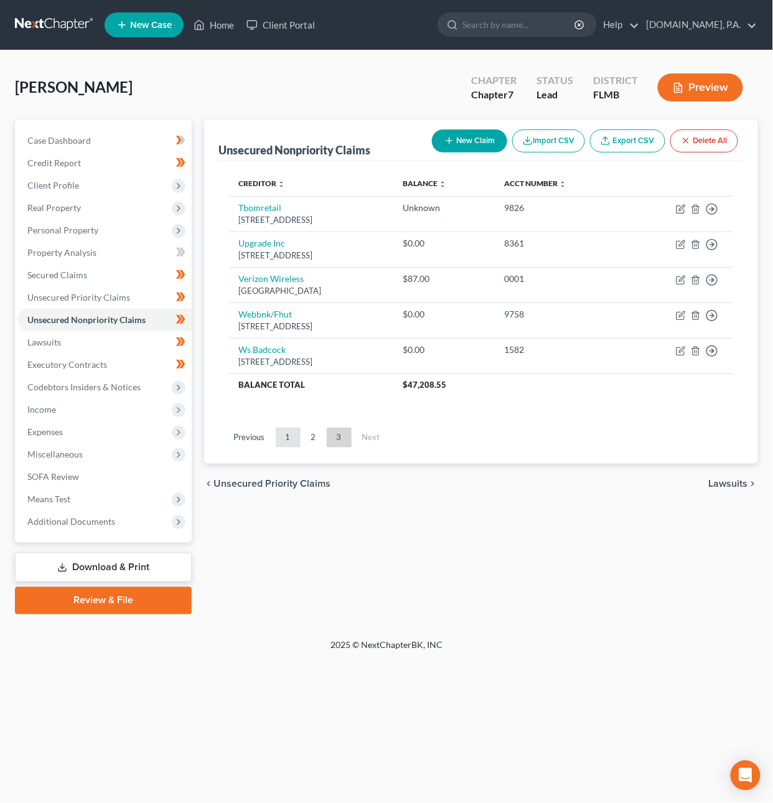
click at [291, 435] on link "1" at bounding box center [288, 437] width 25 height 20
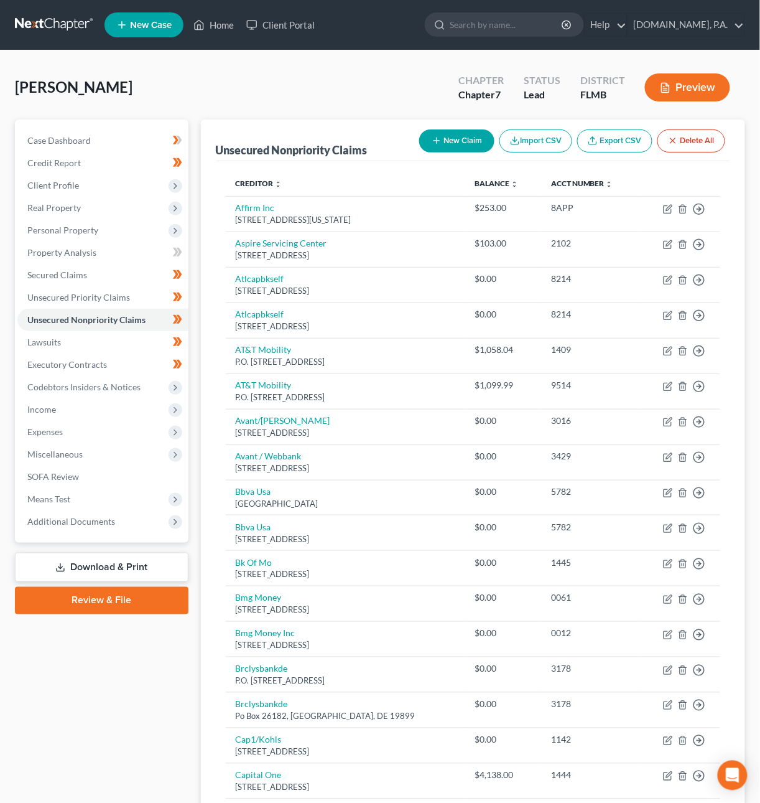
click at [73, 556] on link "Download & Print" at bounding box center [102, 566] width 174 height 29
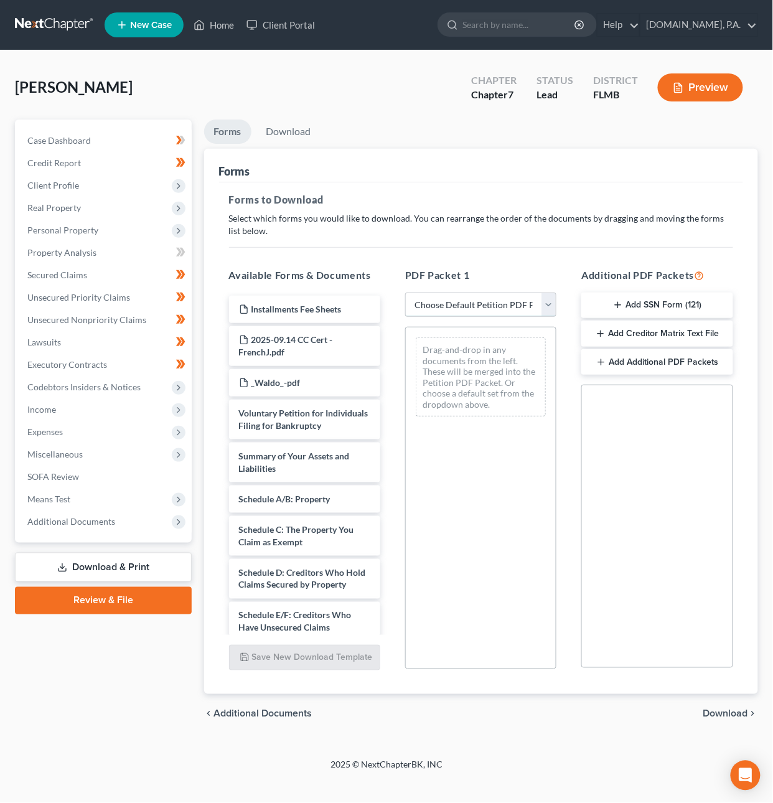
click at [446, 302] on select "Choose Default Petition PDF Packet Complete Bankruptcy Petition (all forms and …" at bounding box center [480, 304] width 151 height 25
select select "5"
click at [405, 292] on select "Choose Default Petition PDF Packet Complete Bankruptcy Petition (all forms and …" at bounding box center [480, 304] width 151 height 25
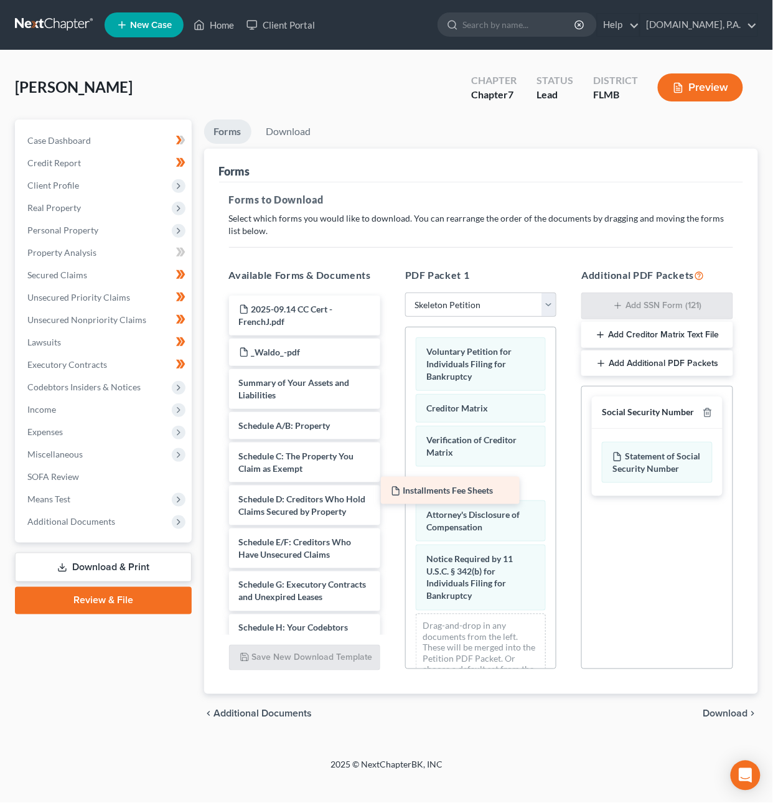
drag, startPoint x: 302, startPoint y: 311, endPoint x: 455, endPoint y: 492, distance: 236.7
click at [390, 492] on div "Installments Fee Sheets Installments Fee Sheets 2025-09.14 CC Cert - FrenchJ.pd…" at bounding box center [304, 604] width 171 height 616
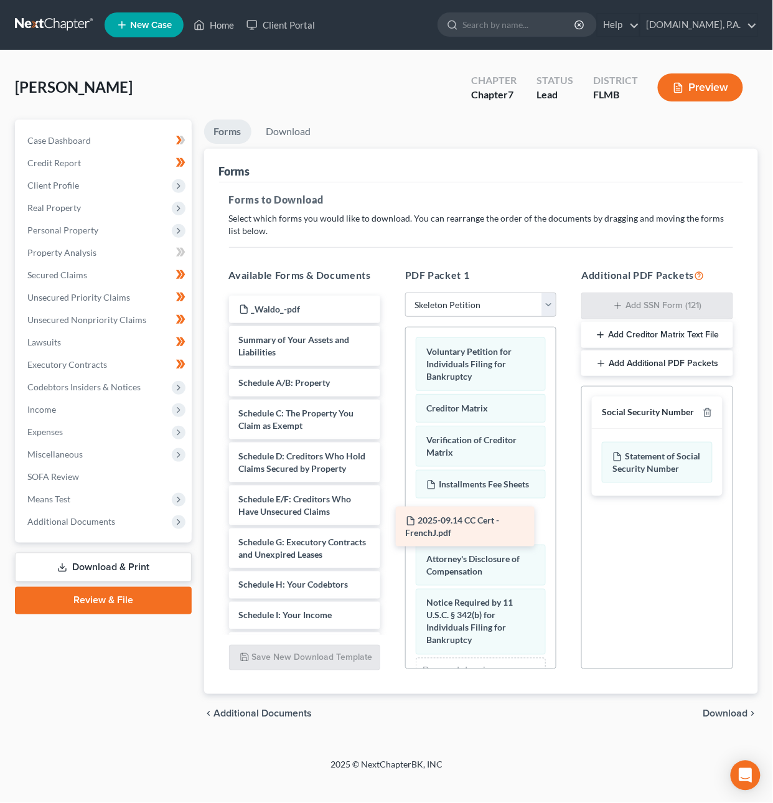
drag, startPoint x: 258, startPoint y: 314, endPoint x: 429, endPoint y: 523, distance: 271.0
click at [390, 528] on div "2025-09.14 CC Cert - FrenchJ.pdf 2025-09.14 CC Cert - FrenchJ.pdf _Waldo_-pdf S…" at bounding box center [304, 582] width 171 height 573
click at [710, 412] on icon "button" at bounding box center [707, 413] width 6 height 8
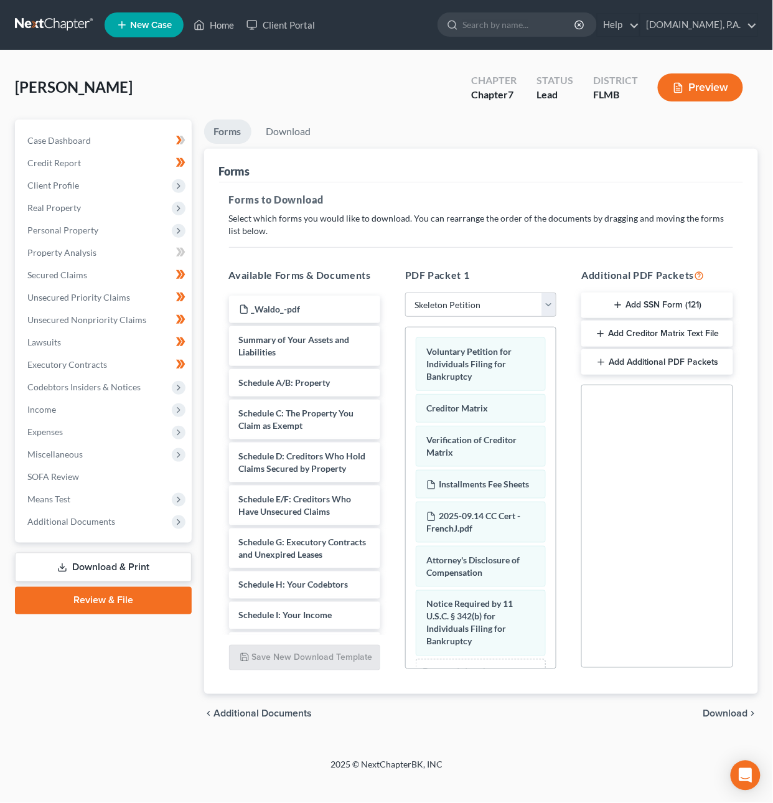
click at [736, 709] on span "Download" at bounding box center [725, 714] width 45 height 10
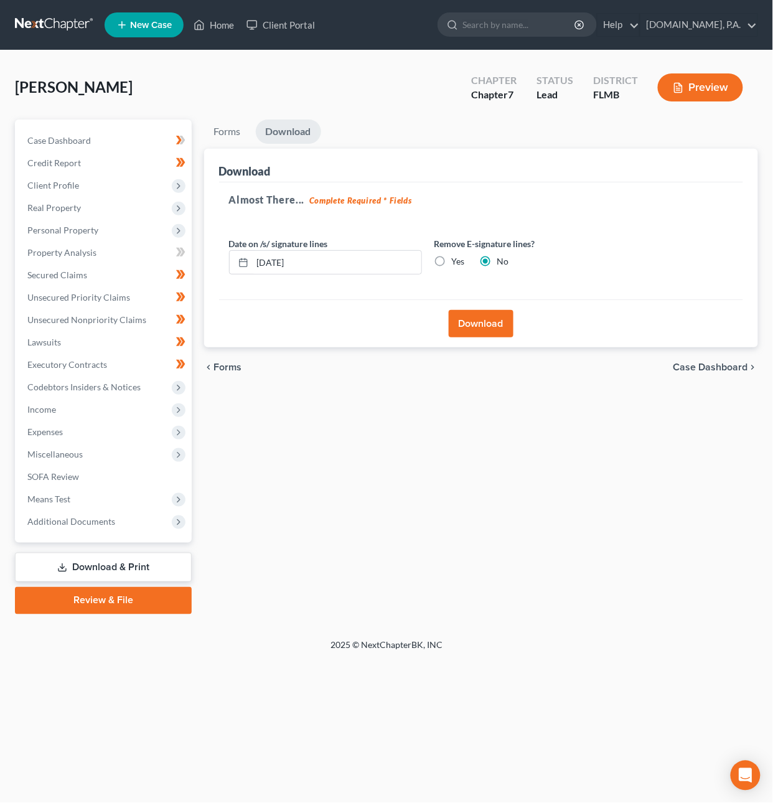
click at [480, 324] on button "Download" at bounding box center [481, 323] width 65 height 27
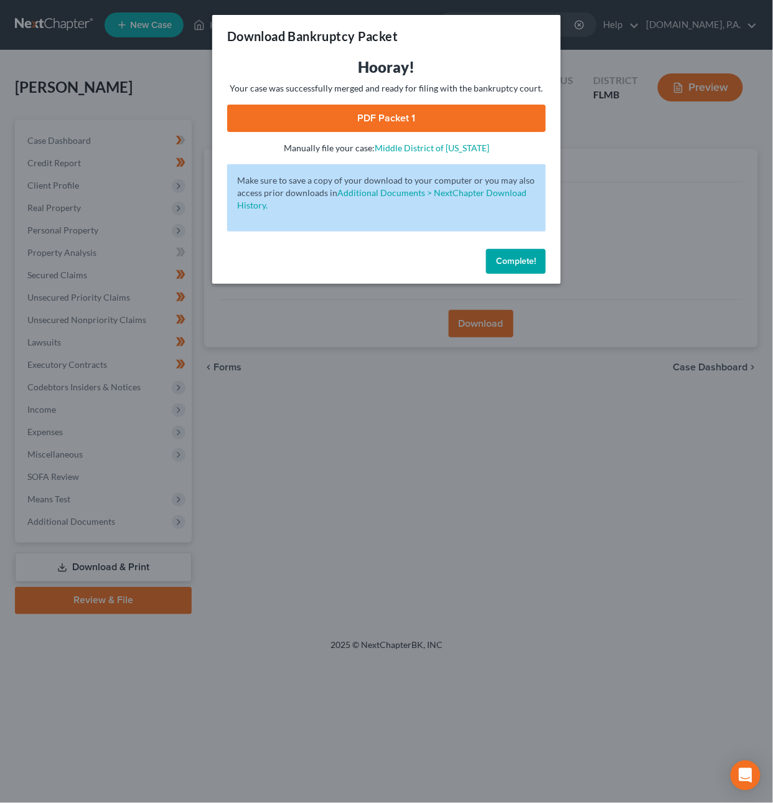
click at [421, 118] on link "PDF Packet 1" at bounding box center [386, 118] width 319 height 27
click at [463, 124] on link "PDF Packet 1" at bounding box center [386, 118] width 319 height 27
click at [523, 253] on button "Complete!" at bounding box center [516, 261] width 60 height 25
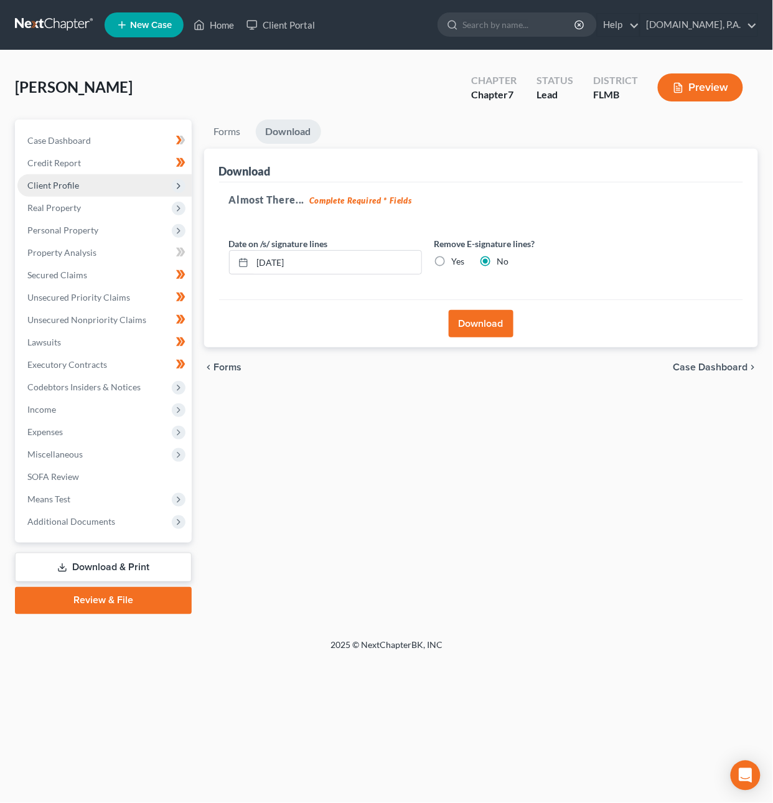
click at [52, 180] on span "Client Profile" at bounding box center [53, 185] width 52 height 11
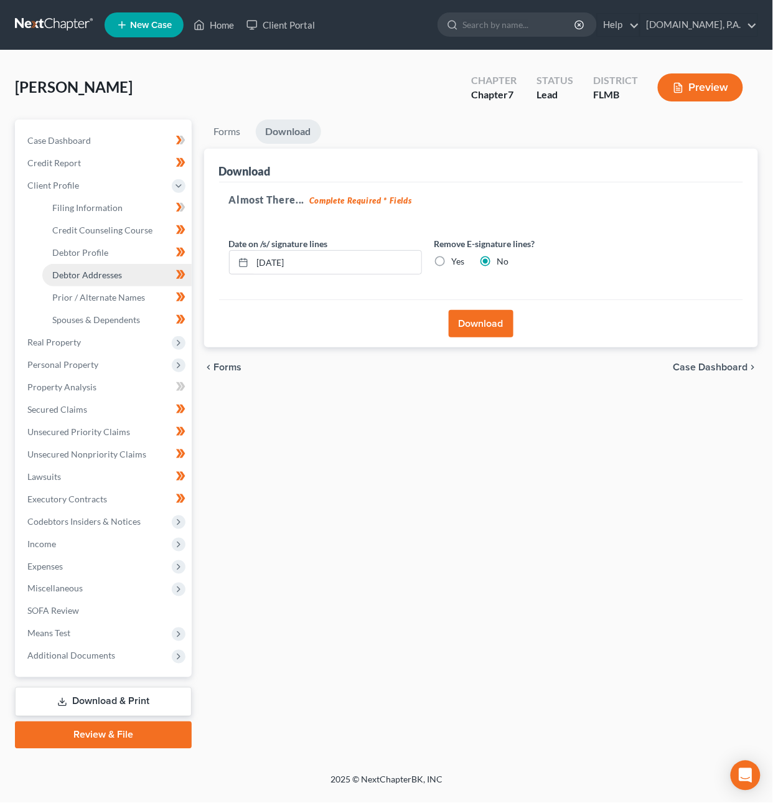
click at [80, 270] on span "Debtor Addresses" at bounding box center [87, 274] width 70 height 11
